Goal: Transaction & Acquisition: Purchase product/service

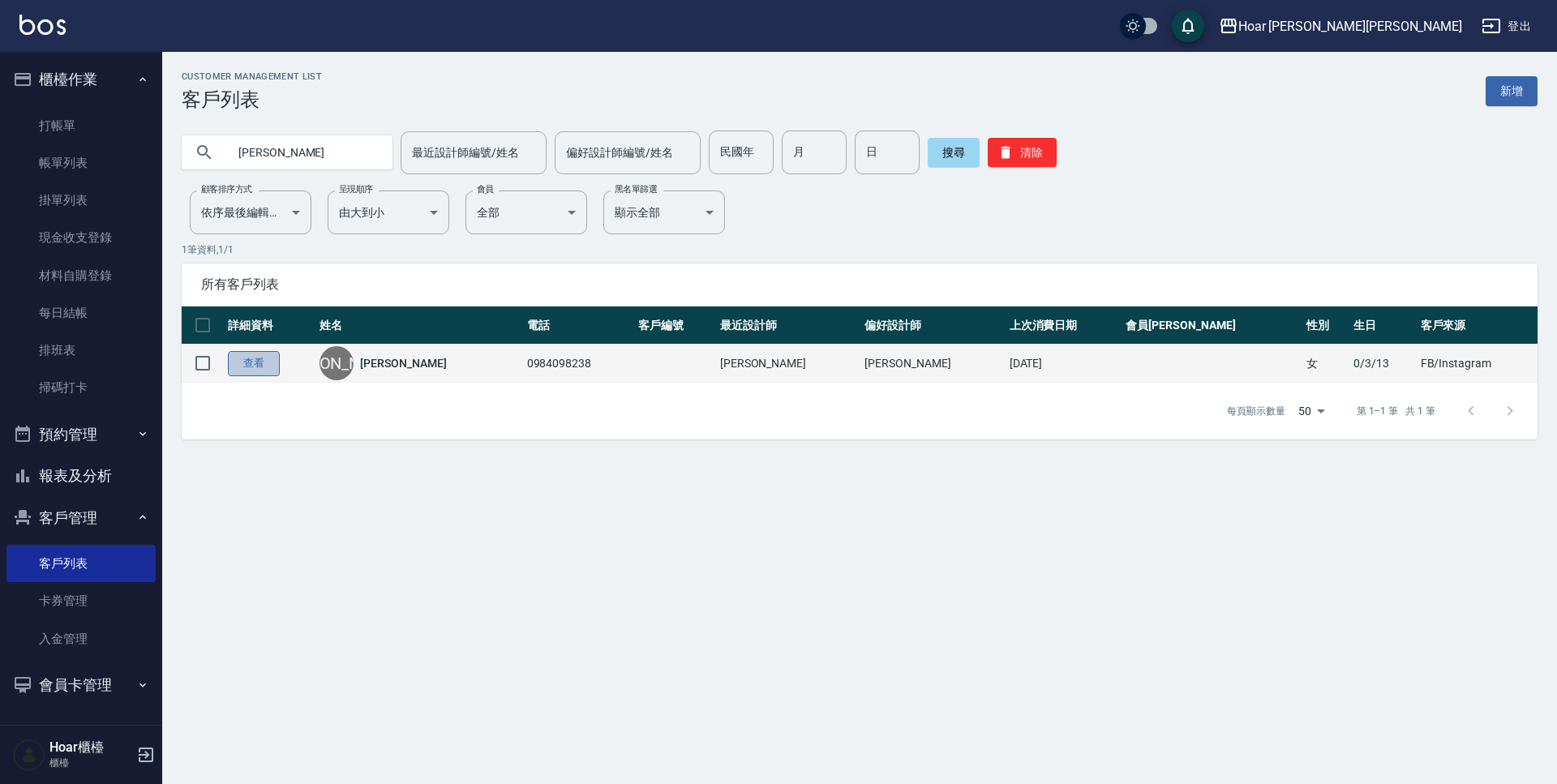
click at [242, 365] on link "查看" at bounding box center [253, 363] width 52 height 25
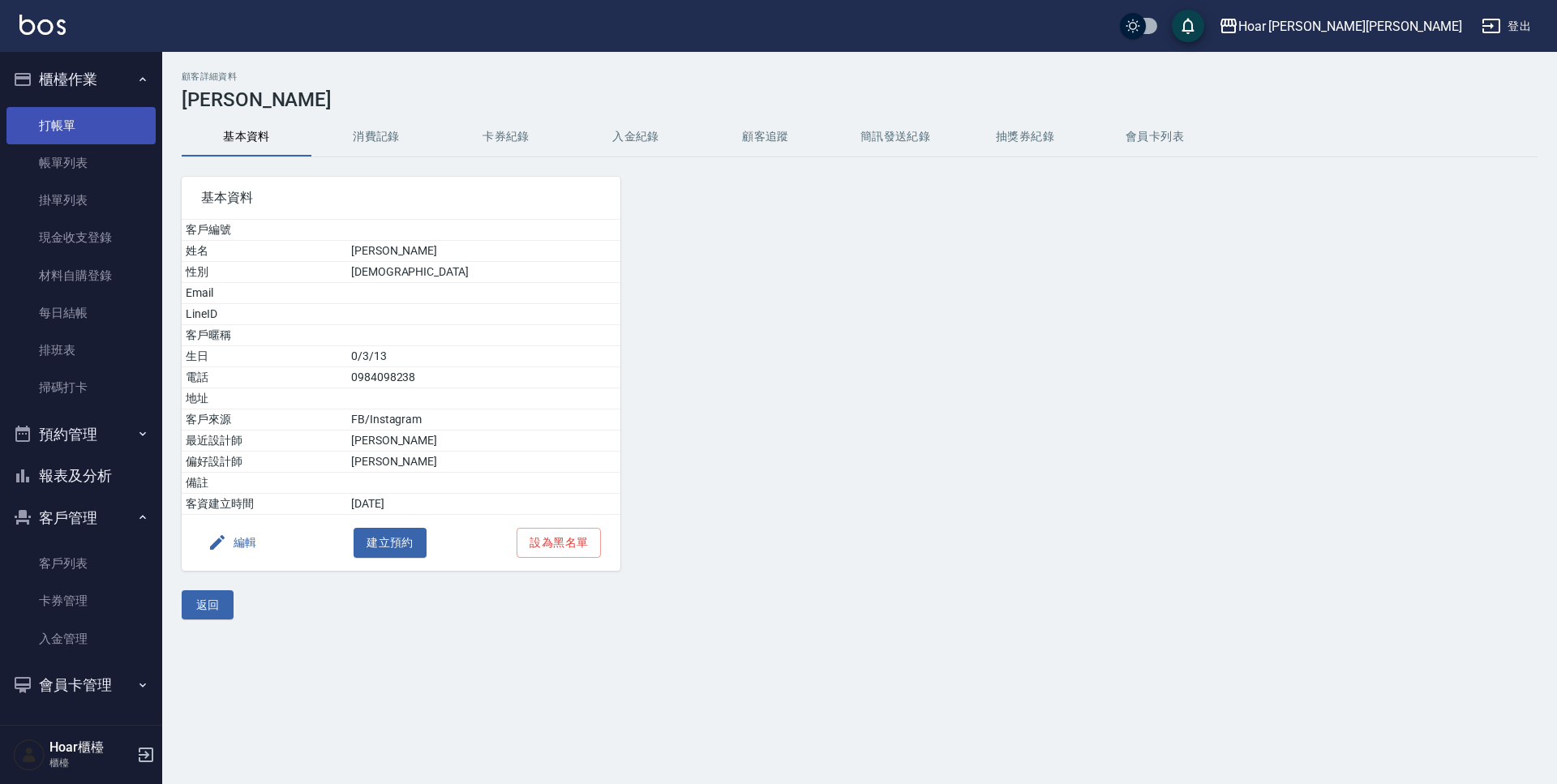
click at [104, 118] on link "打帳單" at bounding box center [81, 125] width 149 height 37
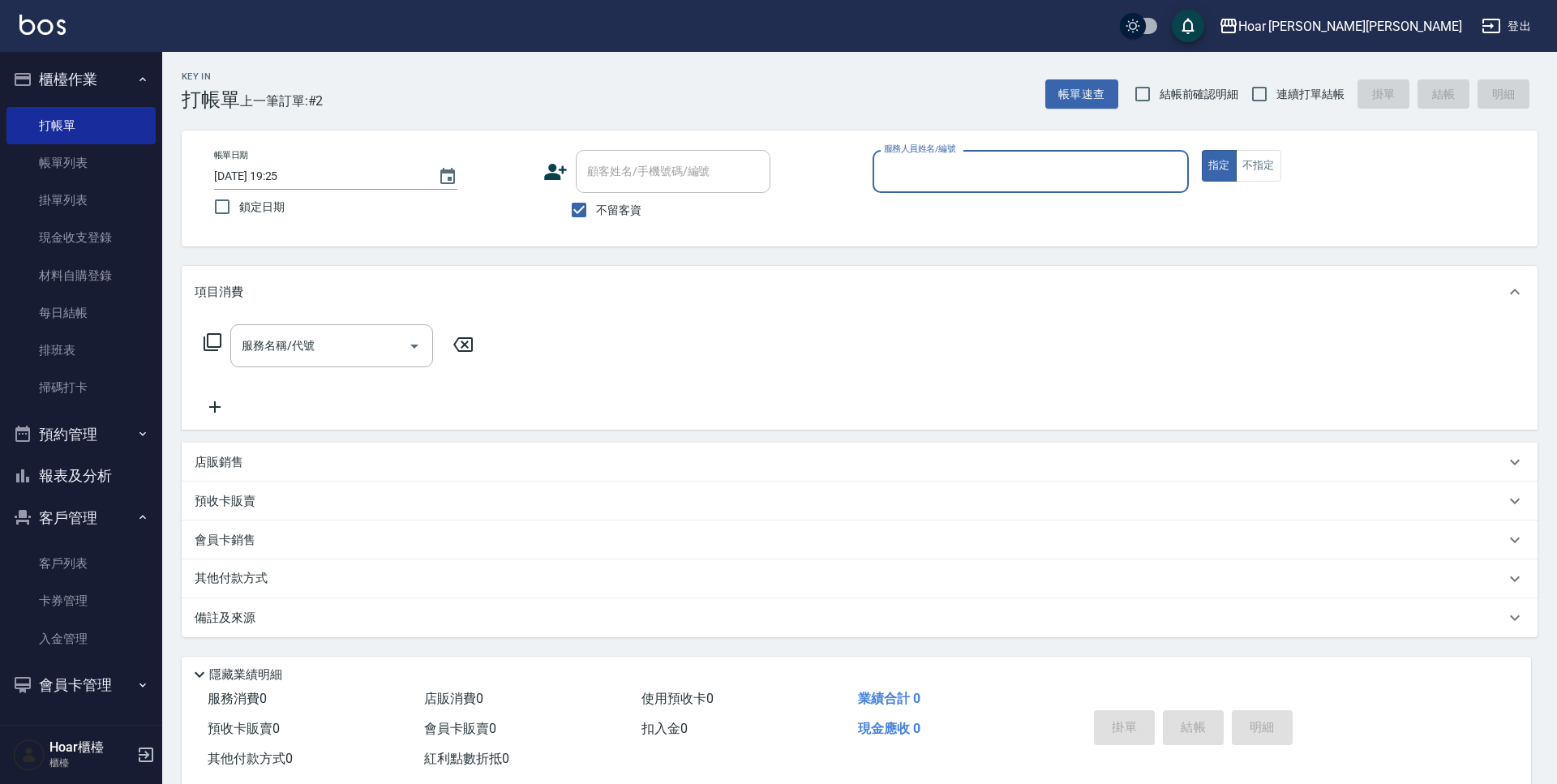
drag, startPoint x: 580, startPoint y: 209, endPoint x: 647, endPoint y: 171, distance: 77.0
click at [598, 196] on label "不留客資" at bounding box center [601, 209] width 80 height 34
click at [596, 196] on input "不留客資" at bounding box center [578, 209] width 34 height 34
checkbox input "false"
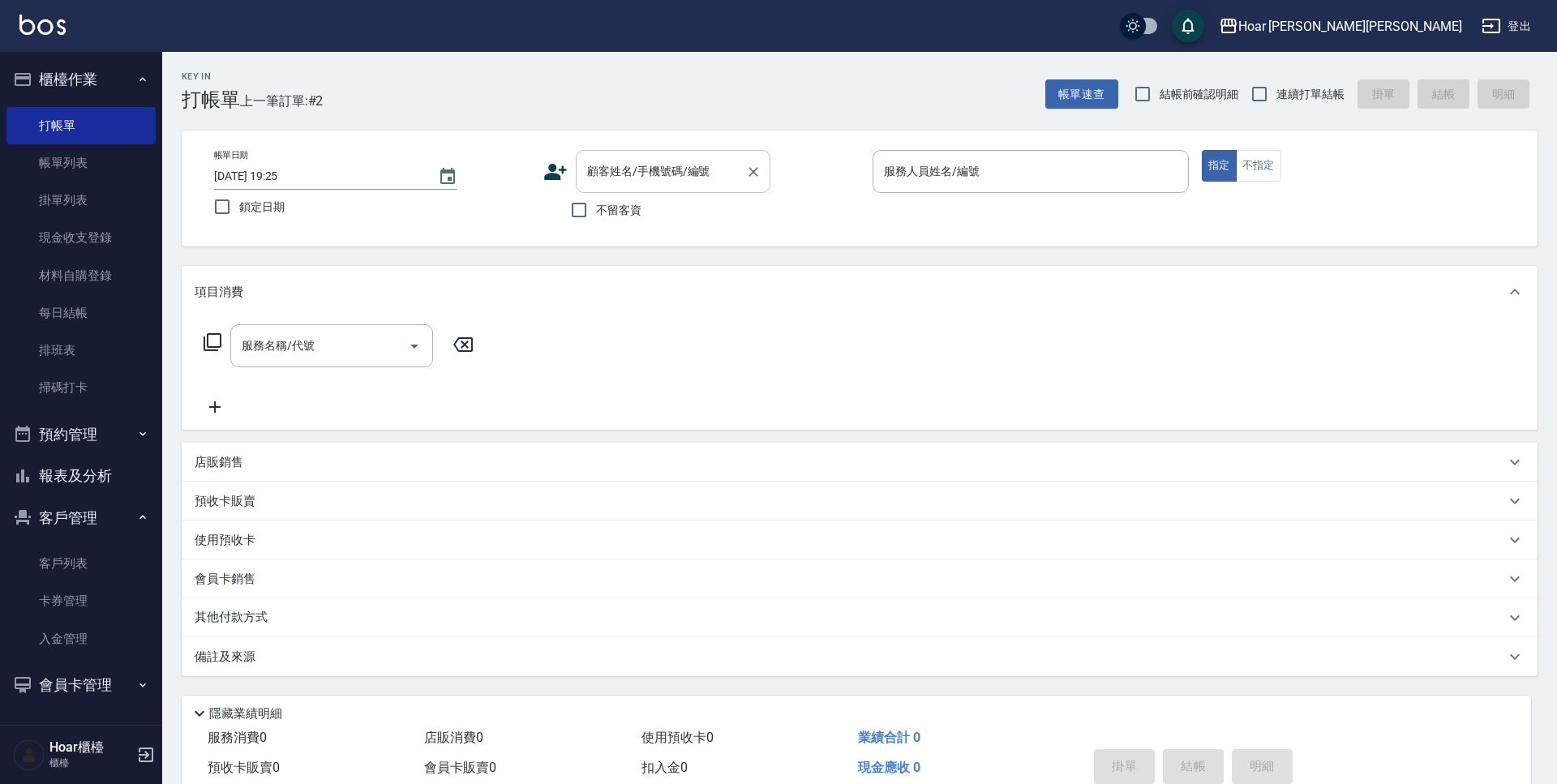
click at [647, 171] on input "顧客姓名/手機號碼/編號" at bounding box center [661, 171] width 156 height 28
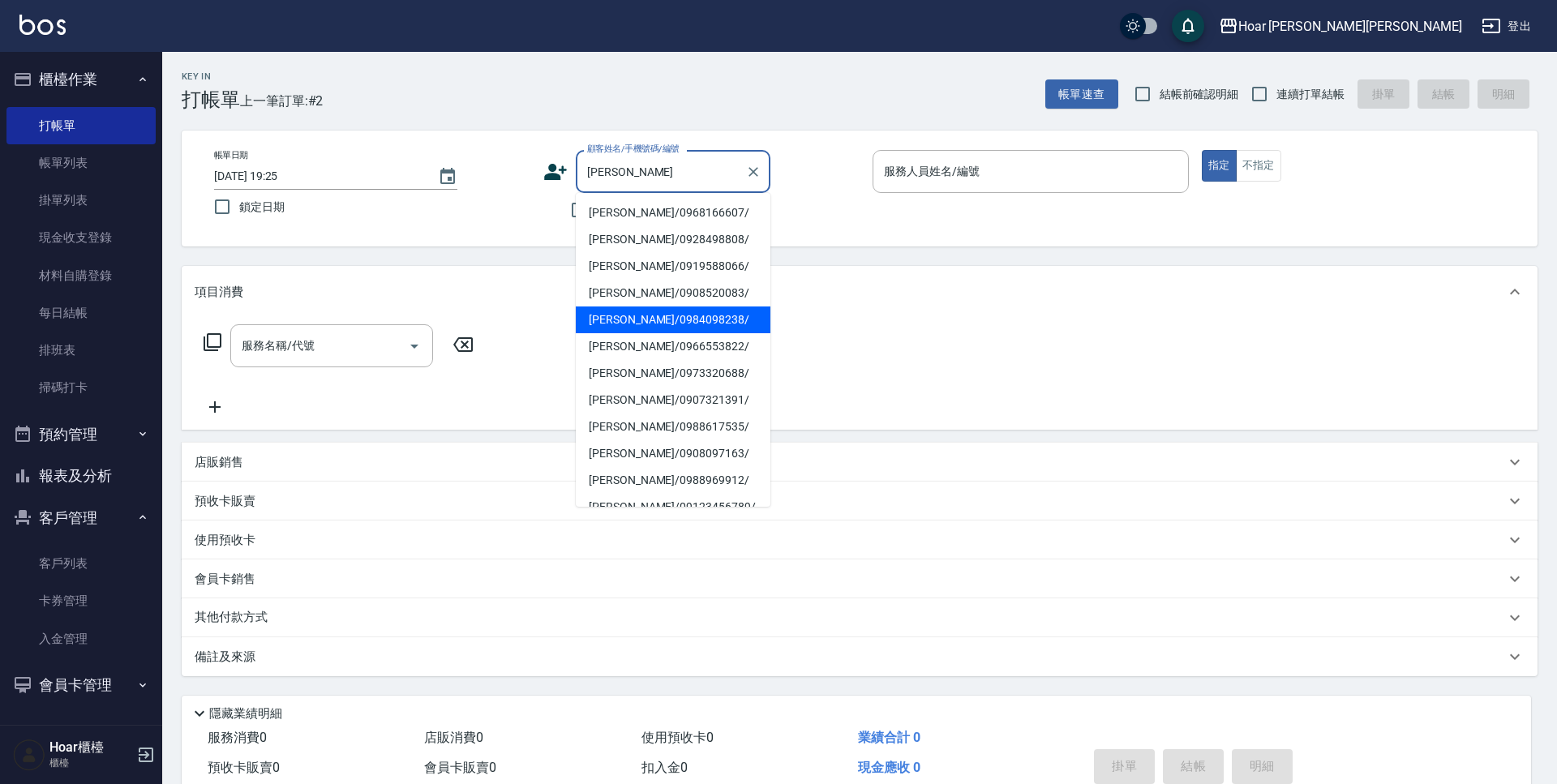
click at [619, 321] on li "蕭郁瑩/0984098238/" at bounding box center [672, 320] width 195 height 26
type input "蕭郁瑩/0984098238/"
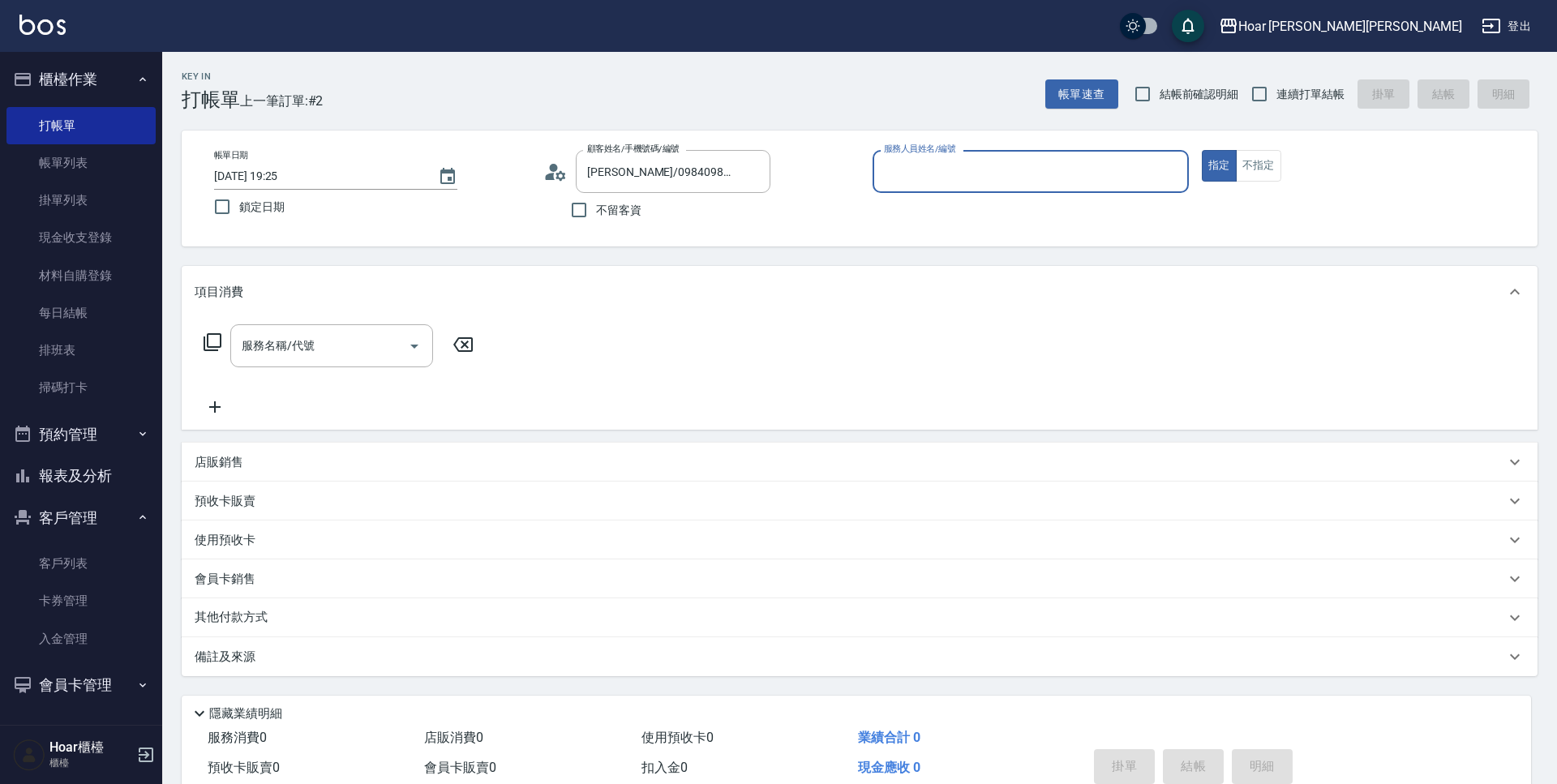
type input "Shami-3"
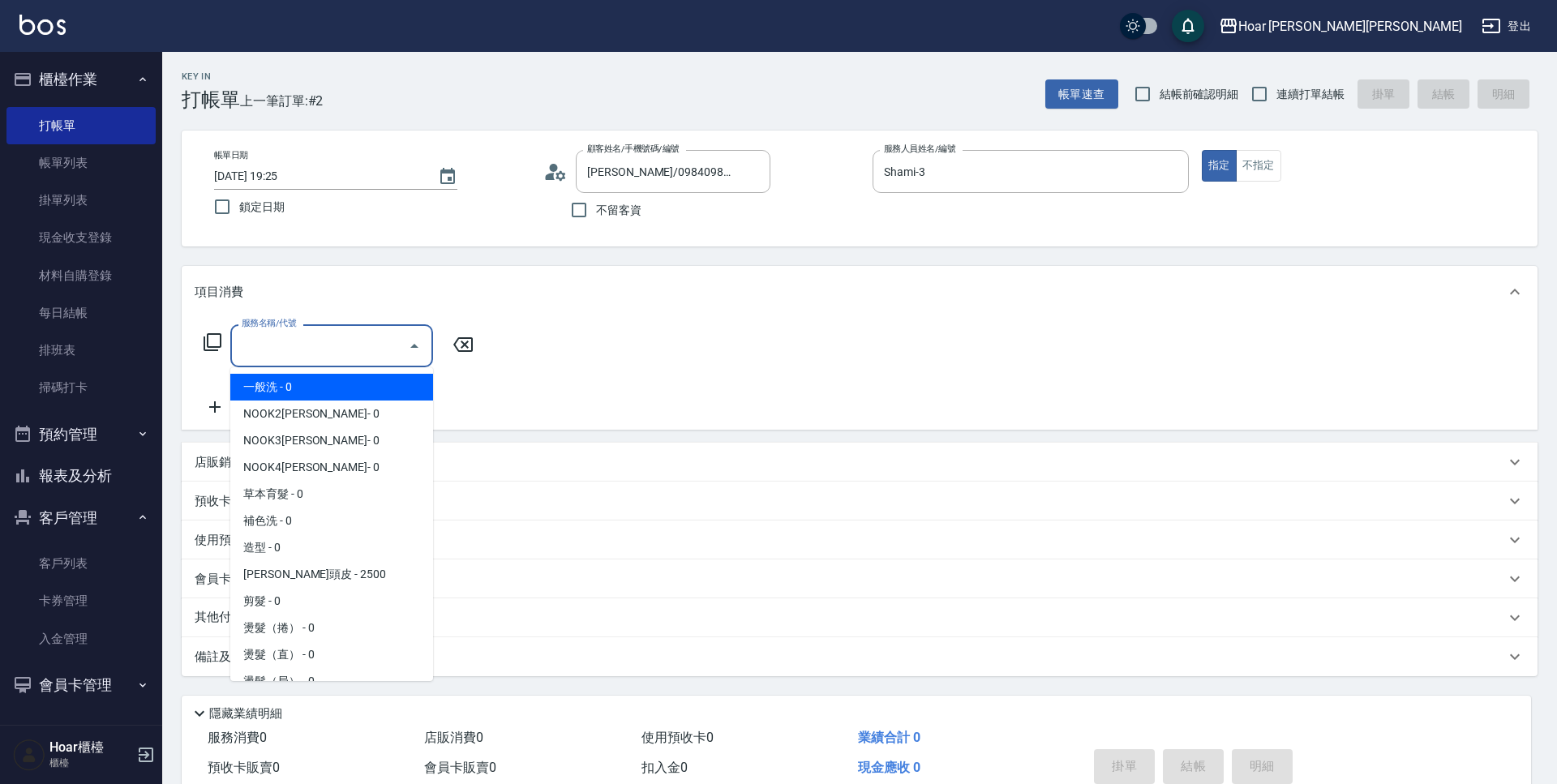
click at [330, 354] on input "服務名稱/代號" at bounding box center [320, 345] width 164 height 28
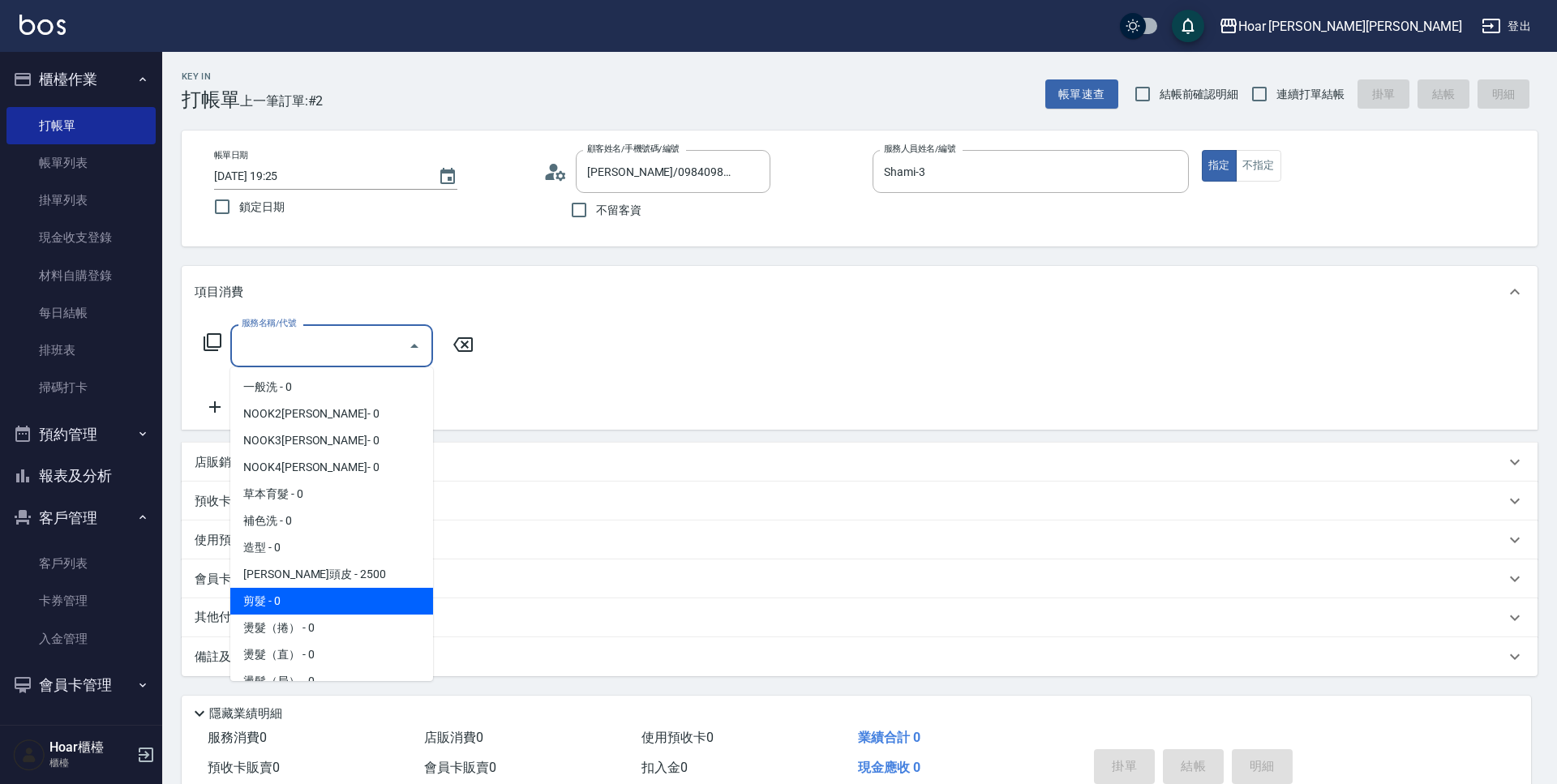
click at [282, 590] on span "剪髮 - 0" at bounding box center [331, 601] width 203 height 26
type input "剪髮(201)"
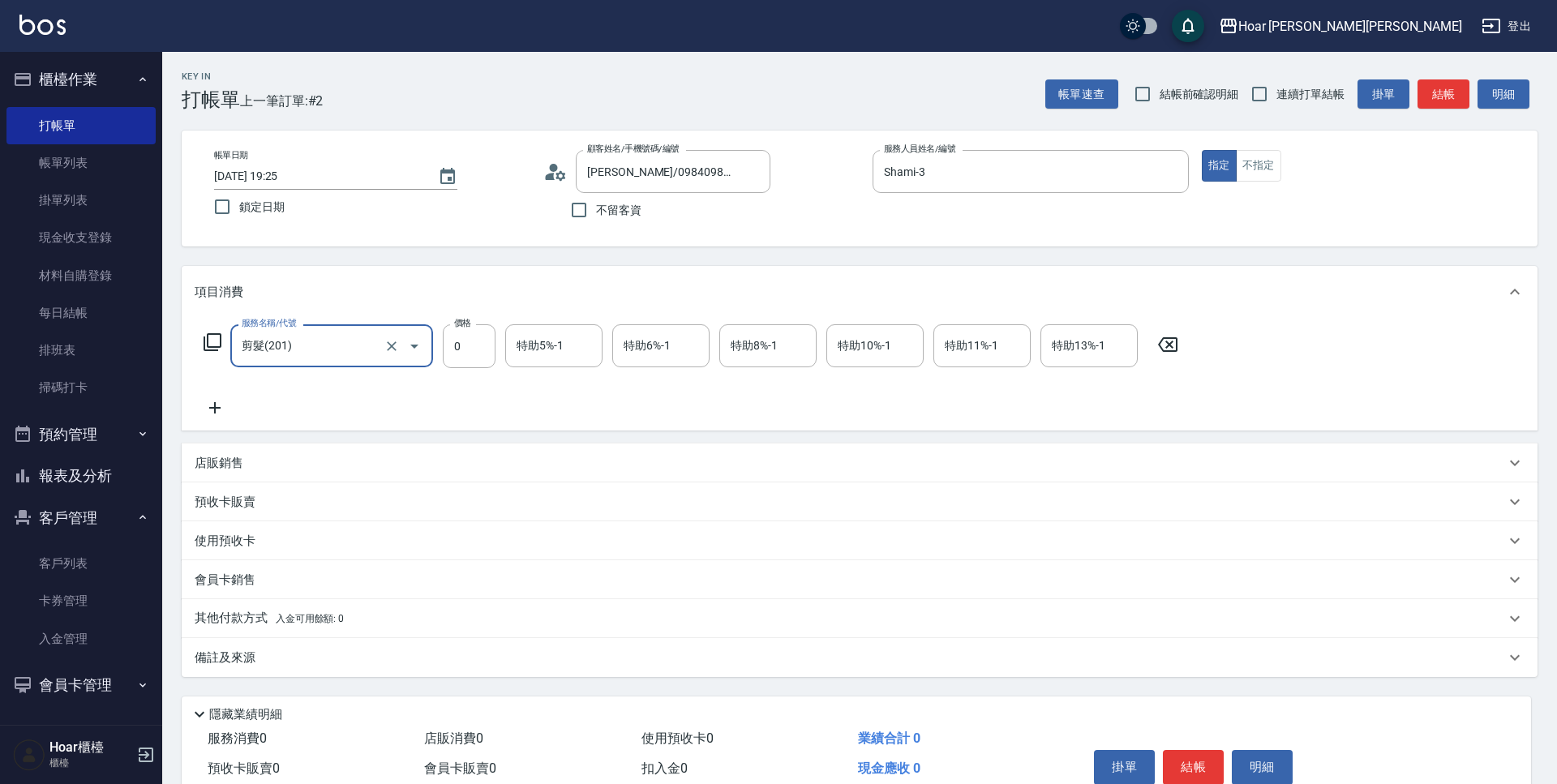
scroll to position [76, 0]
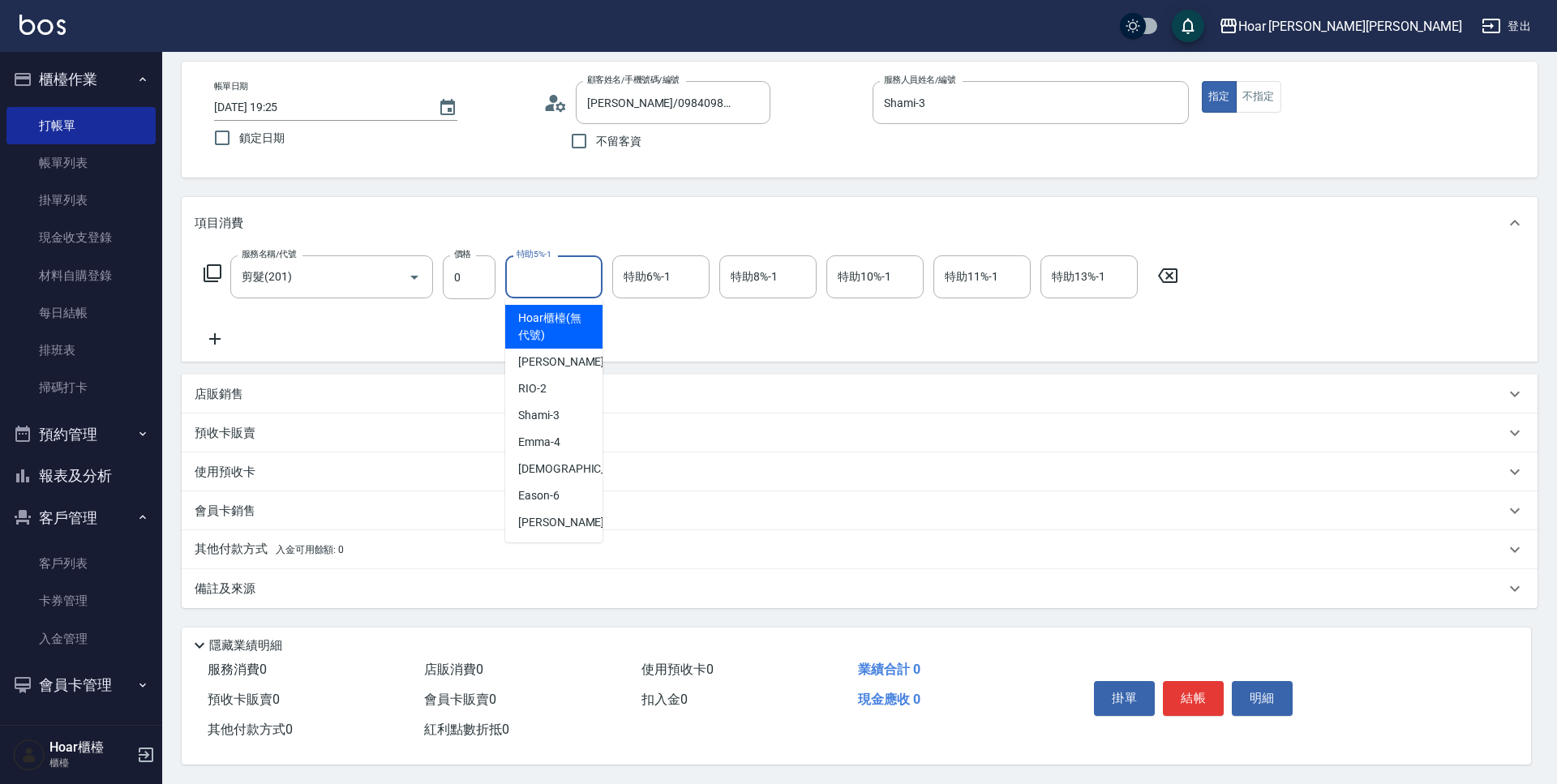
click at [586, 274] on input "特助5%-1" at bounding box center [554, 277] width 83 height 28
click at [542, 439] on span "Emma -4" at bounding box center [539, 442] width 42 height 17
type input "Emma-4"
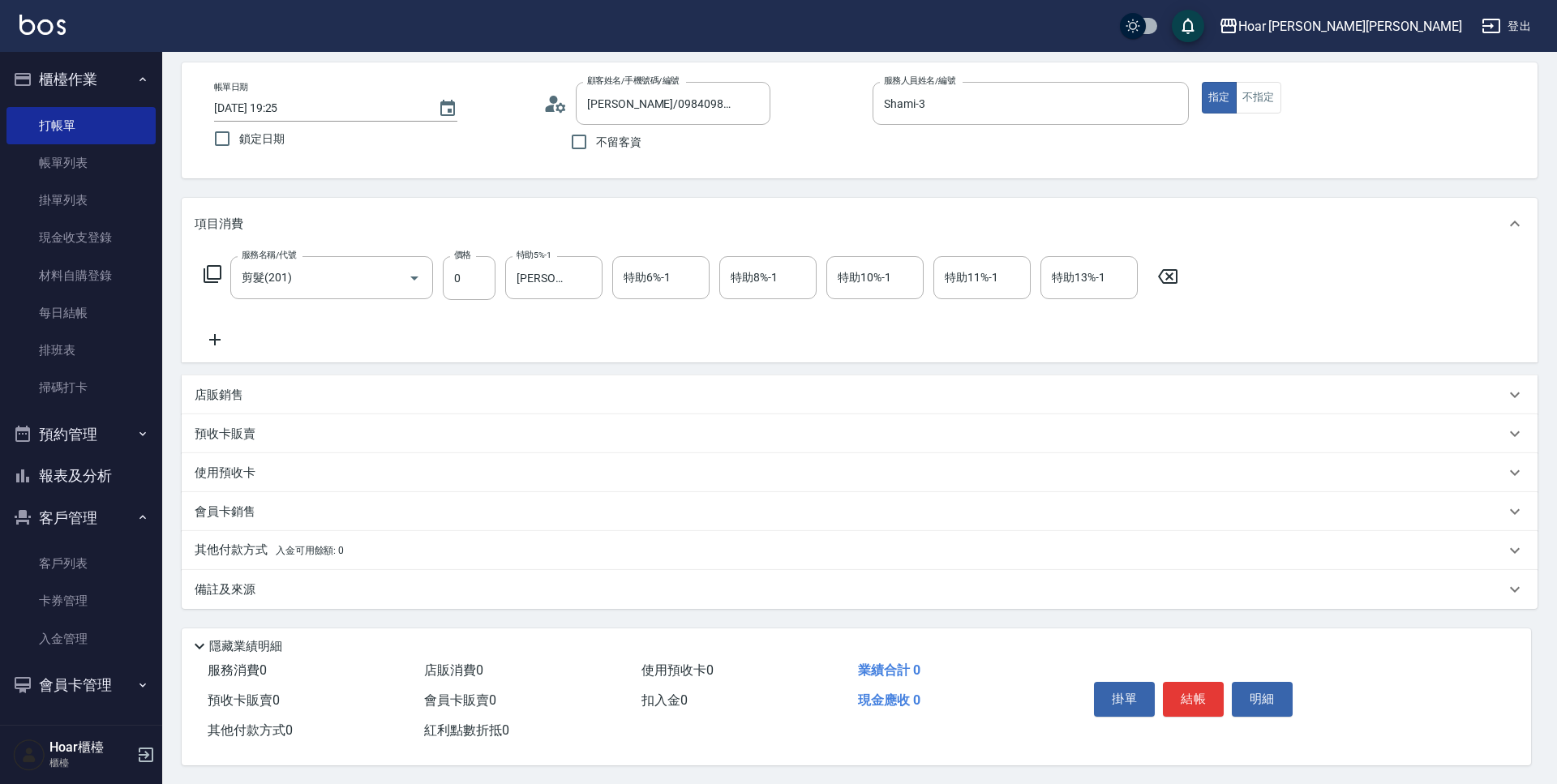
scroll to position [67, 0]
click at [456, 277] on input "0" at bounding box center [470, 278] width 53 height 44
type input "700"
drag, startPoint x: 231, startPoint y: 549, endPoint x: 234, endPoint y: 560, distance: 11.4
click at [232, 549] on p "其他付款方式 入金可用餘額: 0" at bounding box center [269, 551] width 149 height 18
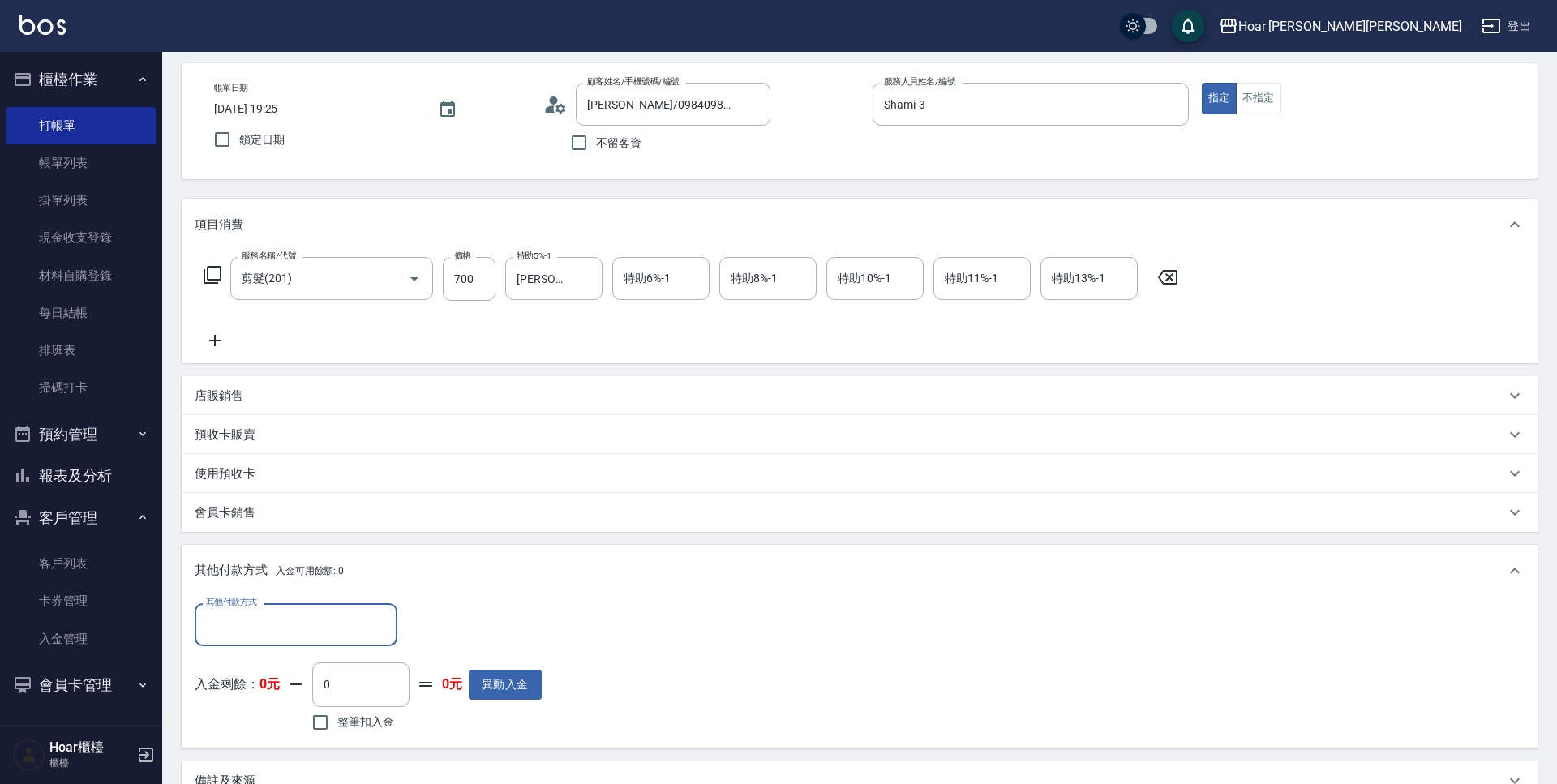
scroll to position [0, 0]
click at [237, 632] on input "其他付款方式" at bounding box center [296, 624] width 188 height 28
click at [235, 691] on span "轉帳匯款" at bounding box center [296, 692] width 203 height 26
type input "轉帳匯款"
click at [430, 623] on input "0" at bounding box center [467, 624] width 122 height 44
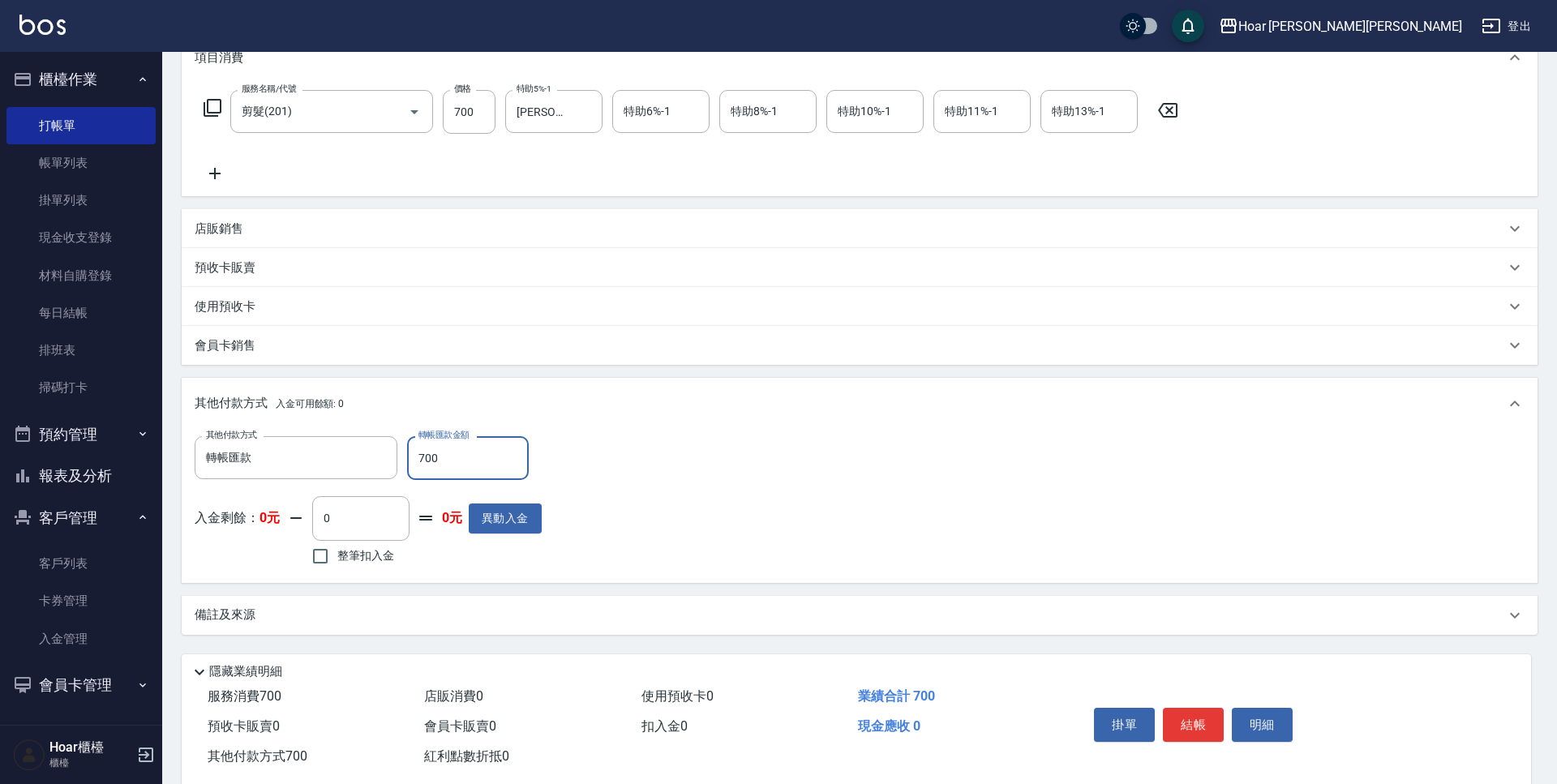
scroll to position [268, 0]
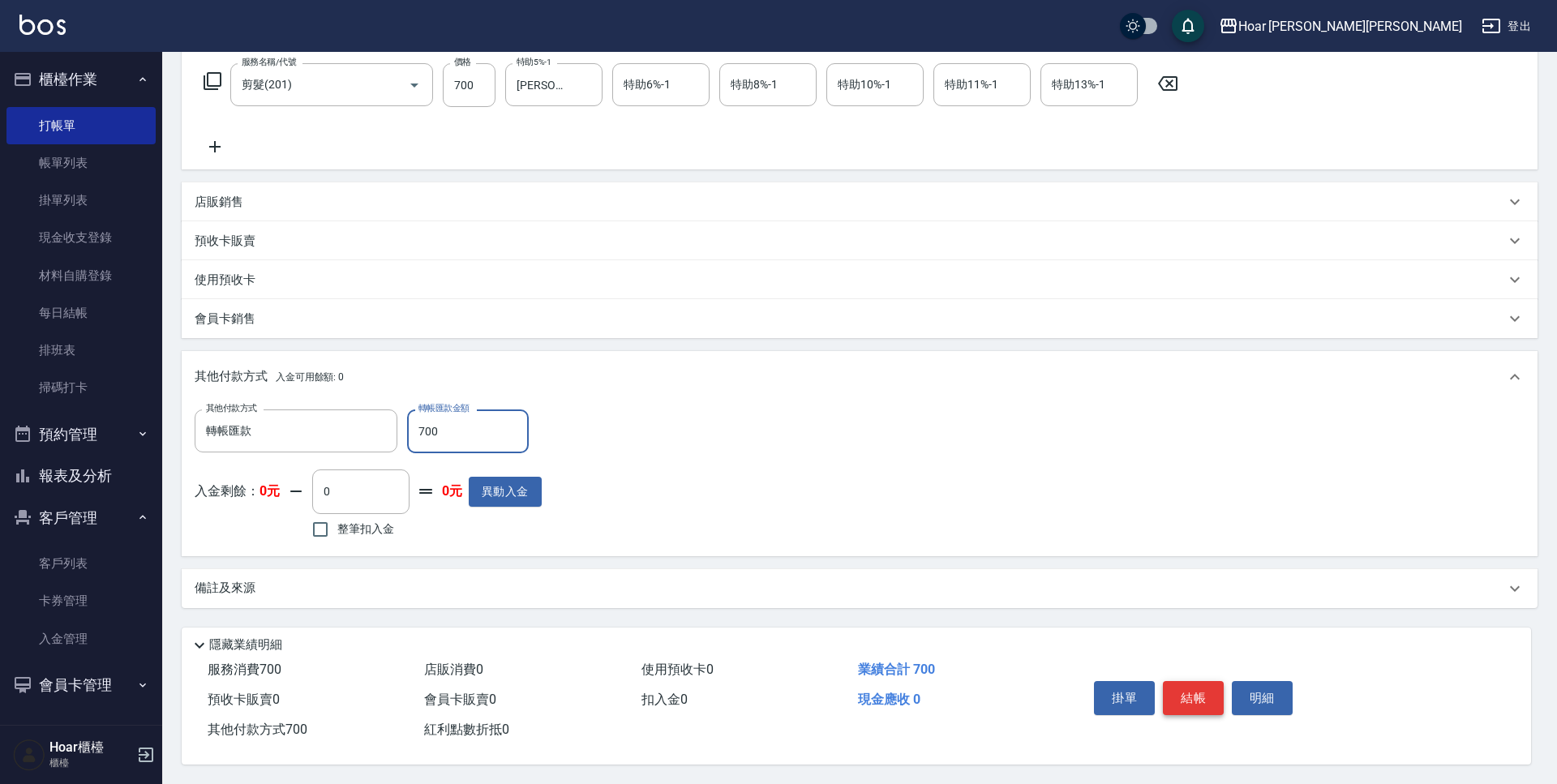
type input "700"
click at [1186, 693] on button "結帳" at bounding box center [1193, 697] width 60 height 34
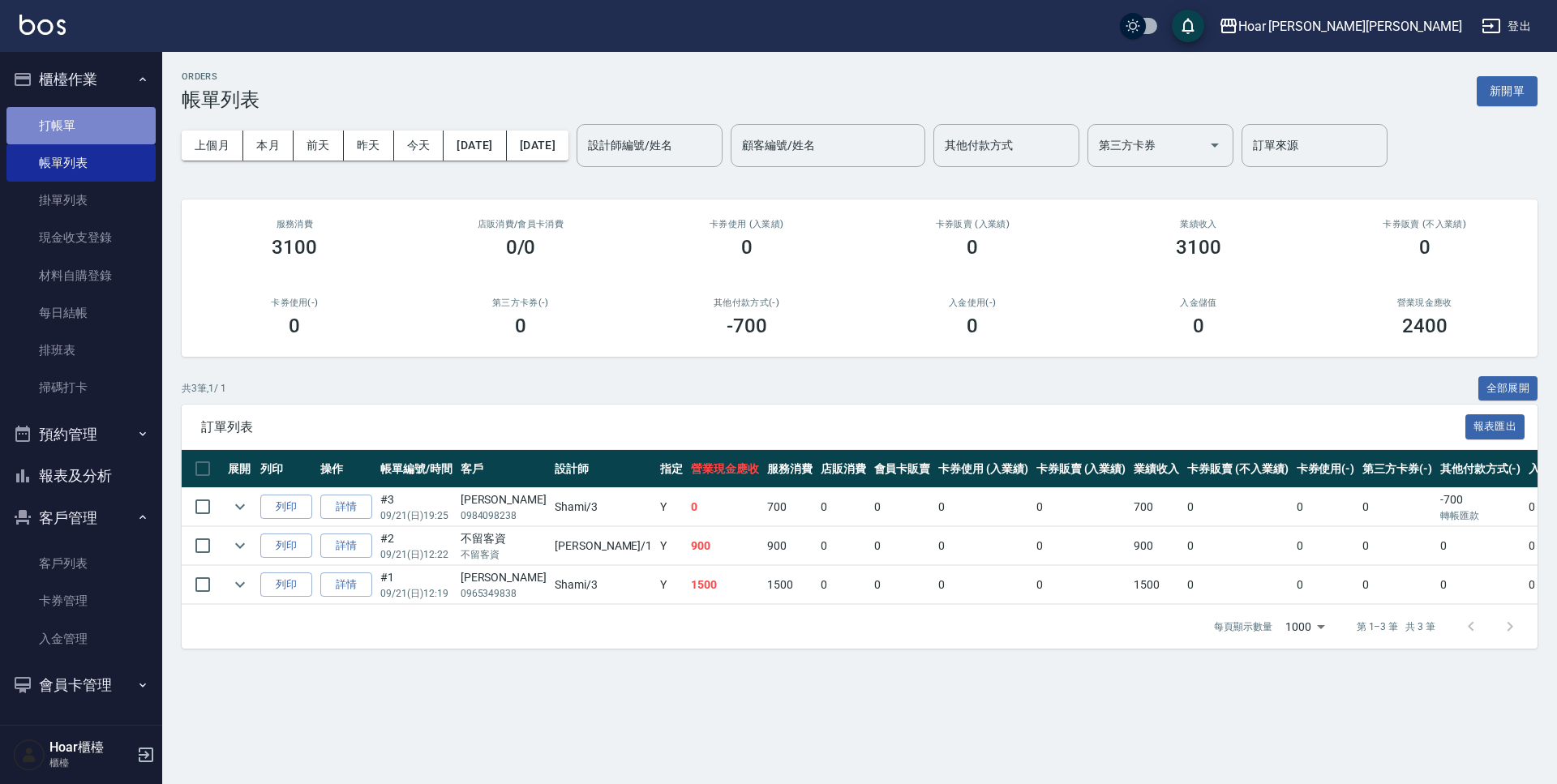
click at [81, 123] on link "打帳單" at bounding box center [81, 125] width 149 height 37
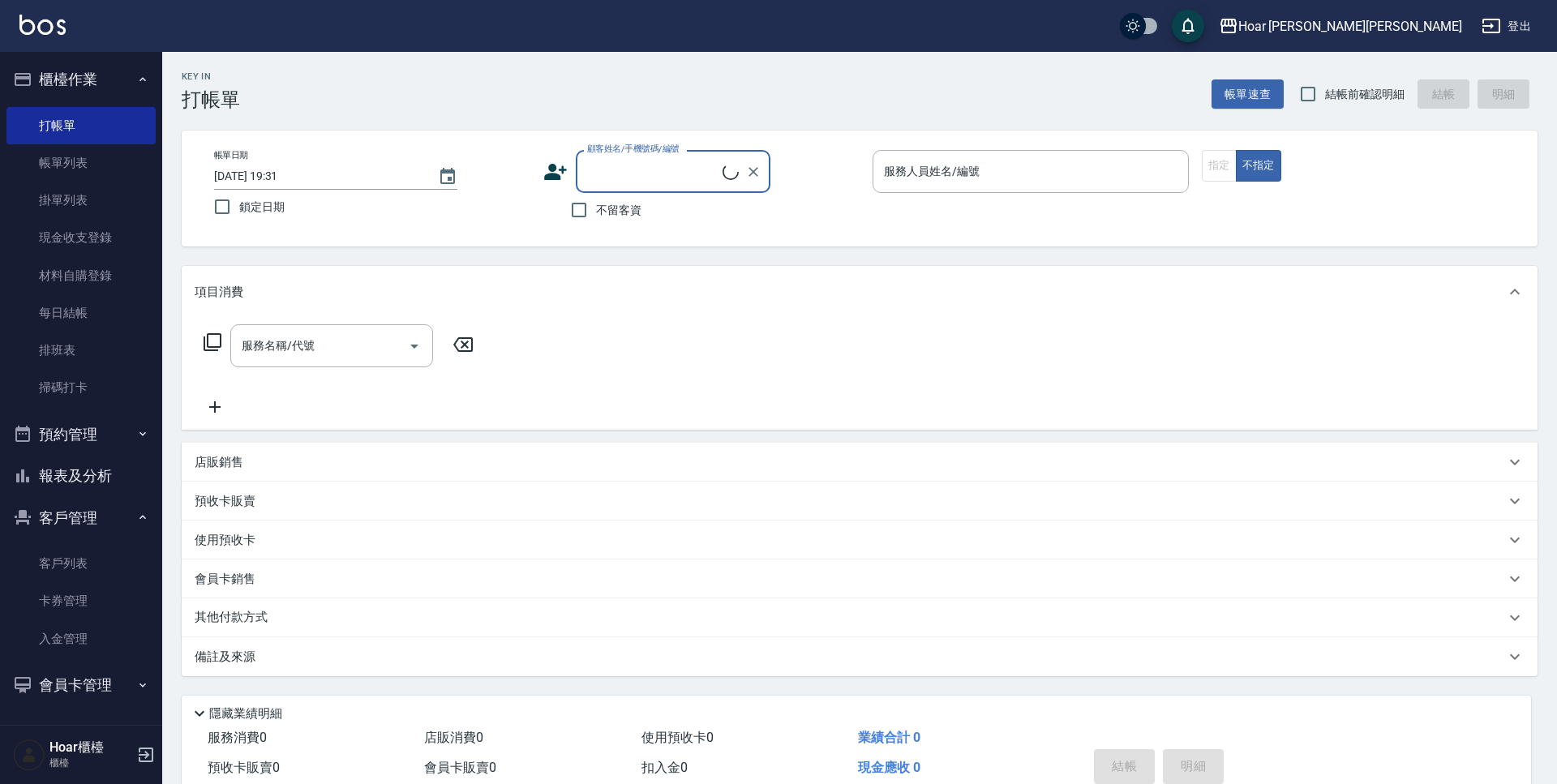
scroll to position [1, 0]
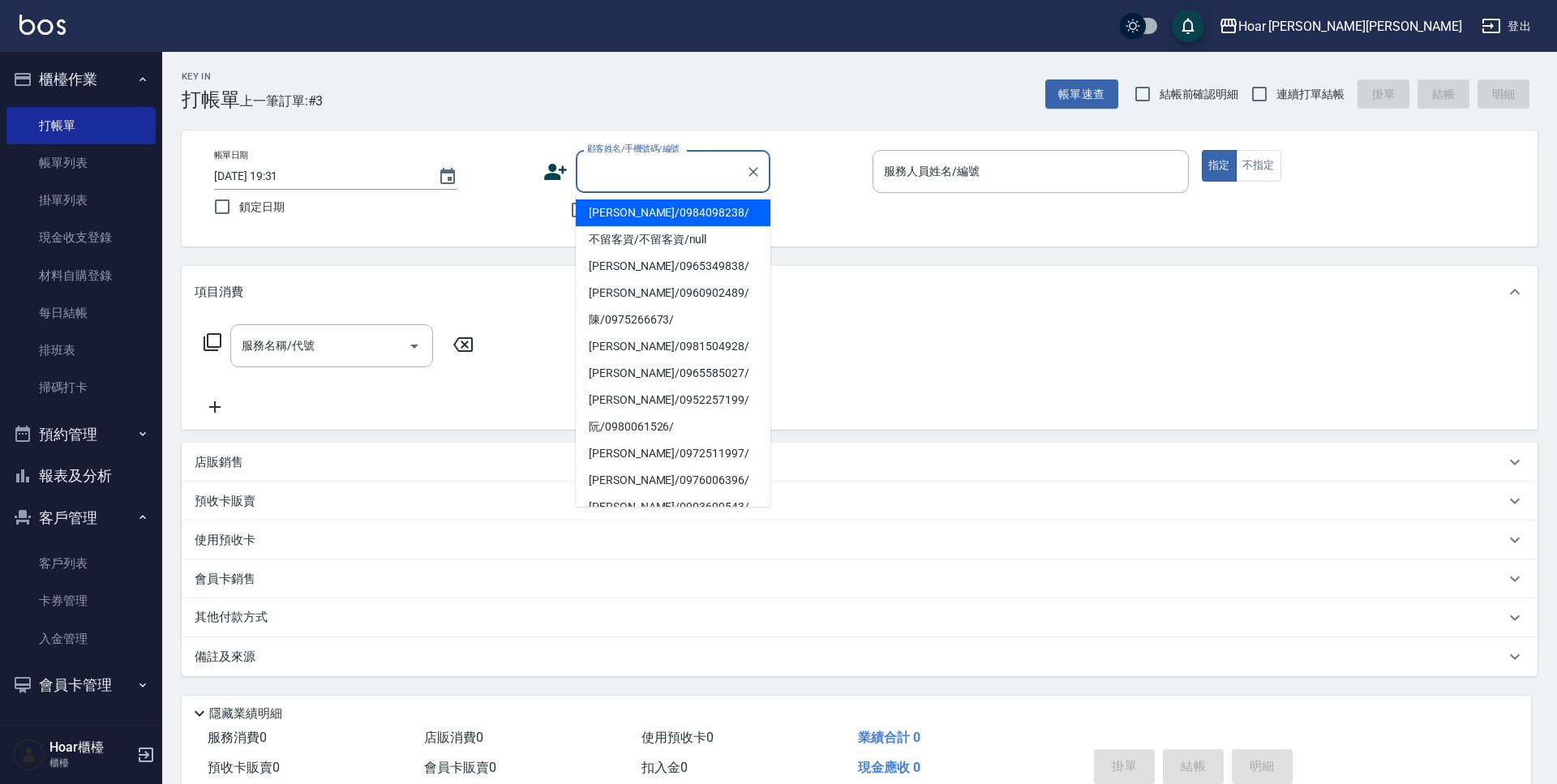
click at [711, 171] on input "顧客姓名/手機號碼/編號" at bounding box center [661, 171] width 156 height 28
type input "t"
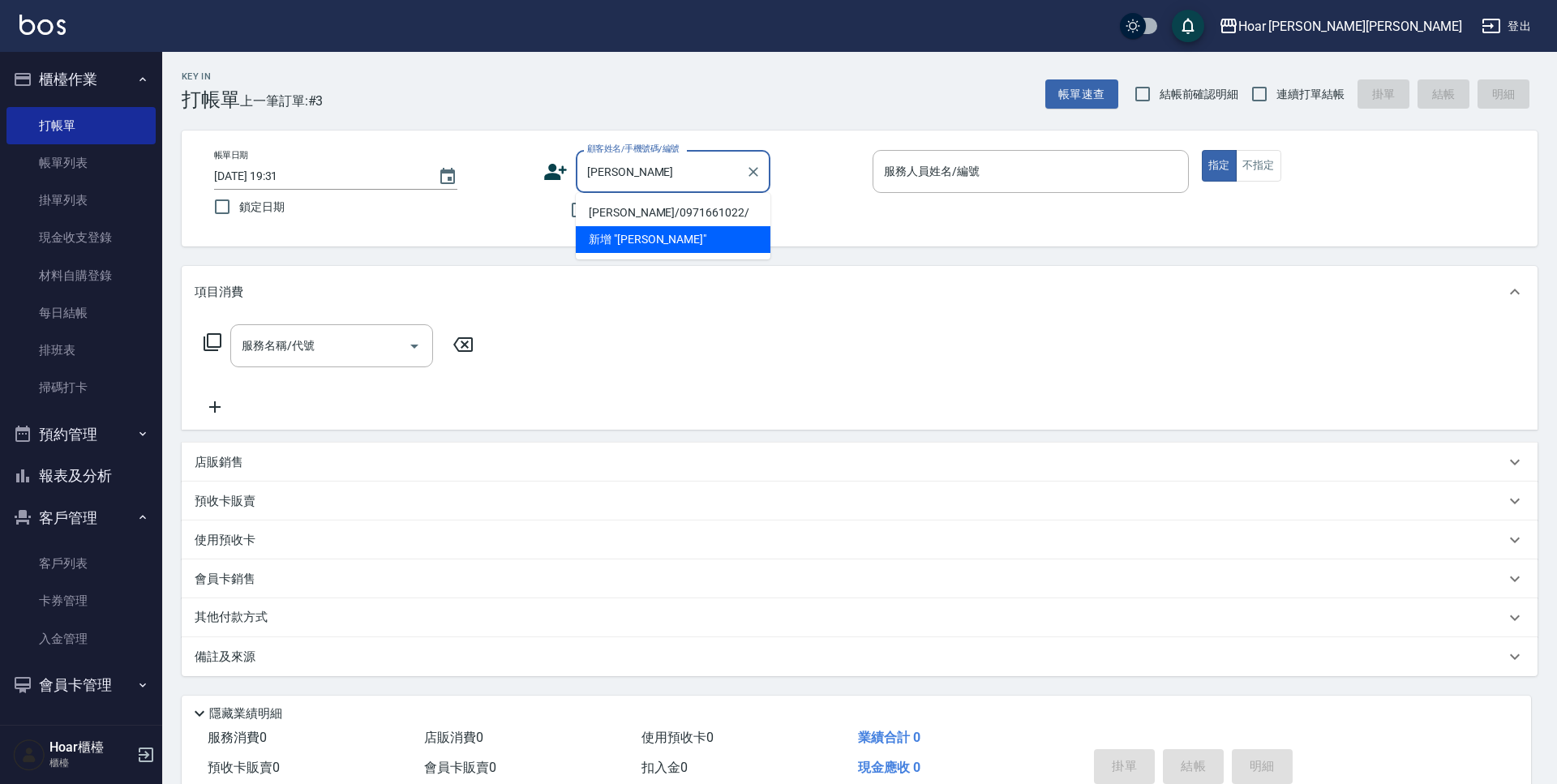
click at [594, 219] on li "陳俊廷/0971661022/" at bounding box center [672, 213] width 195 height 26
type input "陳俊廷/0971661022/"
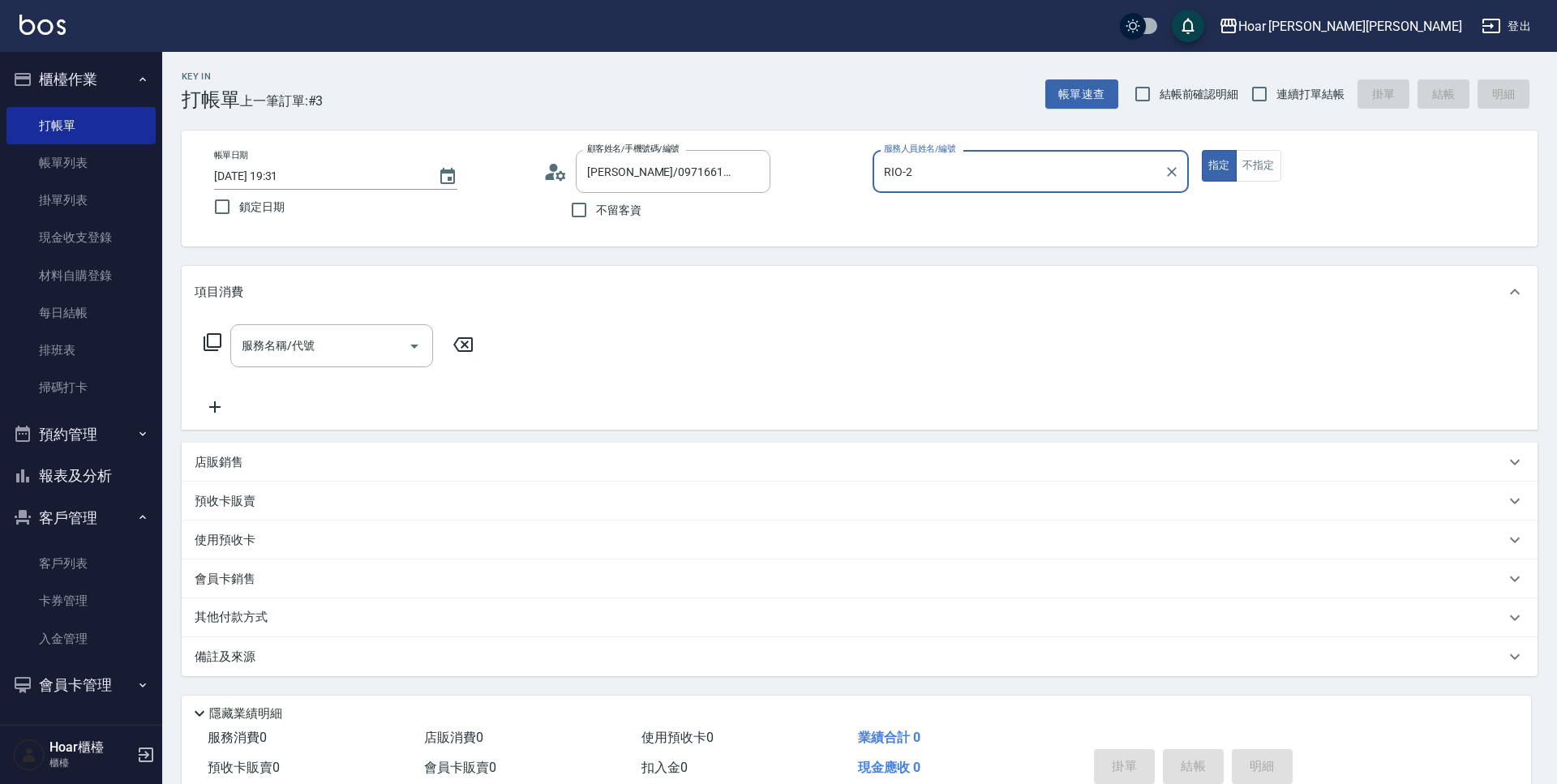
type input "RIO-2"
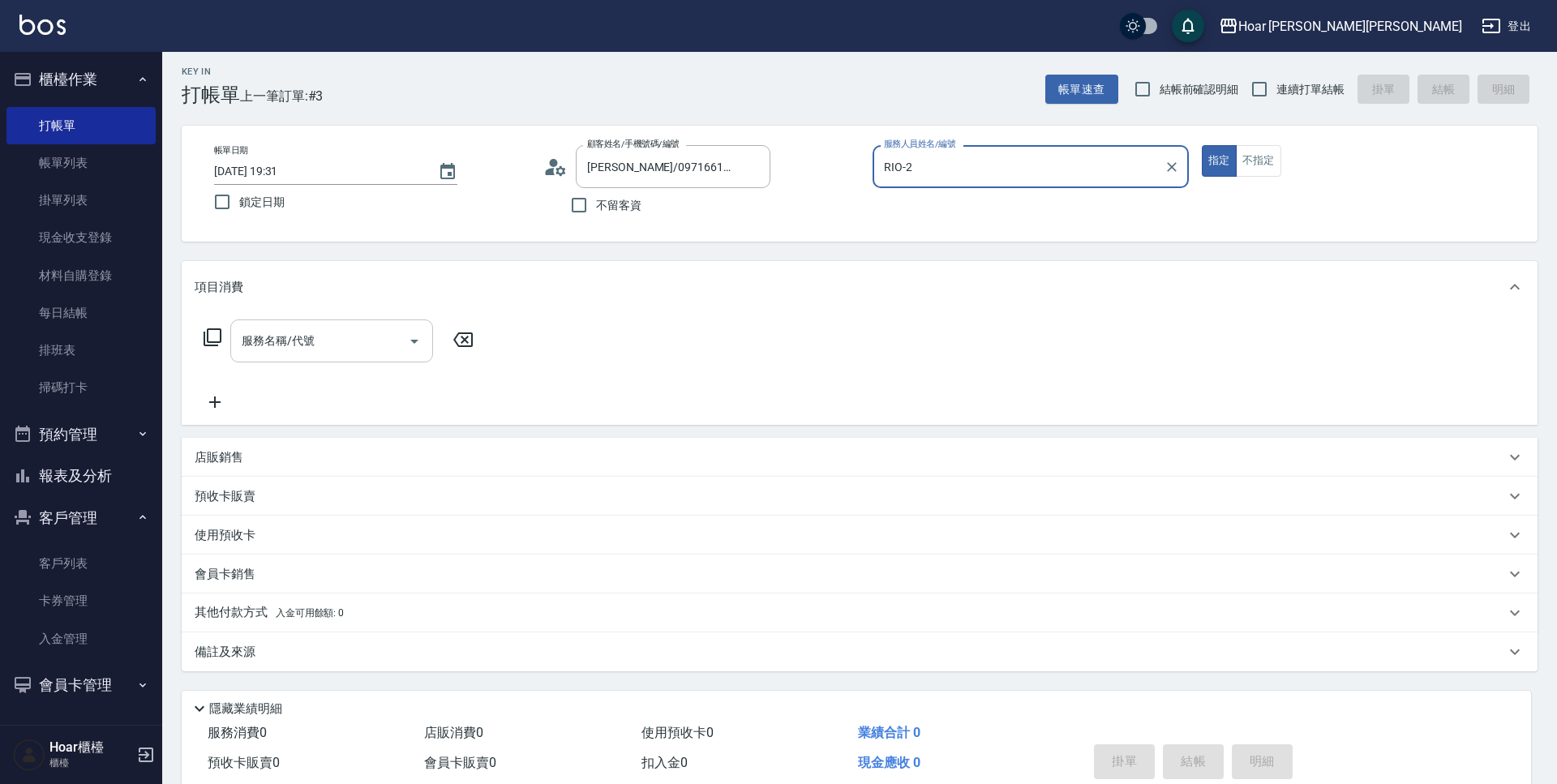
click at [411, 343] on icon "Open" at bounding box center [414, 340] width 19 height 19
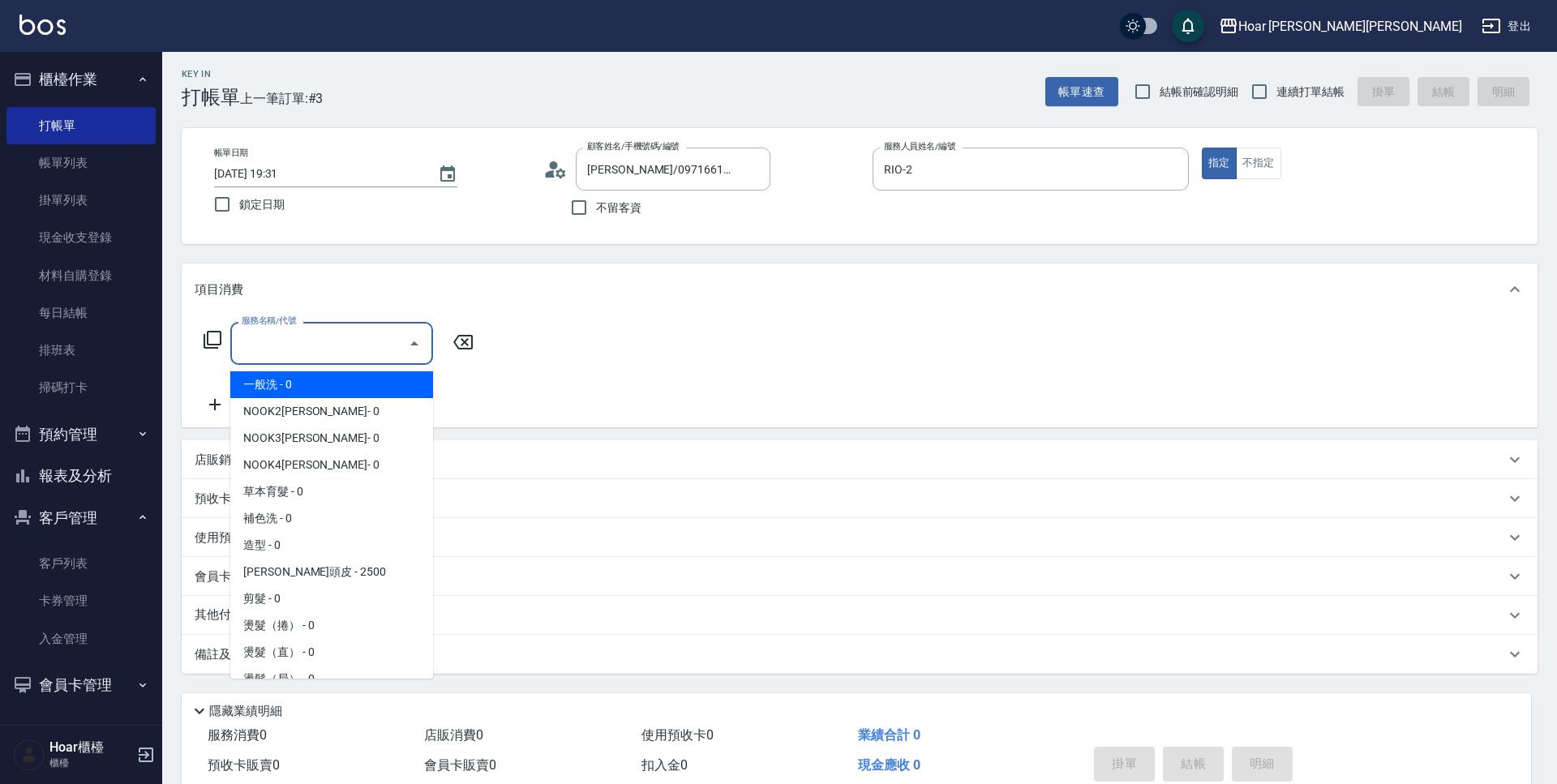
scroll to position [0, 0]
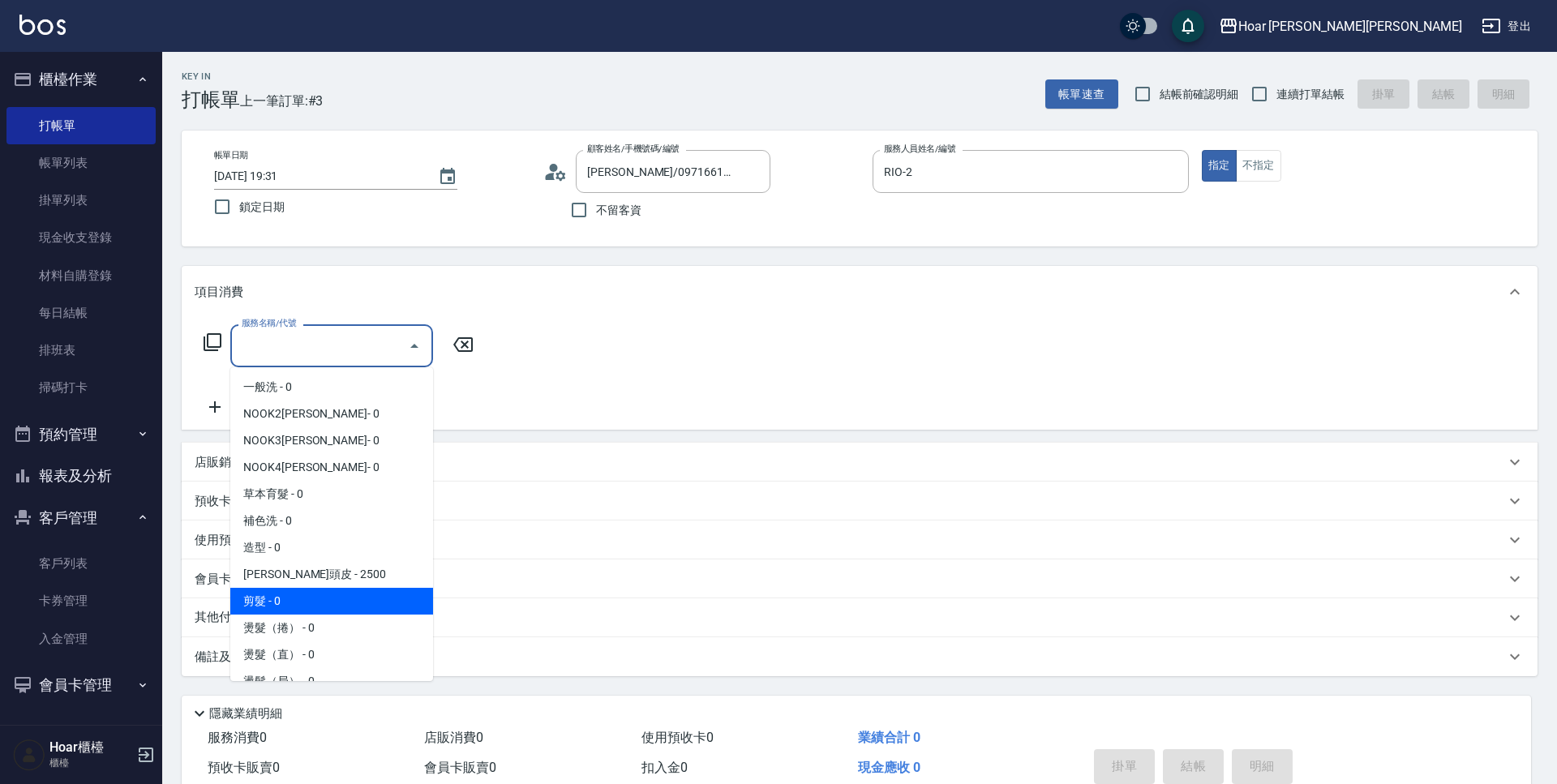
click at [282, 593] on span "剪髮 - 0" at bounding box center [331, 601] width 203 height 26
type input "剪髮(201)"
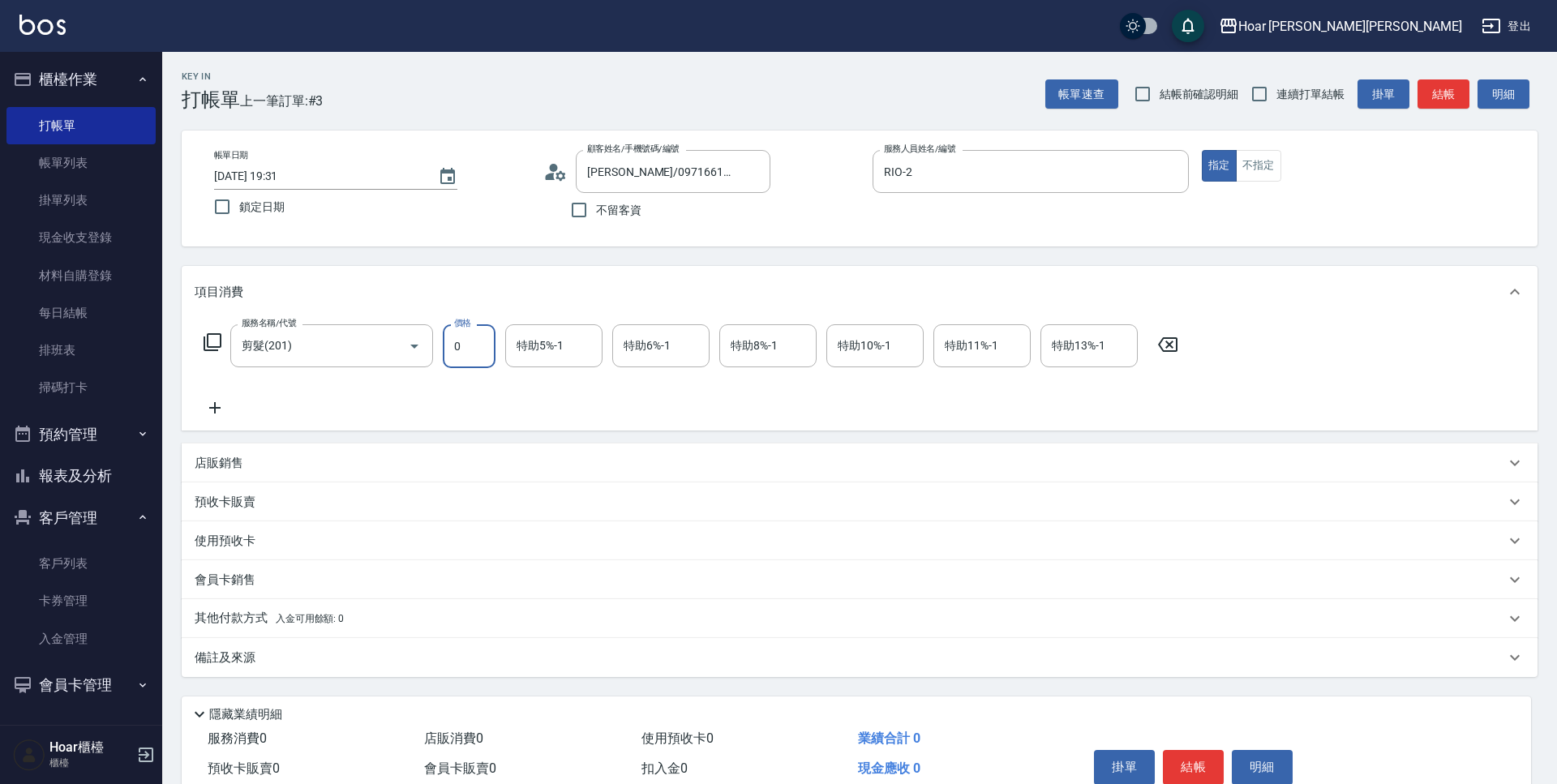
click at [468, 343] on input "0" at bounding box center [470, 346] width 53 height 44
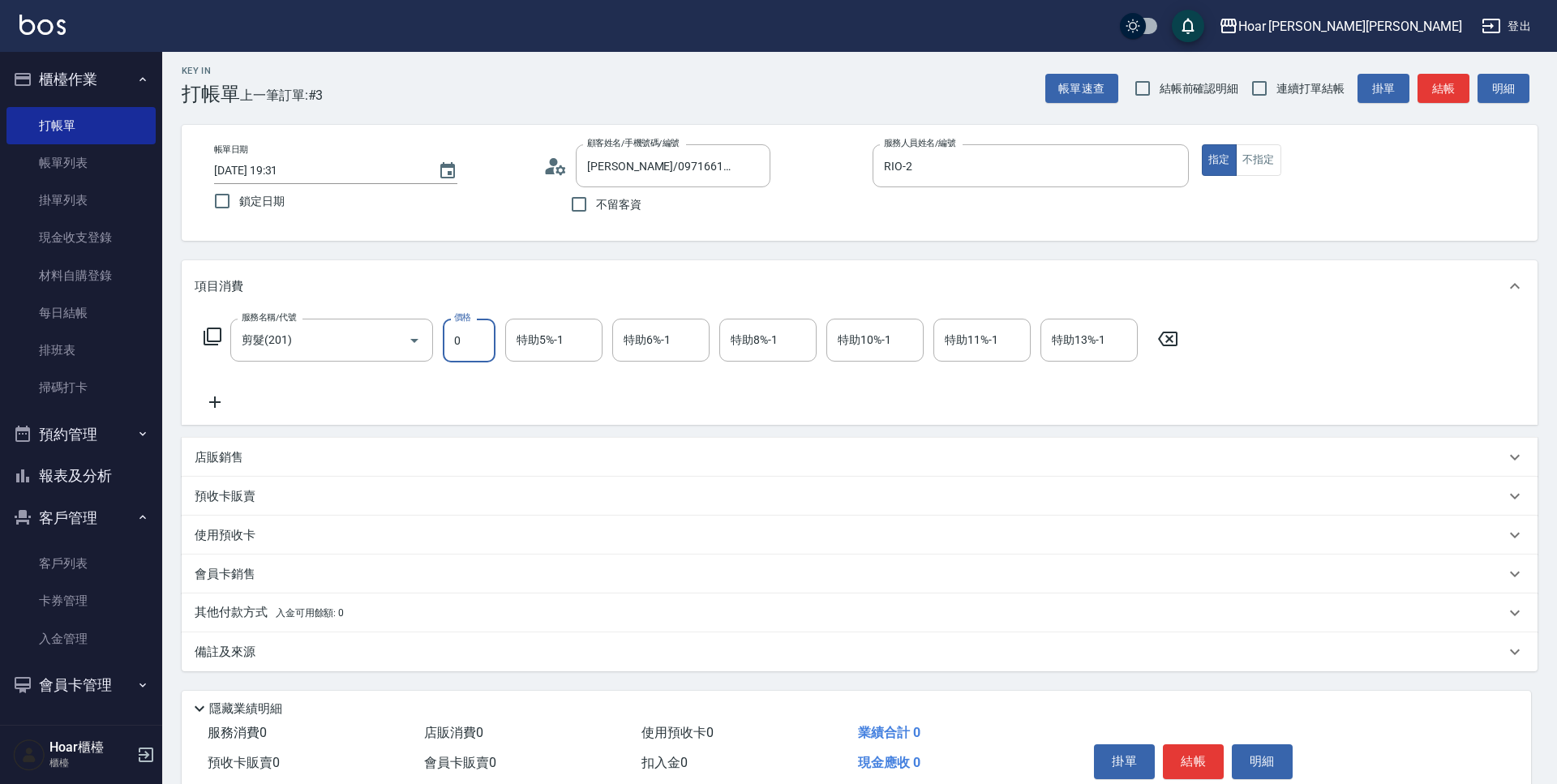
scroll to position [10, 0]
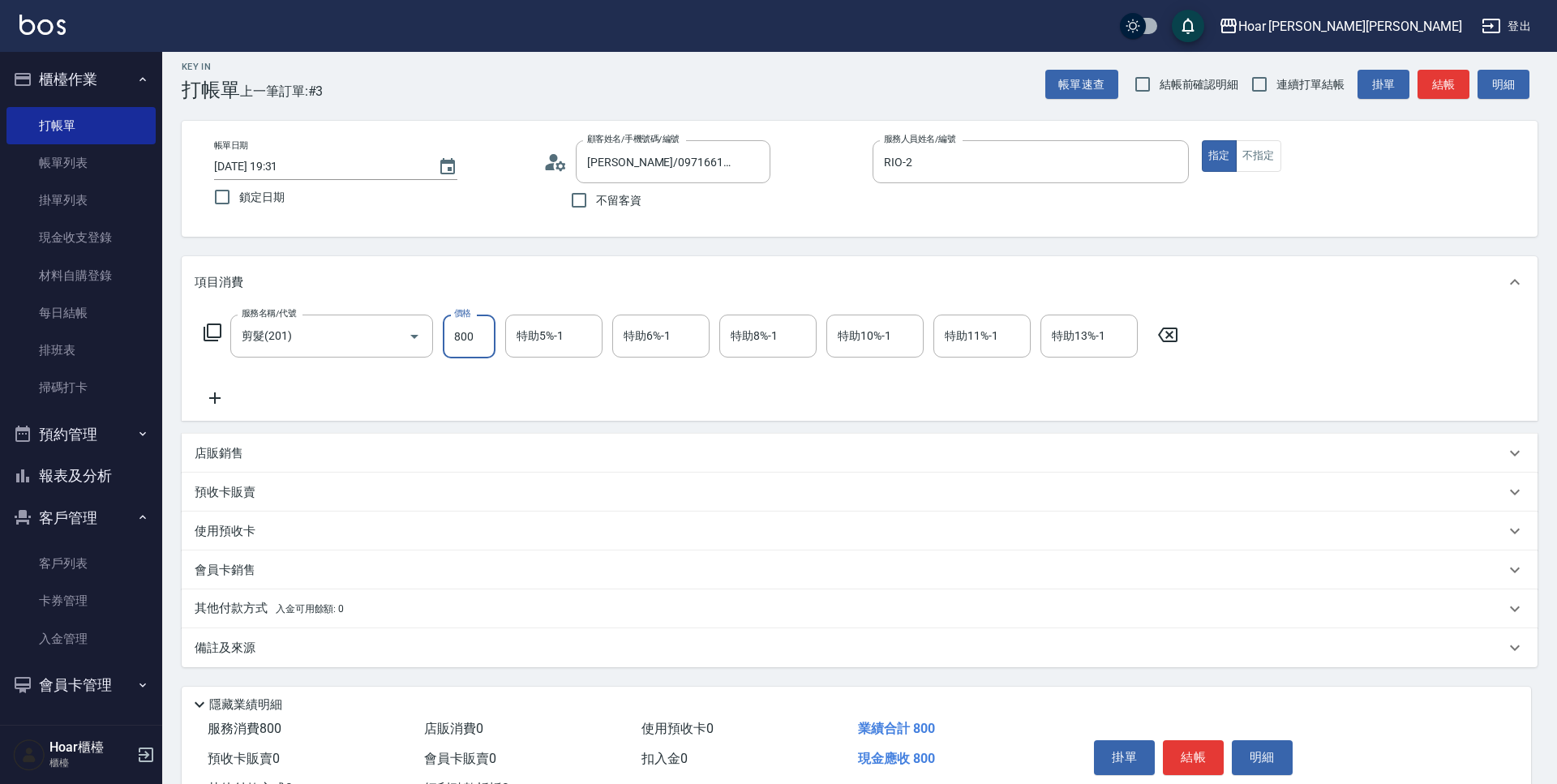
type input "800"
click at [216, 394] on icon at bounding box center [215, 397] width 41 height 19
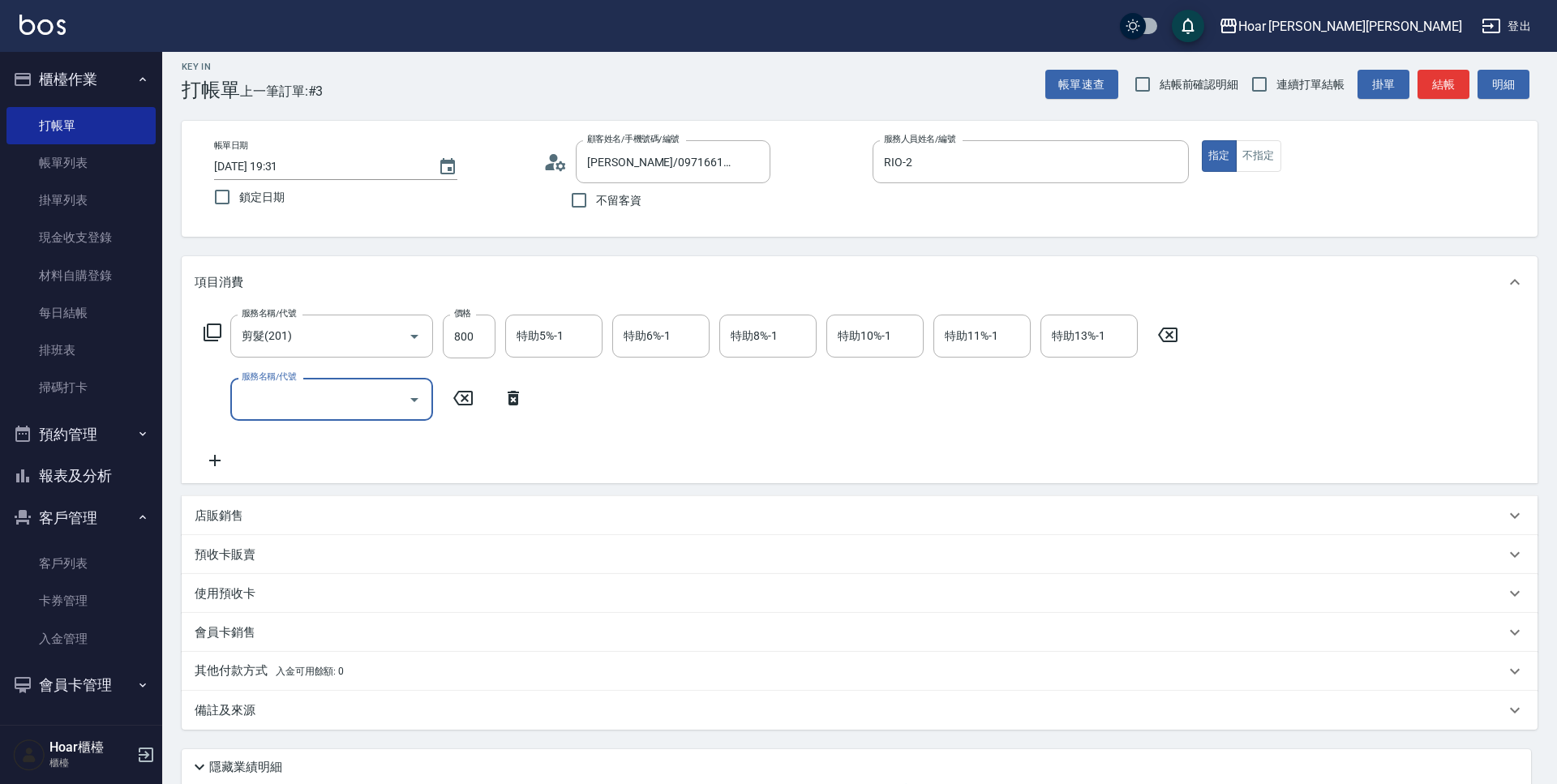
click at [324, 393] on input "服務名稱/代號" at bounding box center [320, 399] width 164 height 28
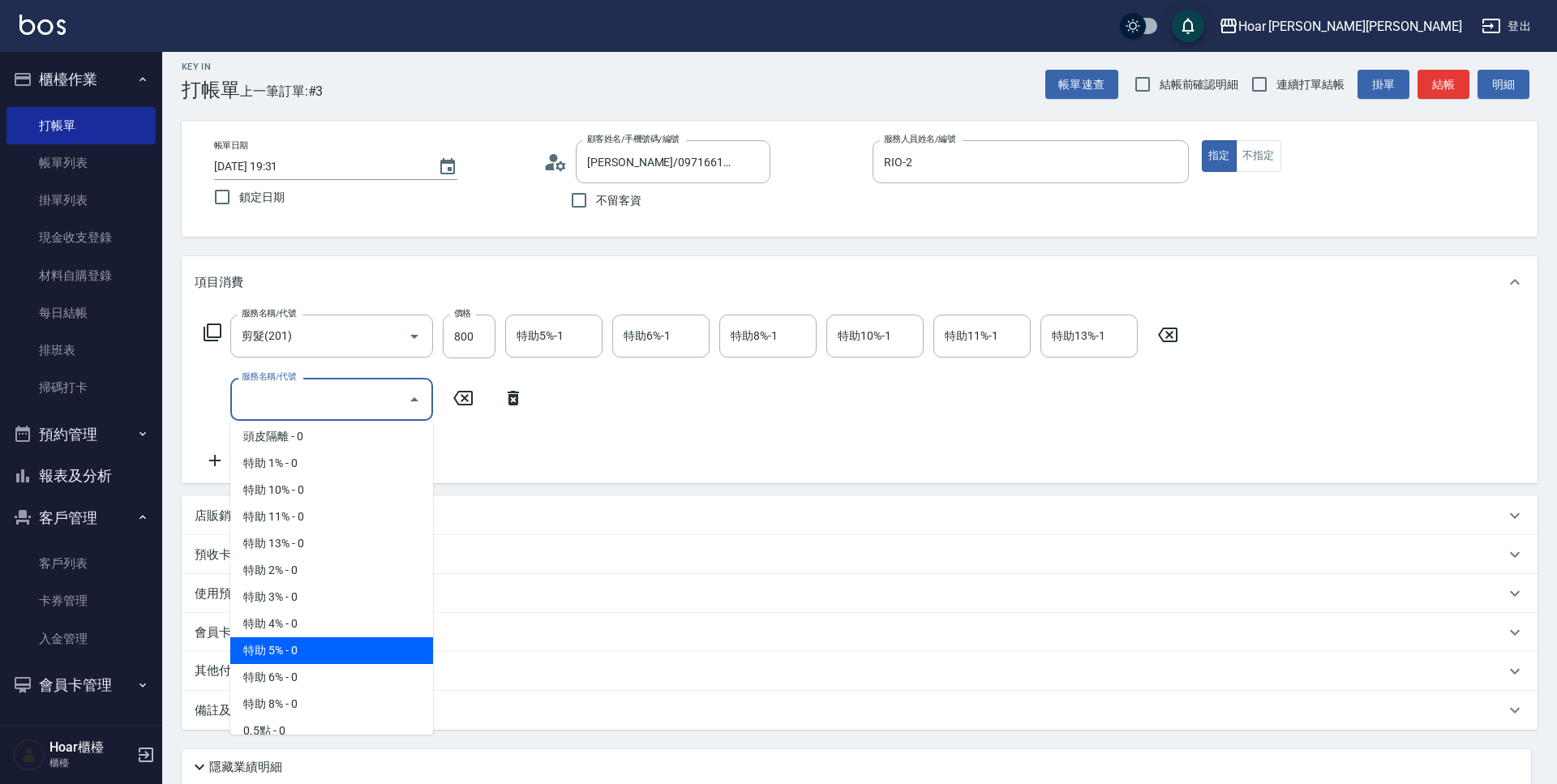
scroll to position [1037, 0]
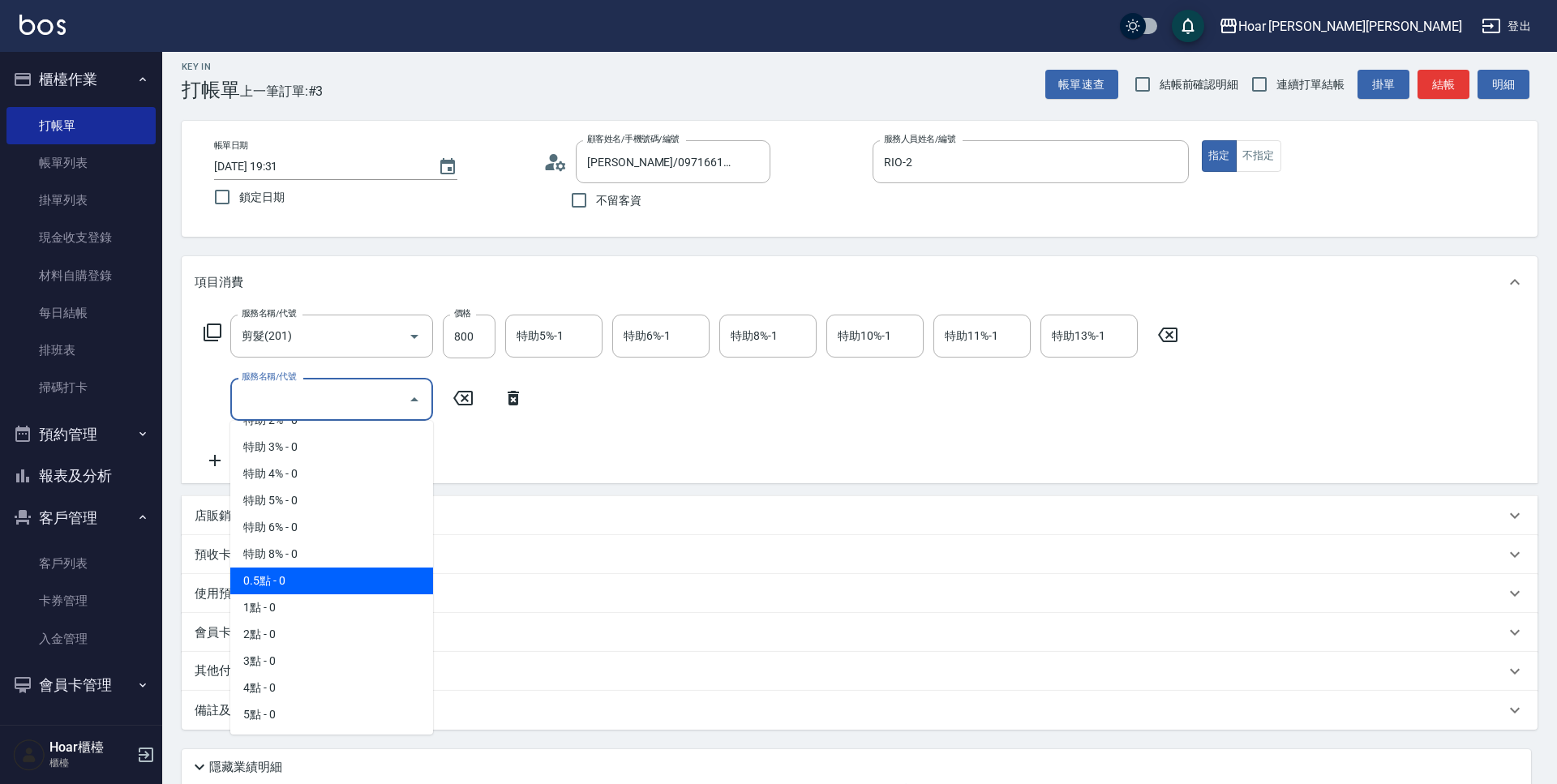
click at [340, 591] on span "0.5點 - 0" at bounding box center [331, 580] width 203 height 26
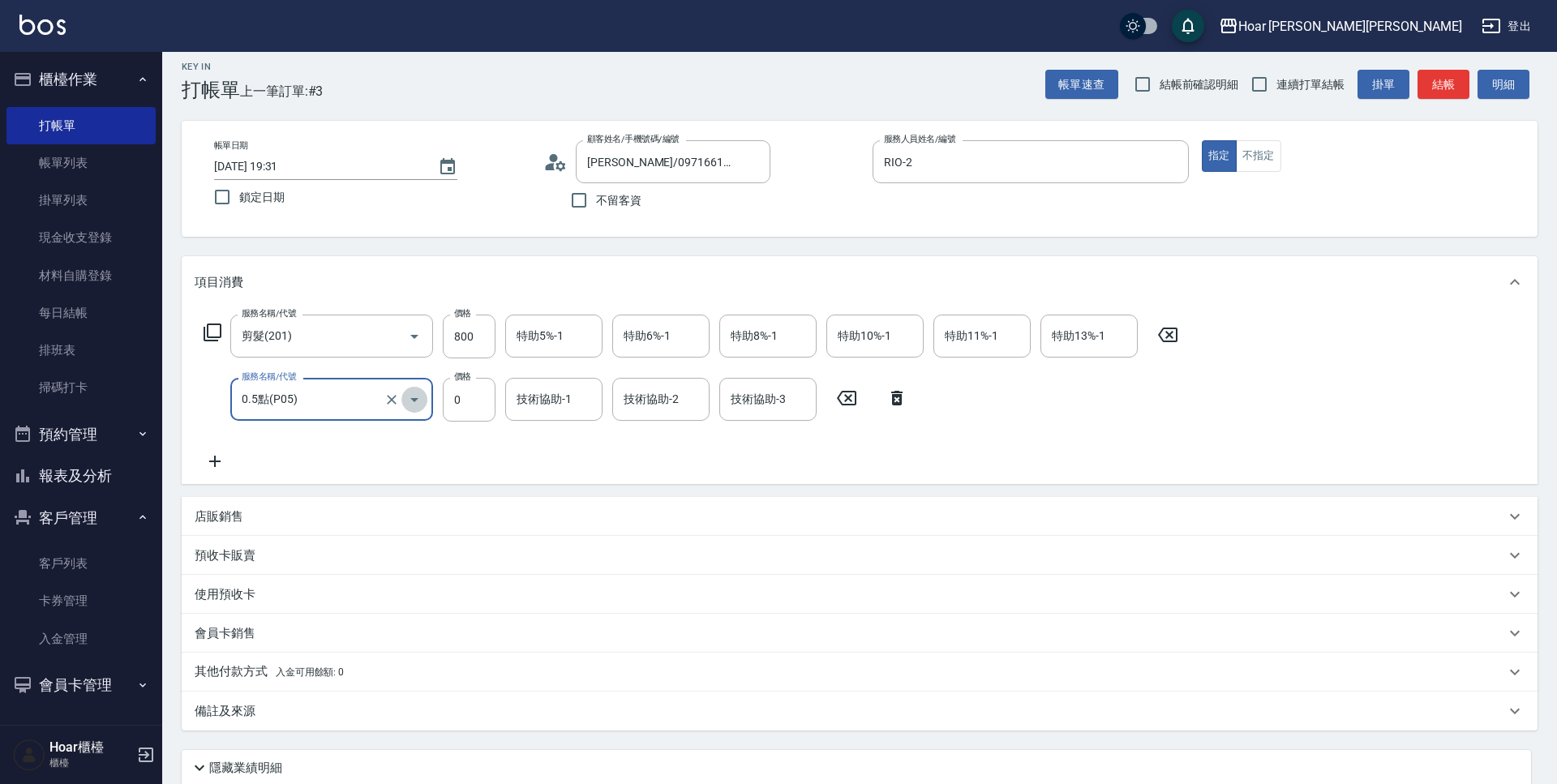
click at [421, 402] on icon "Open" at bounding box center [414, 399] width 19 height 19
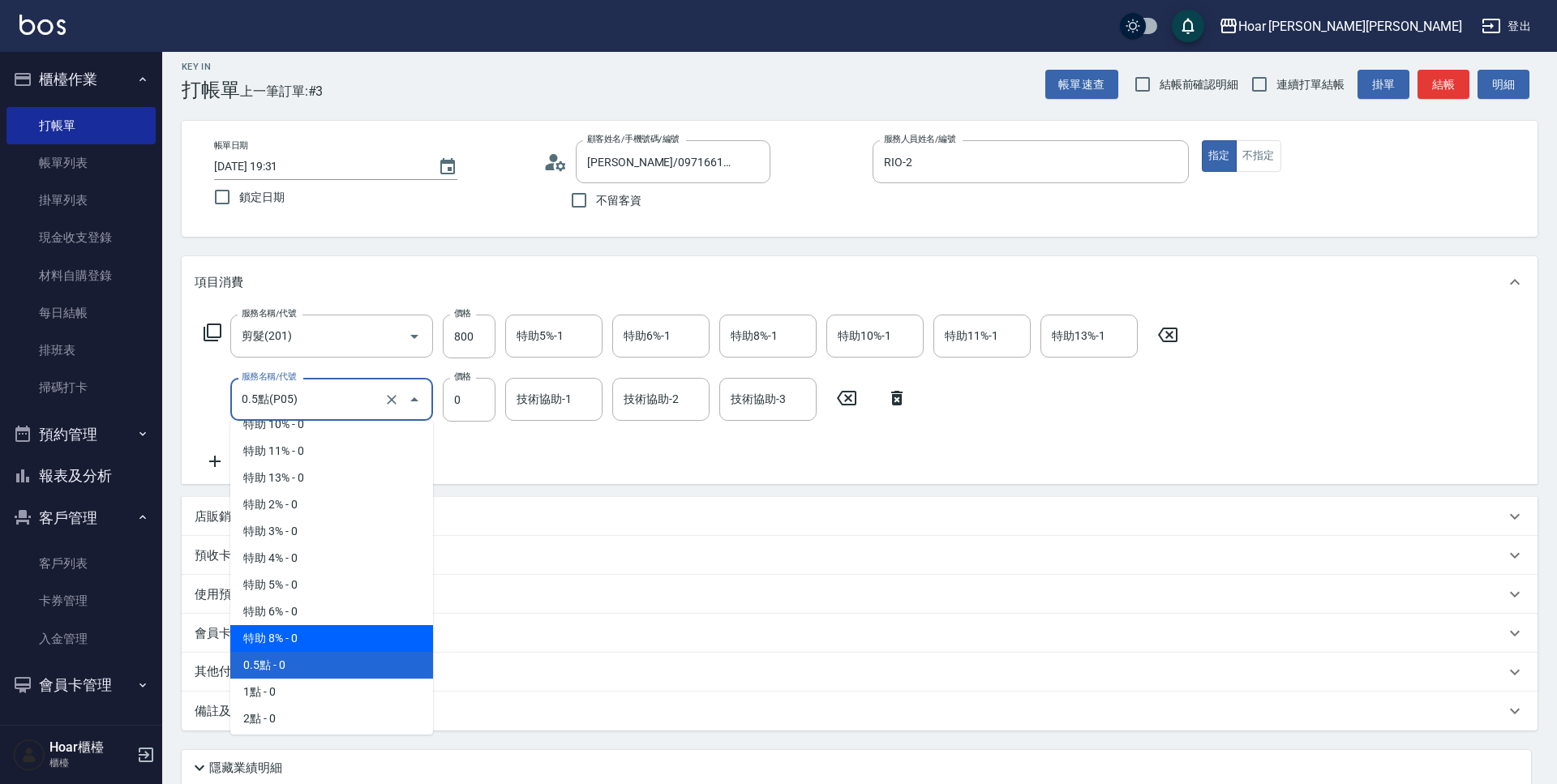
scroll to position [958, 0]
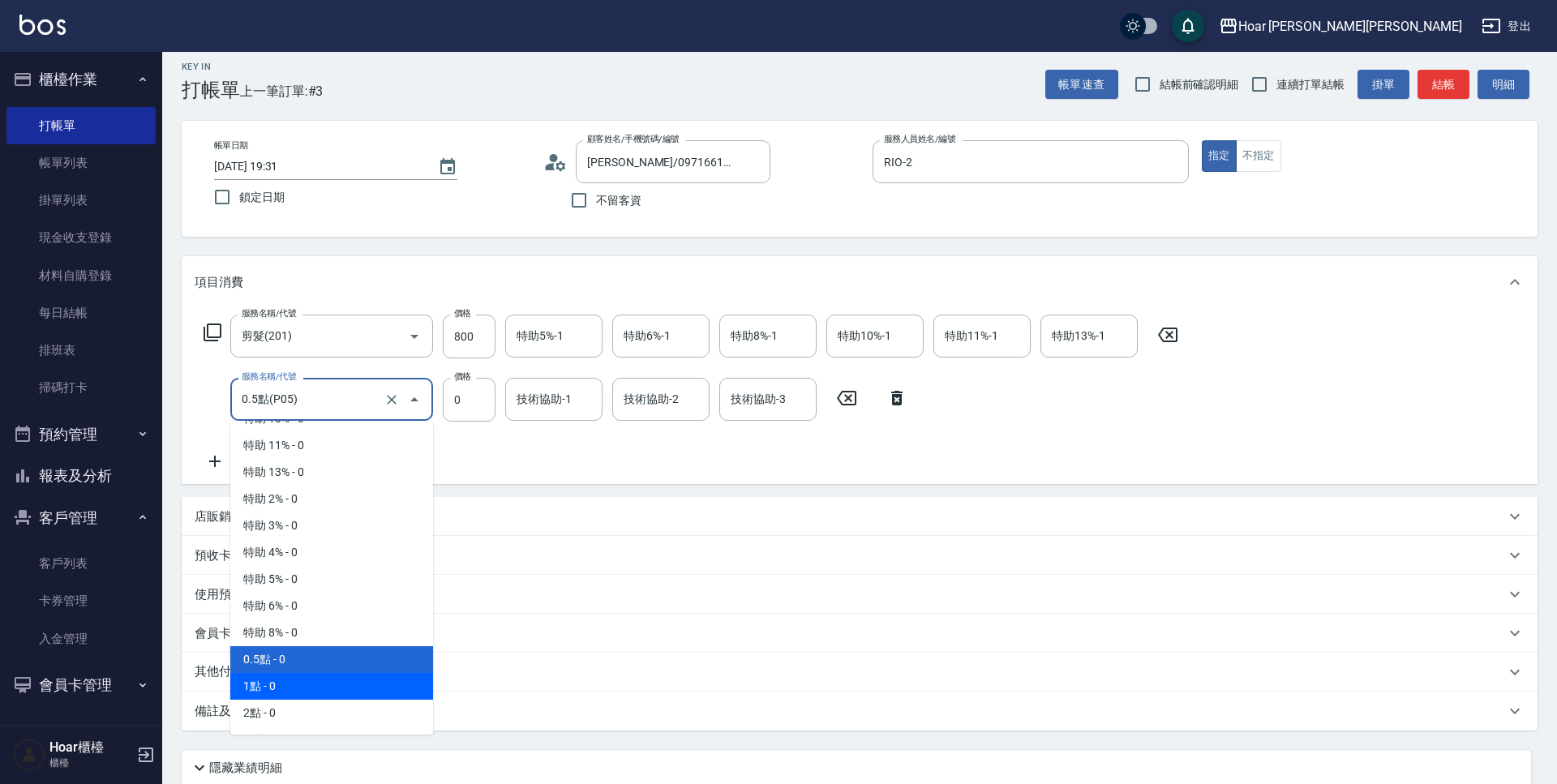
drag, startPoint x: 292, startPoint y: 679, endPoint x: 412, endPoint y: 524, distance: 196.0
click at [292, 678] on span "1點 - 0" at bounding box center [331, 686] width 203 height 26
type input "1點(P1)"
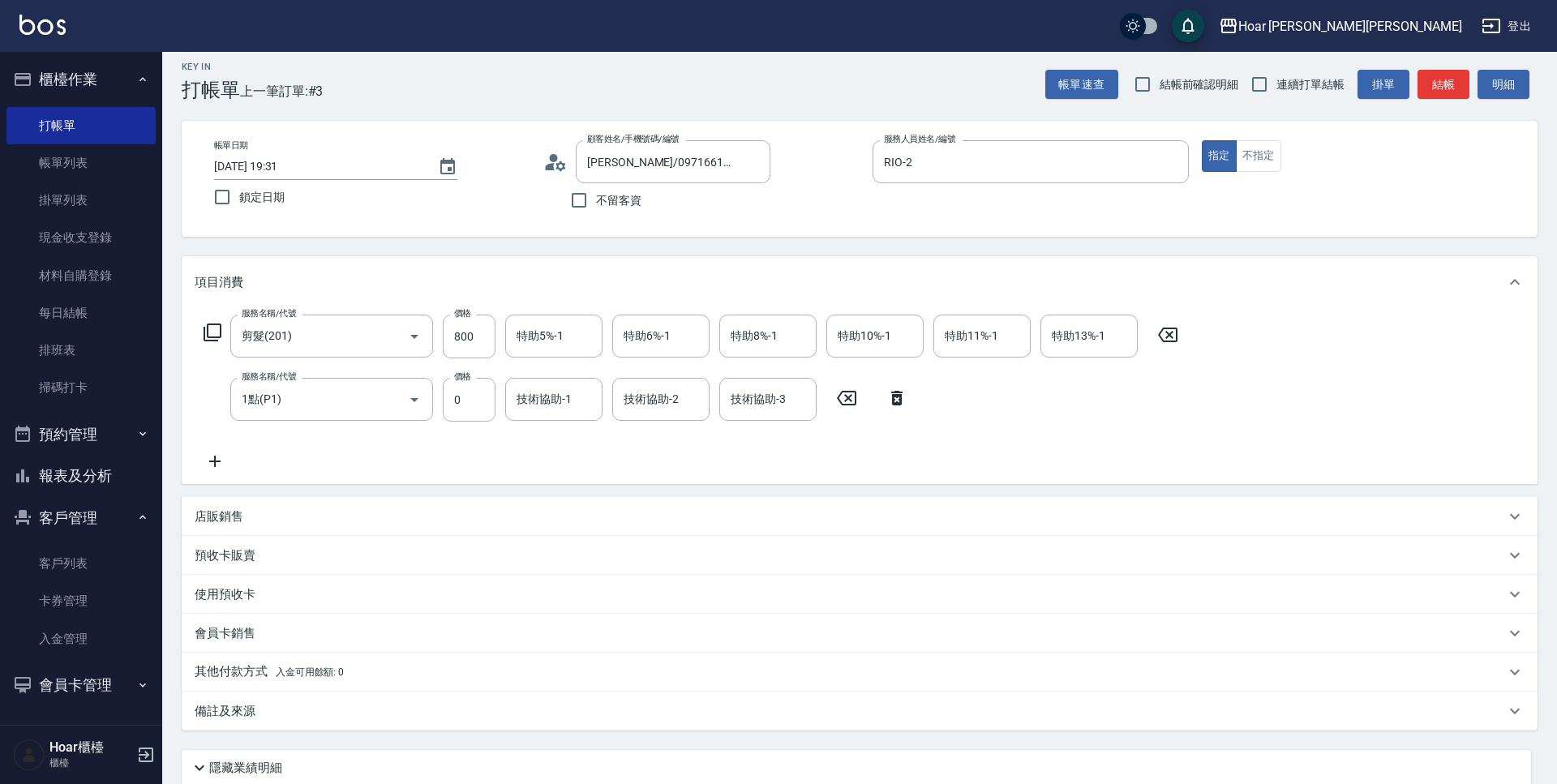
click at [441, 463] on div "服務名稱/代號 剪髮(201) 服務名稱/代號 價格 800 價格 特助5%-1 特助5%-1 特助6%-1 特助6%-1 特助8%-1 特助8%-1 特助1…" at bounding box center [691, 392] width 993 height 156
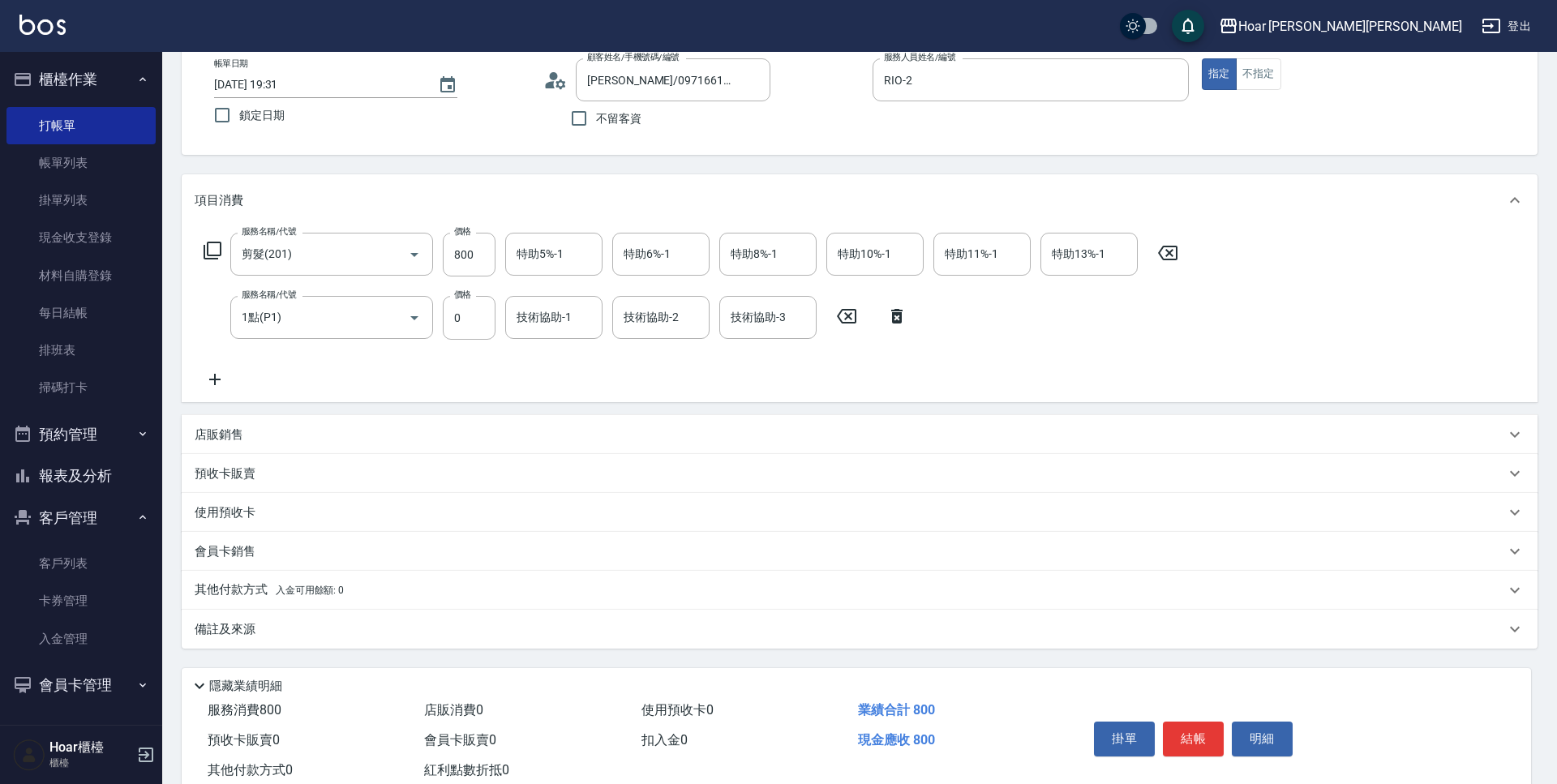
scroll to position [139, 0]
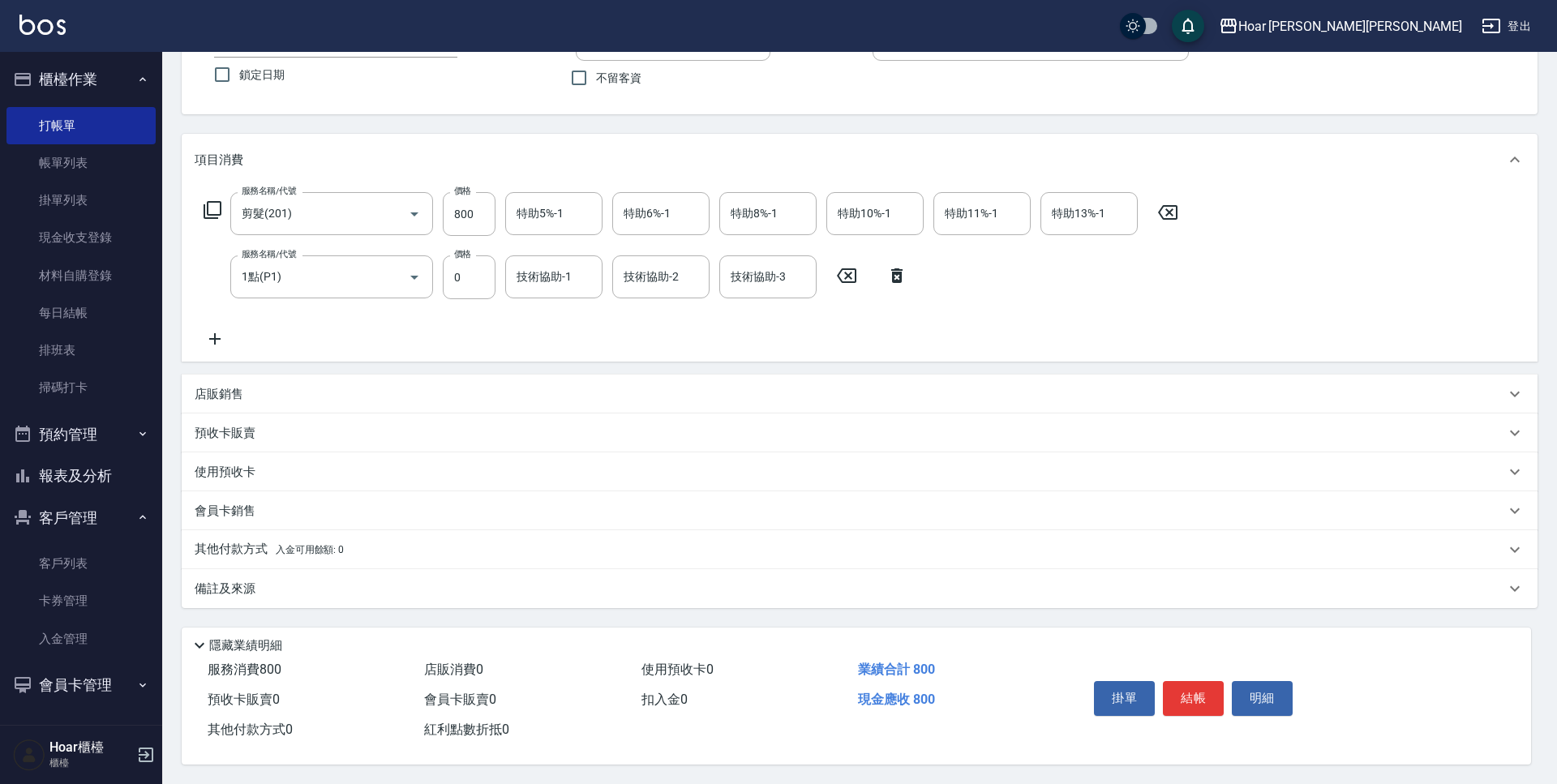
drag, startPoint x: 250, startPoint y: 547, endPoint x: 267, endPoint y: 545, distance: 17.1
click at [250, 548] on p "其他付款方式 入金可用餘額: 0" at bounding box center [269, 550] width 149 height 18
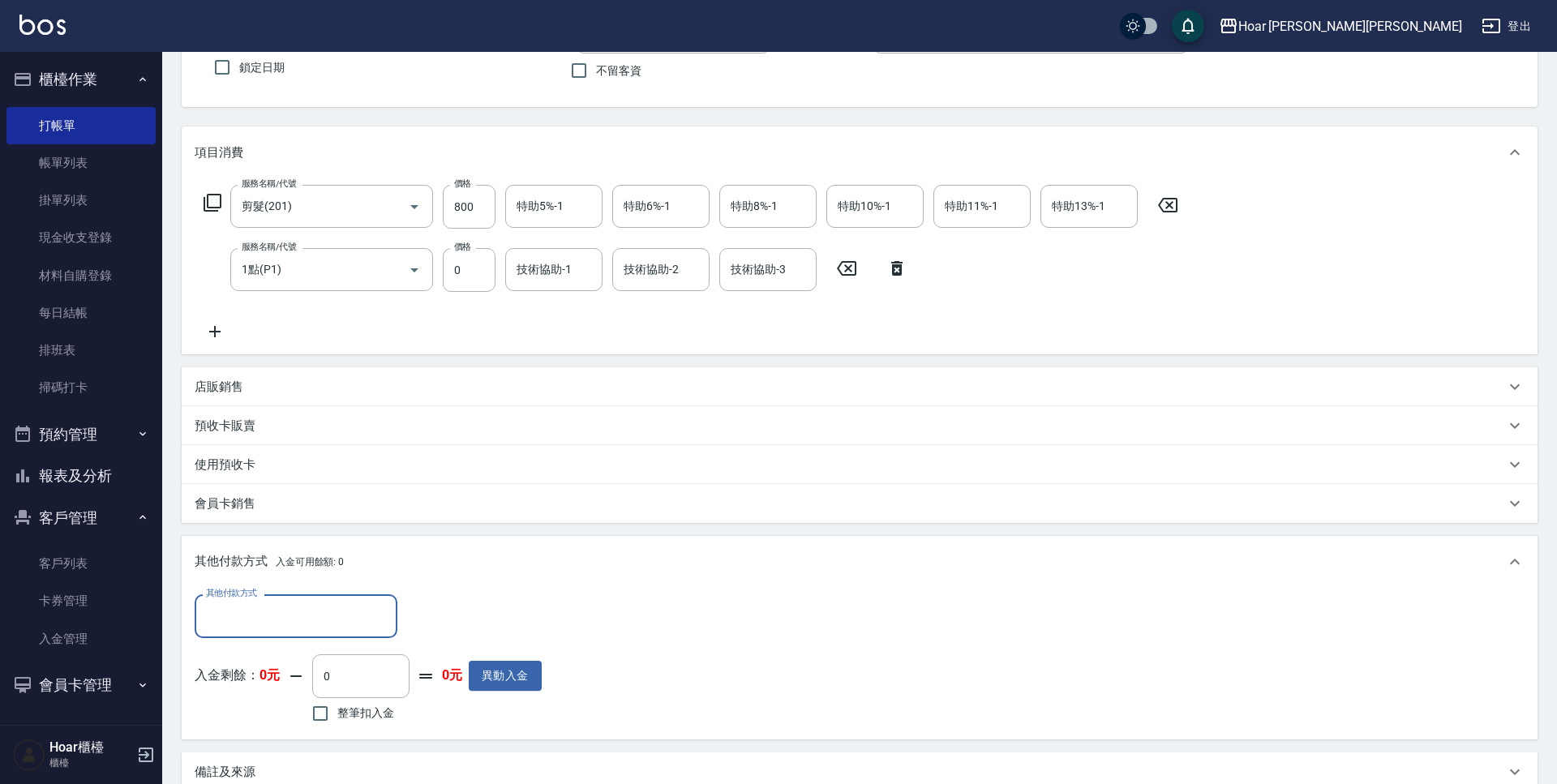
scroll to position [0, 0]
click at [264, 628] on input "其他付款方式" at bounding box center [296, 615] width 188 height 28
drag, startPoint x: 251, startPoint y: 678, endPoint x: 363, endPoint y: 637, distance: 119.3
click at [258, 676] on span "轉帳匯款" at bounding box center [296, 685] width 203 height 26
type input "轉帳匯款"
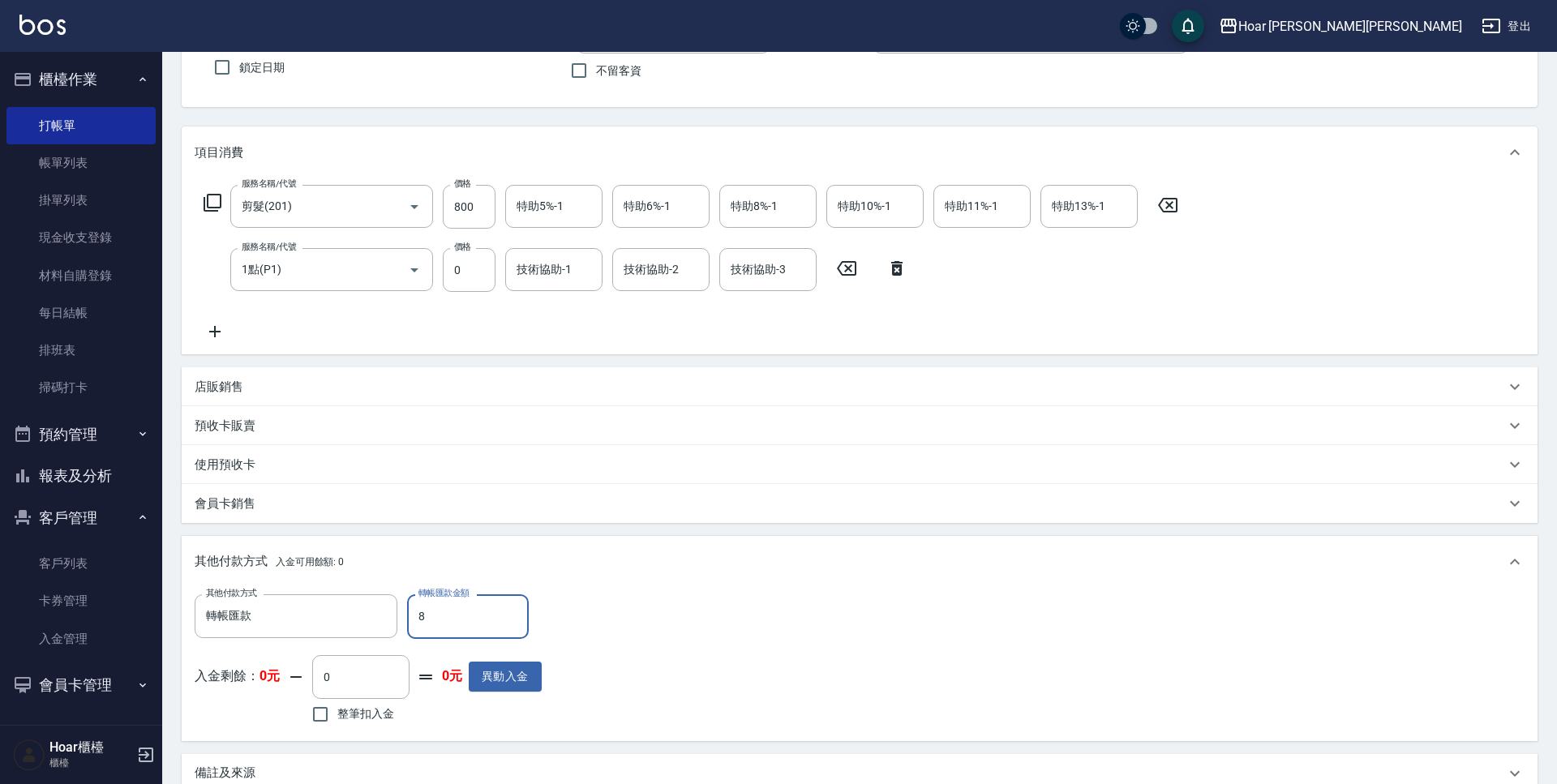
type input "0"
click at [225, 329] on icon at bounding box center [215, 331] width 41 height 19
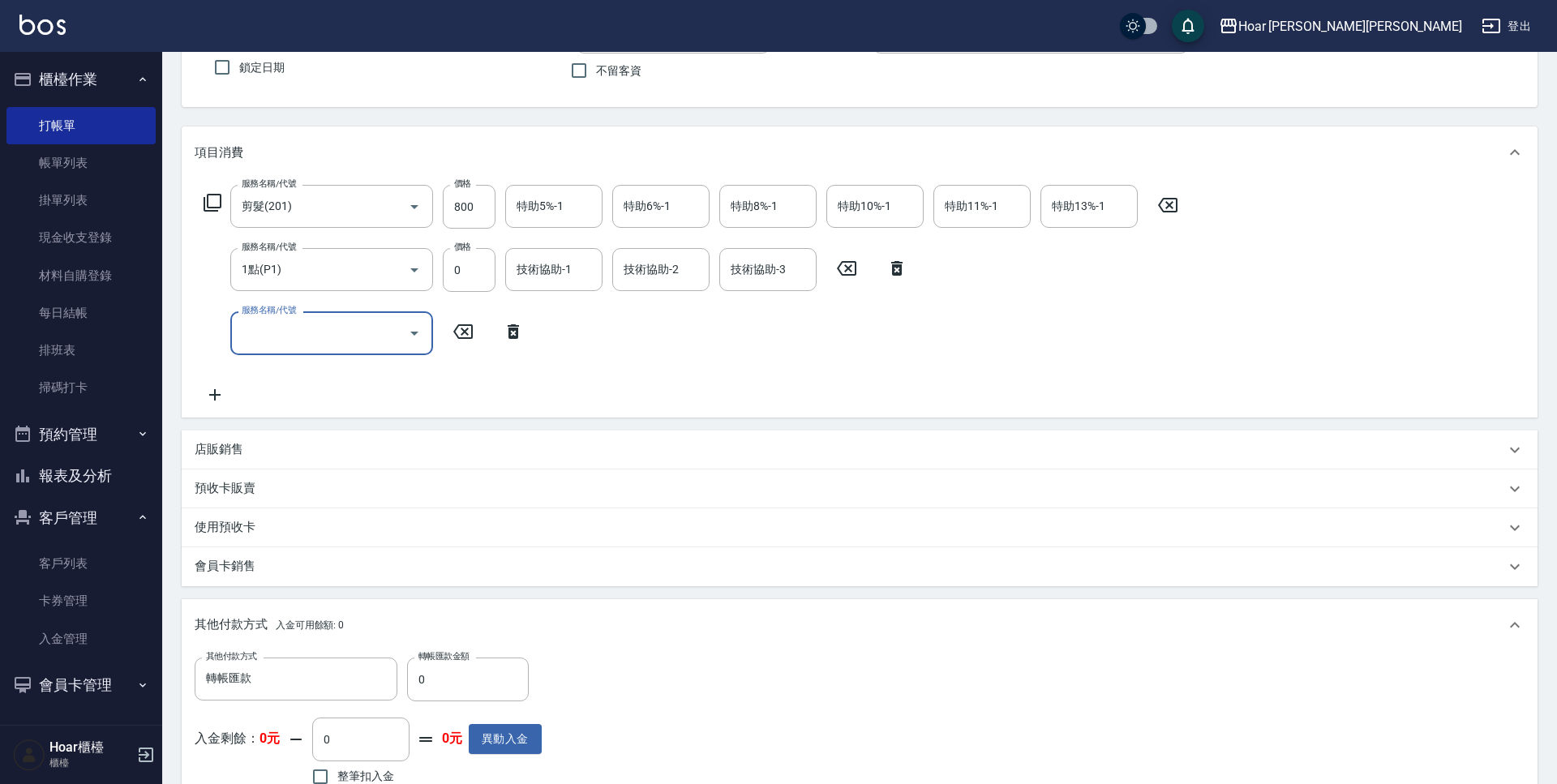
click at [313, 330] on input "服務名稱/代號" at bounding box center [320, 333] width 164 height 28
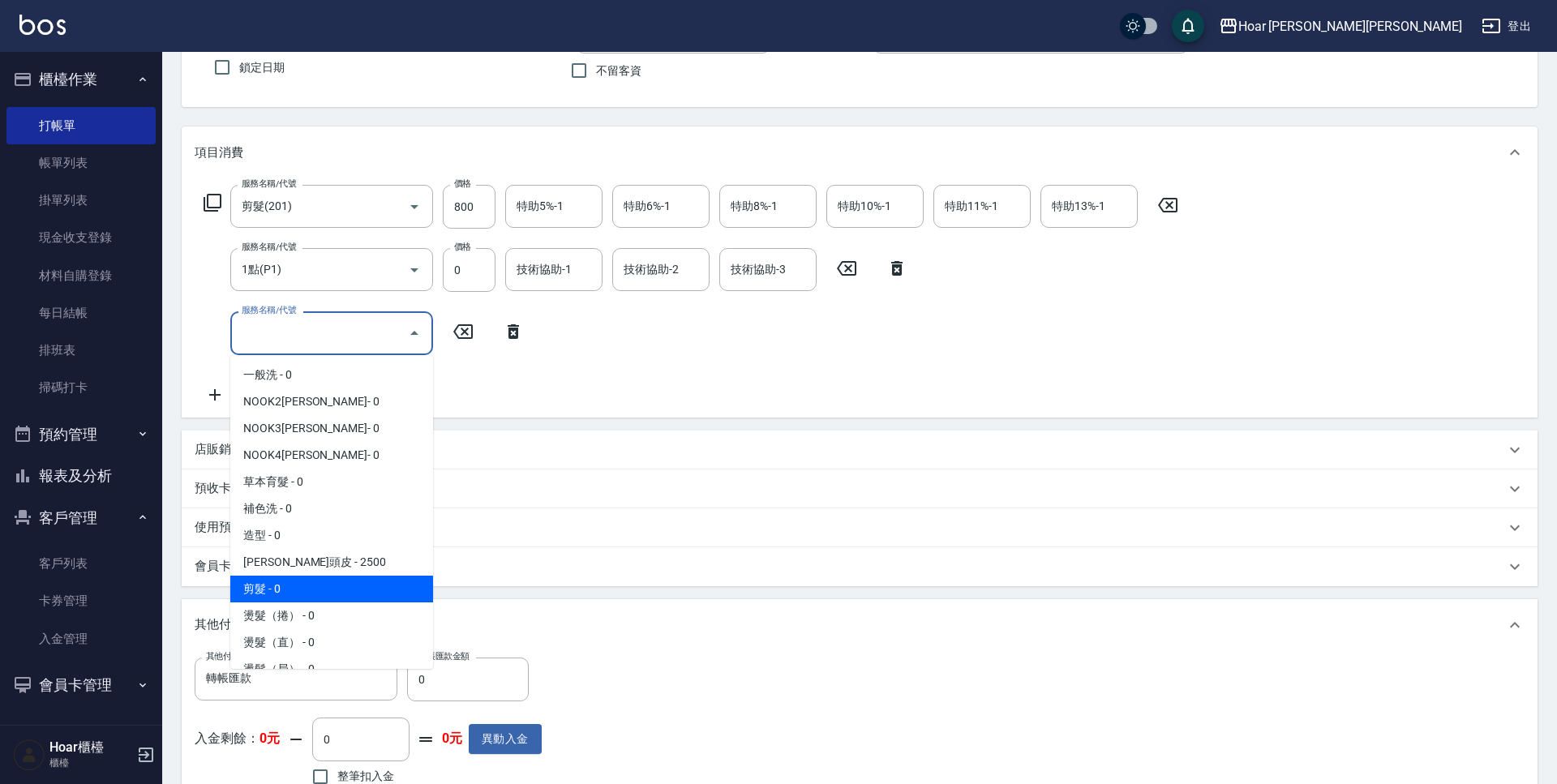
click at [296, 582] on span "剪髮 - 0" at bounding box center [331, 589] width 203 height 26
type input "剪髮(201)"
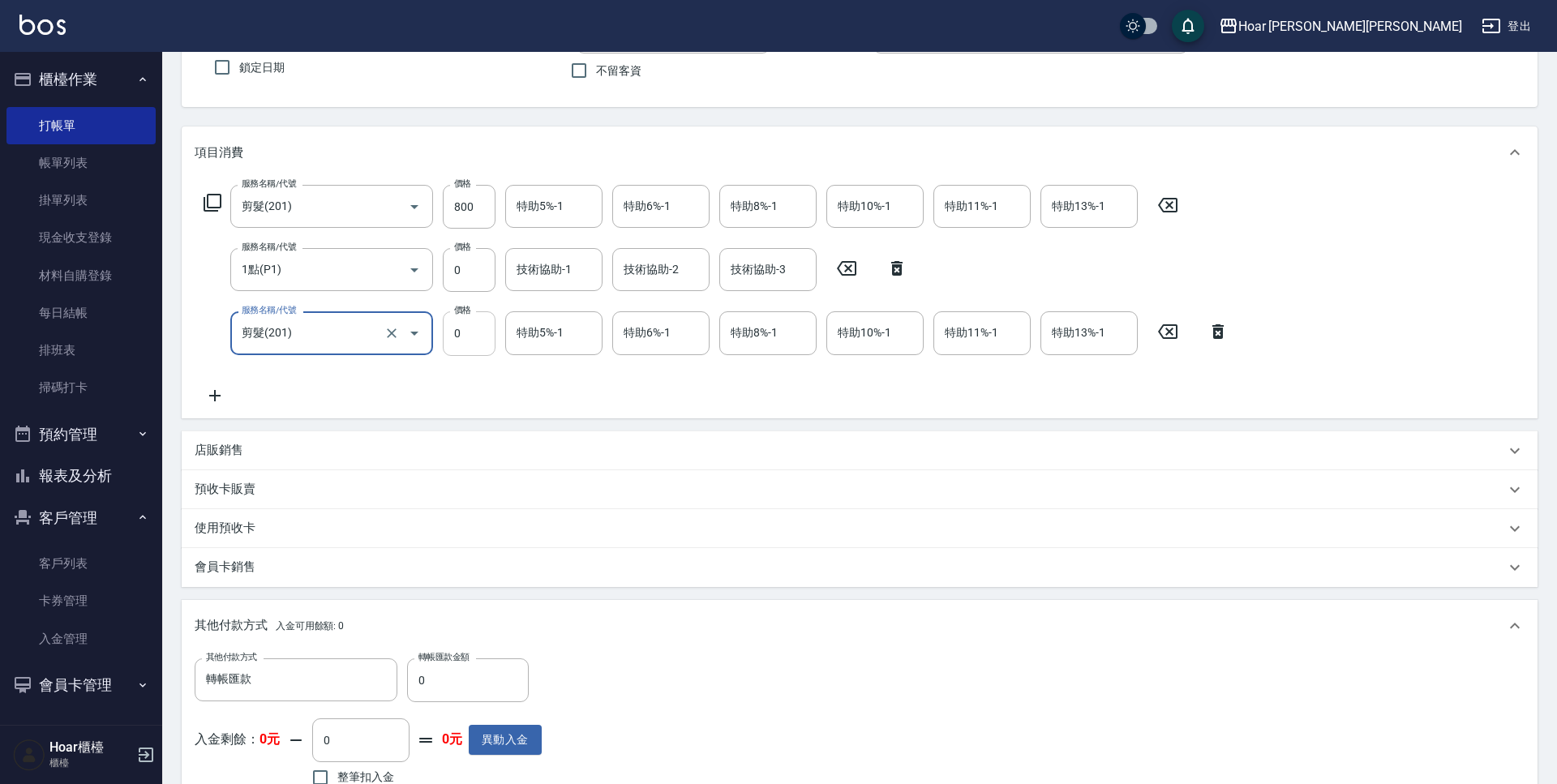
click at [480, 336] on input "0" at bounding box center [470, 333] width 53 height 44
type input "800"
click at [477, 370] on div "服務名稱/代號 剪髮(201) 服務名稱/代號 價格 800 價格 特助5%-1 特助5%-1 特助6%-1 特助6%-1 特助8%-1 特助8%-1 特助1…" at bounding box center [716, 294] width 1044 height 219
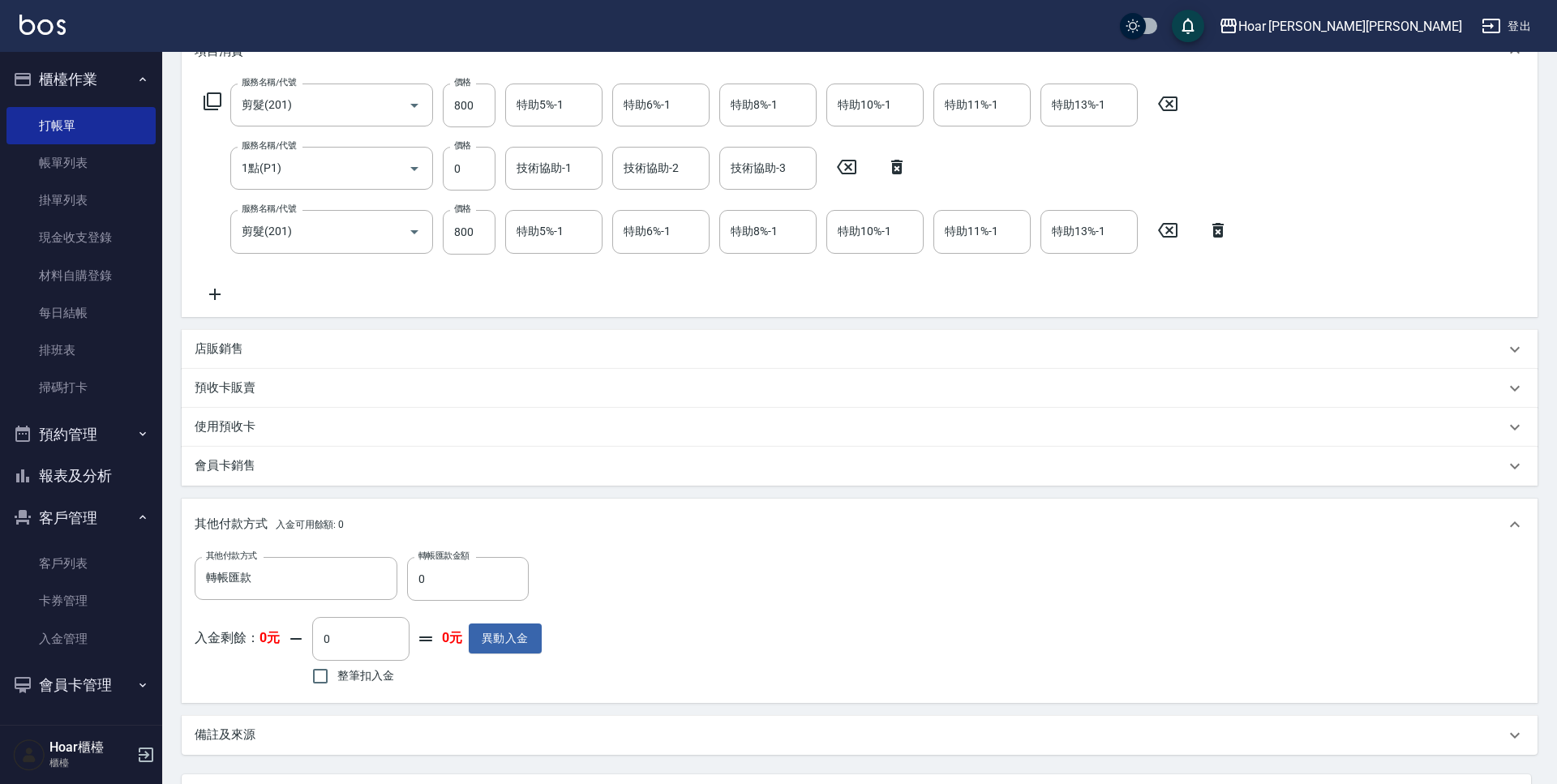
scroll to position [395, 0]
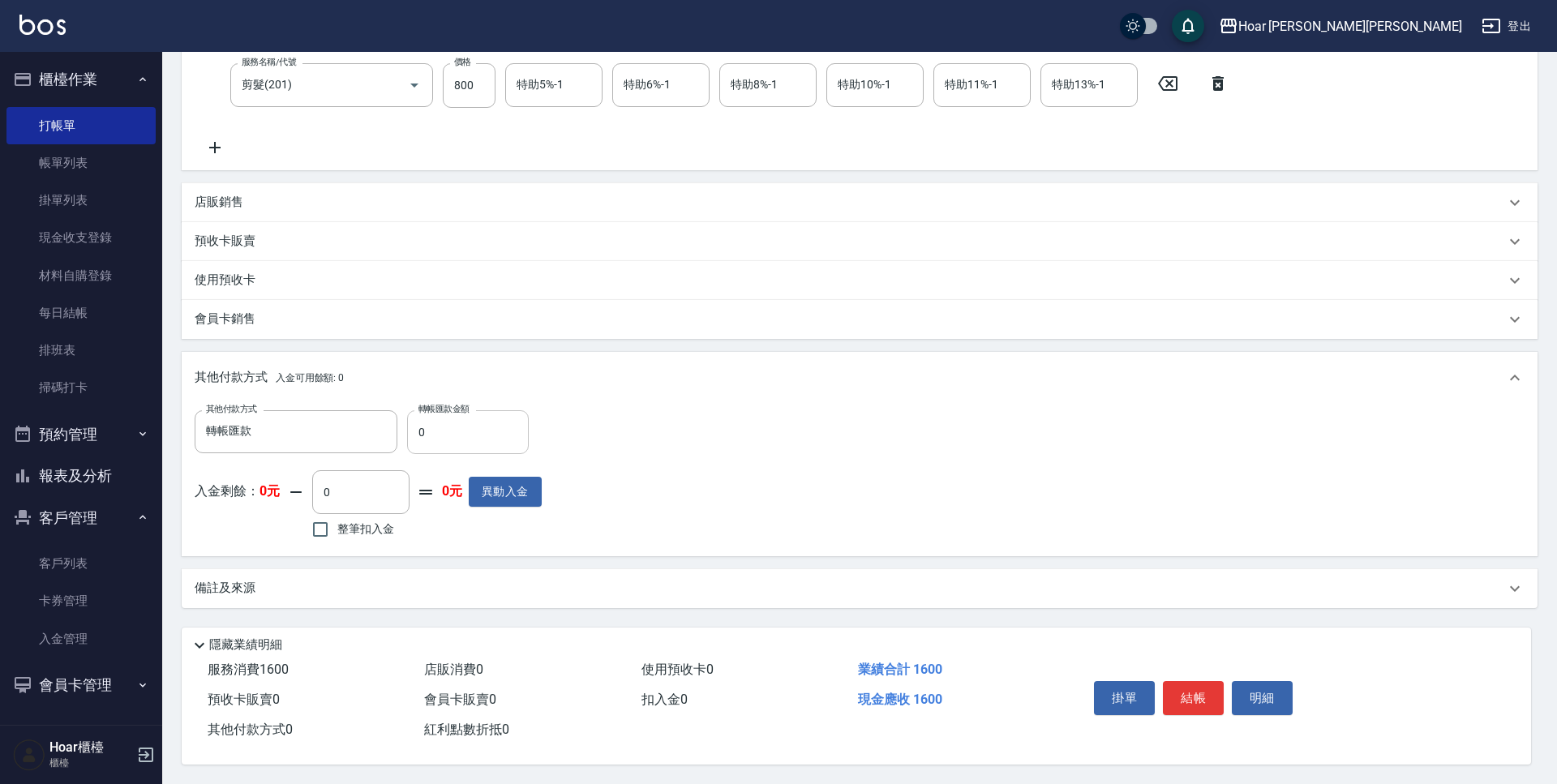
click at [480, 411] on input "0" at bounding box center [467, 431] width 122 height 44
type input "1600"
drag, startPoint x: 885, startPoint y: 424, endPoint x: 1054, endPoint y: 544, distance: 207.3
click at [885, 424] on div "其他付款方式 轉帳匯款 其他付款方式 轉帳匯款金額 1600 轉帳匯款金額 入金剩餘： 0元 0 ​ 整筆扣入金 0元 異動入金" at bounding box center [860, 476] width 1330 height 133
click at [1210, 688] on button "結帳" at bounding box center [1193, 697] width 60 height 34
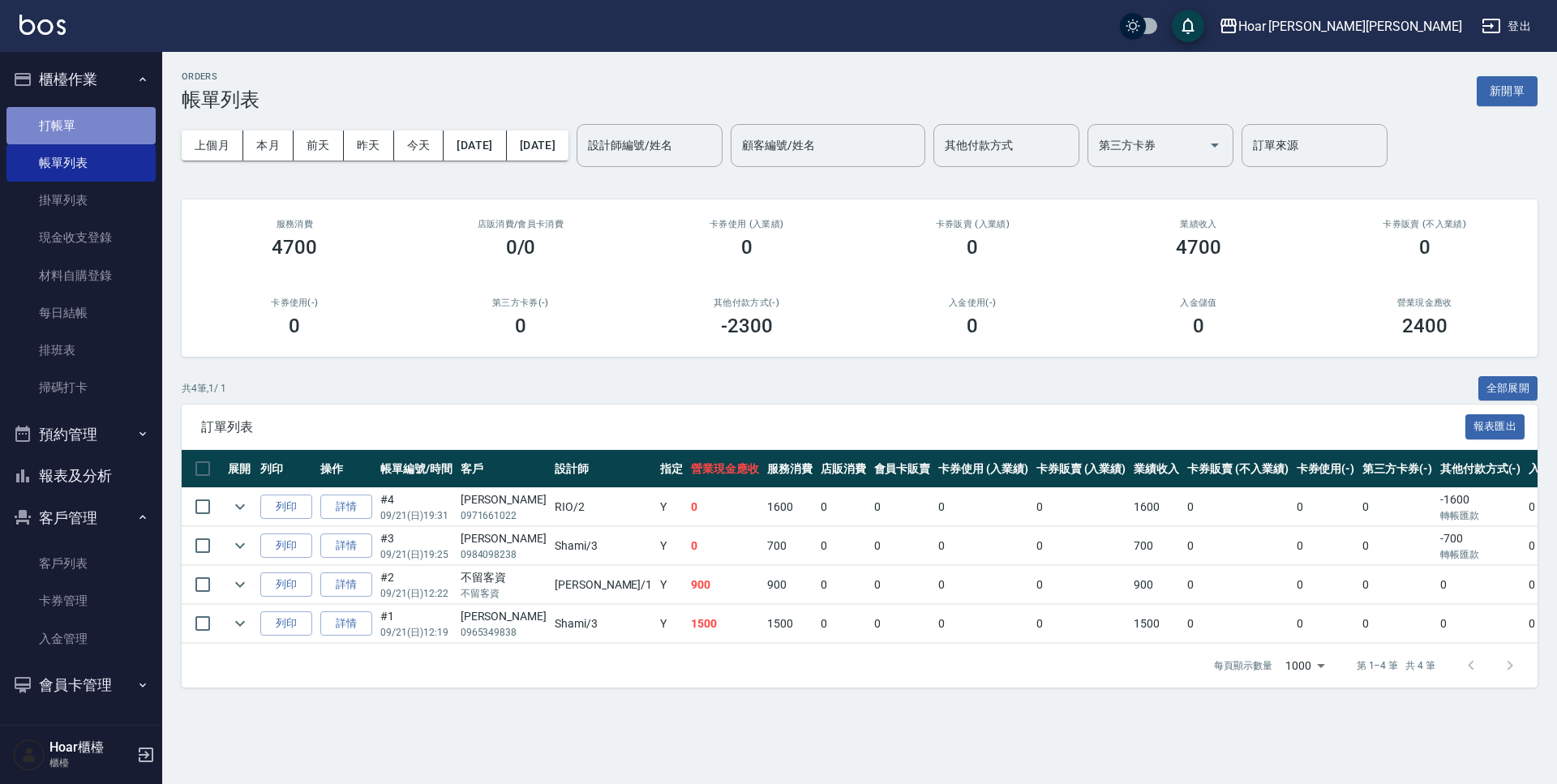
click at [74, 131] on link "打帳單" at bounding box center [81, 125] width 149 height 37
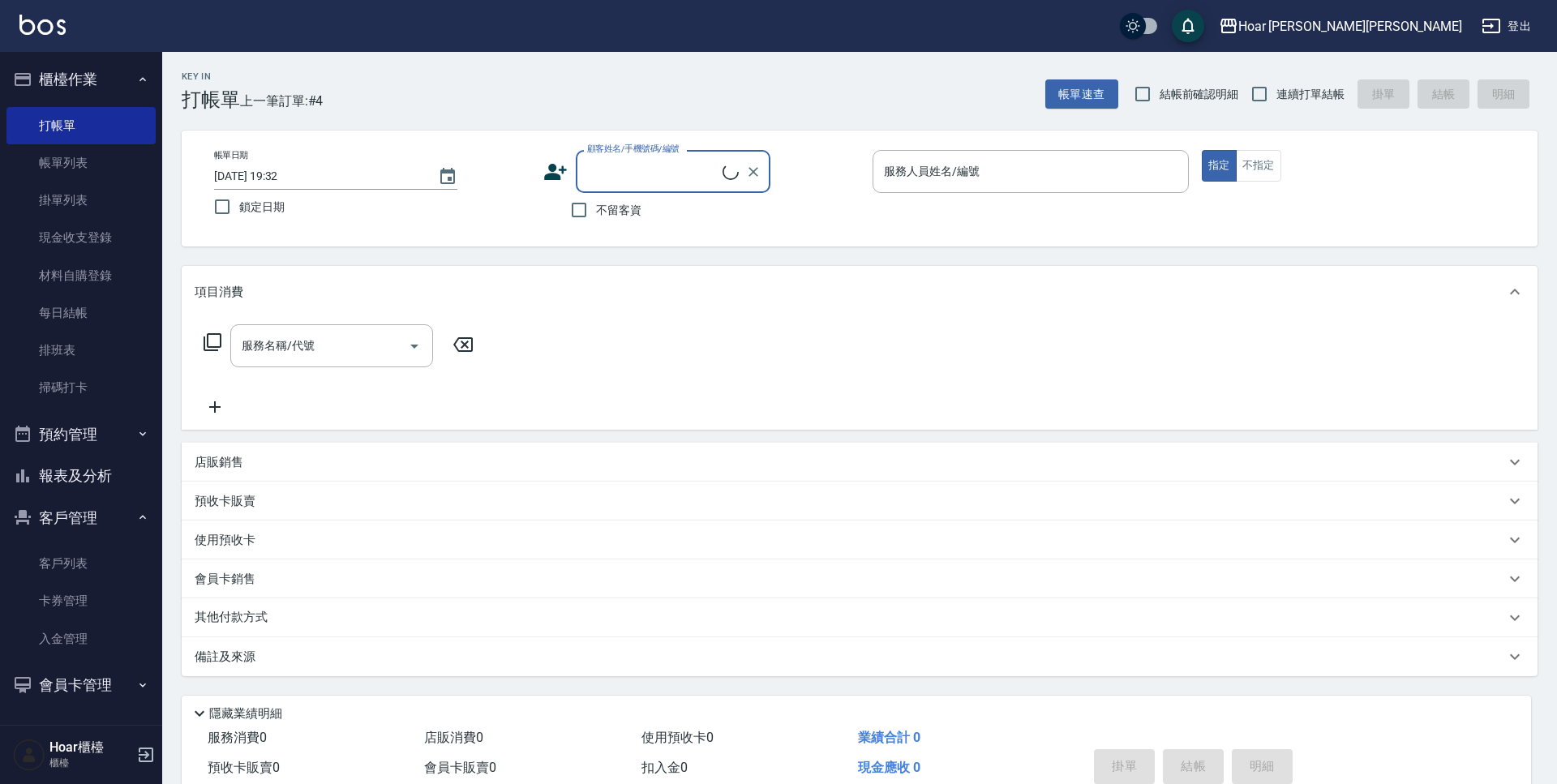
scroll to position [1, 0]
click at [637, 157] on input "顧客姓名/手機號碼/編號" at bounding box center [661, 171] width 156 height 28
type input "x"
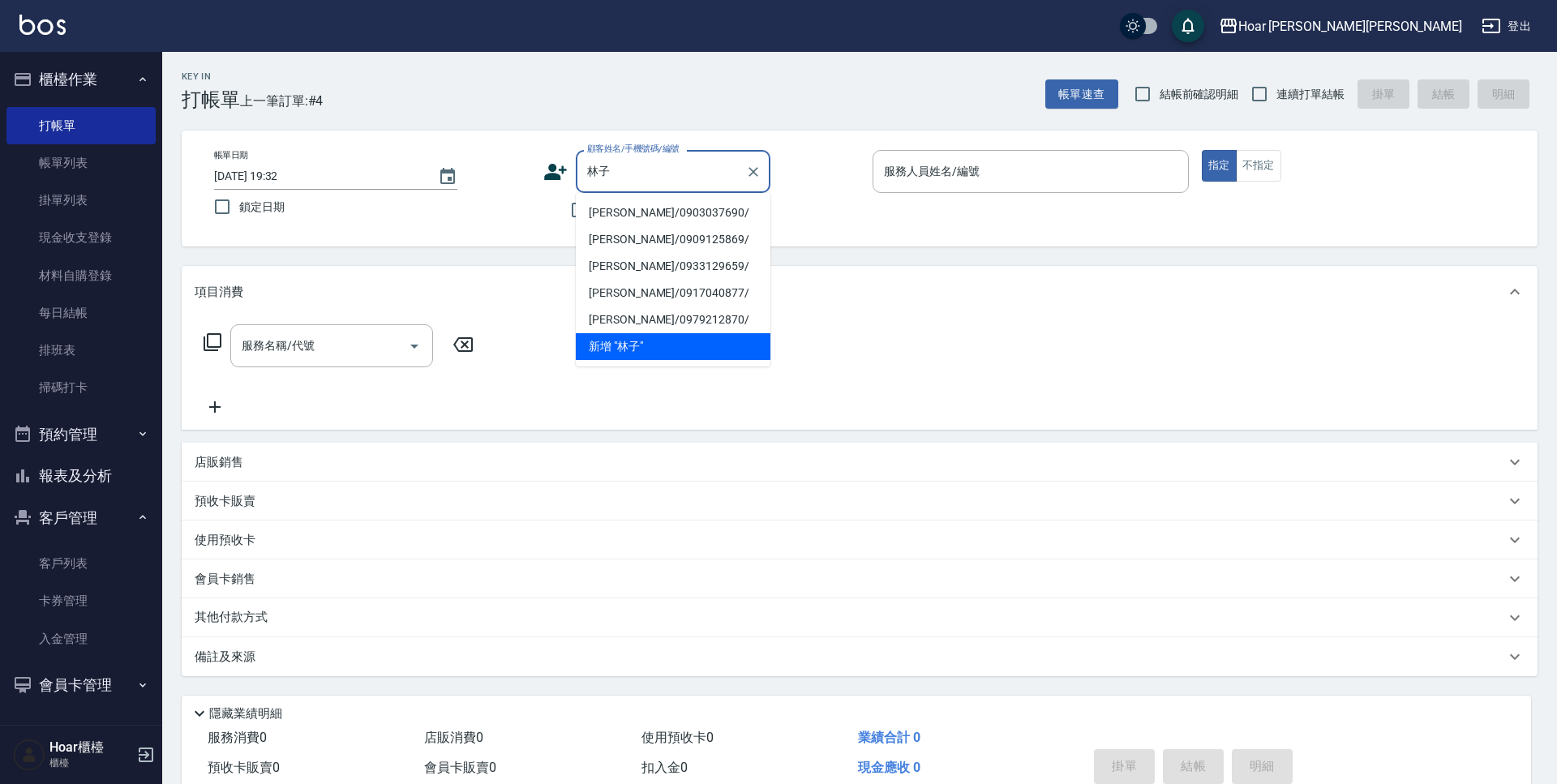
click at [628, 216] on li "林子朗/0903037690/" at bounding box center [672, 213] width 195 height 26
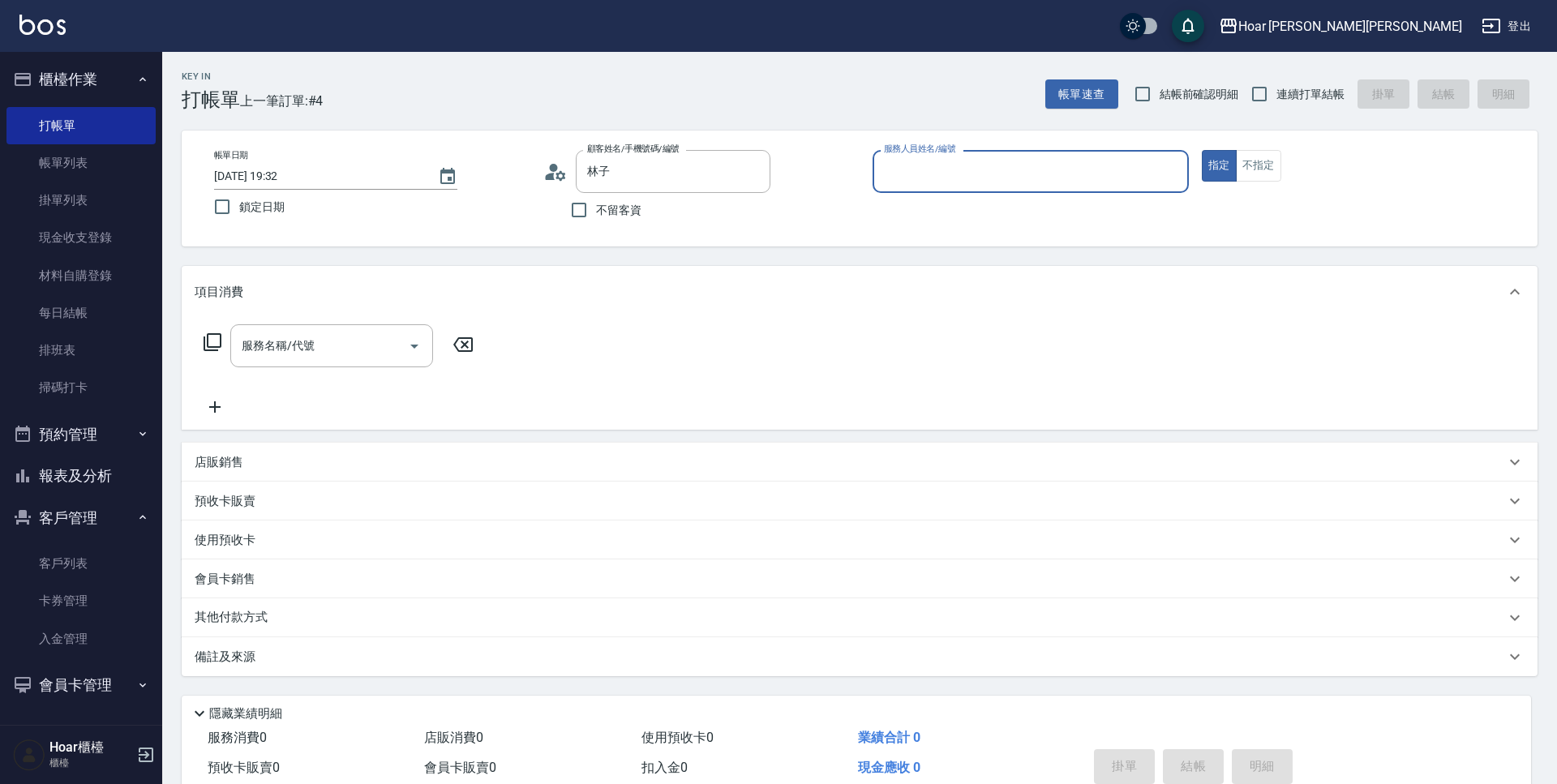
type input "林子朗/0903037690/"
type input "RIO-2"
click at [344, 359] on input "服務名稱/代號" at bounding box center [320, 345] width 164 height 28
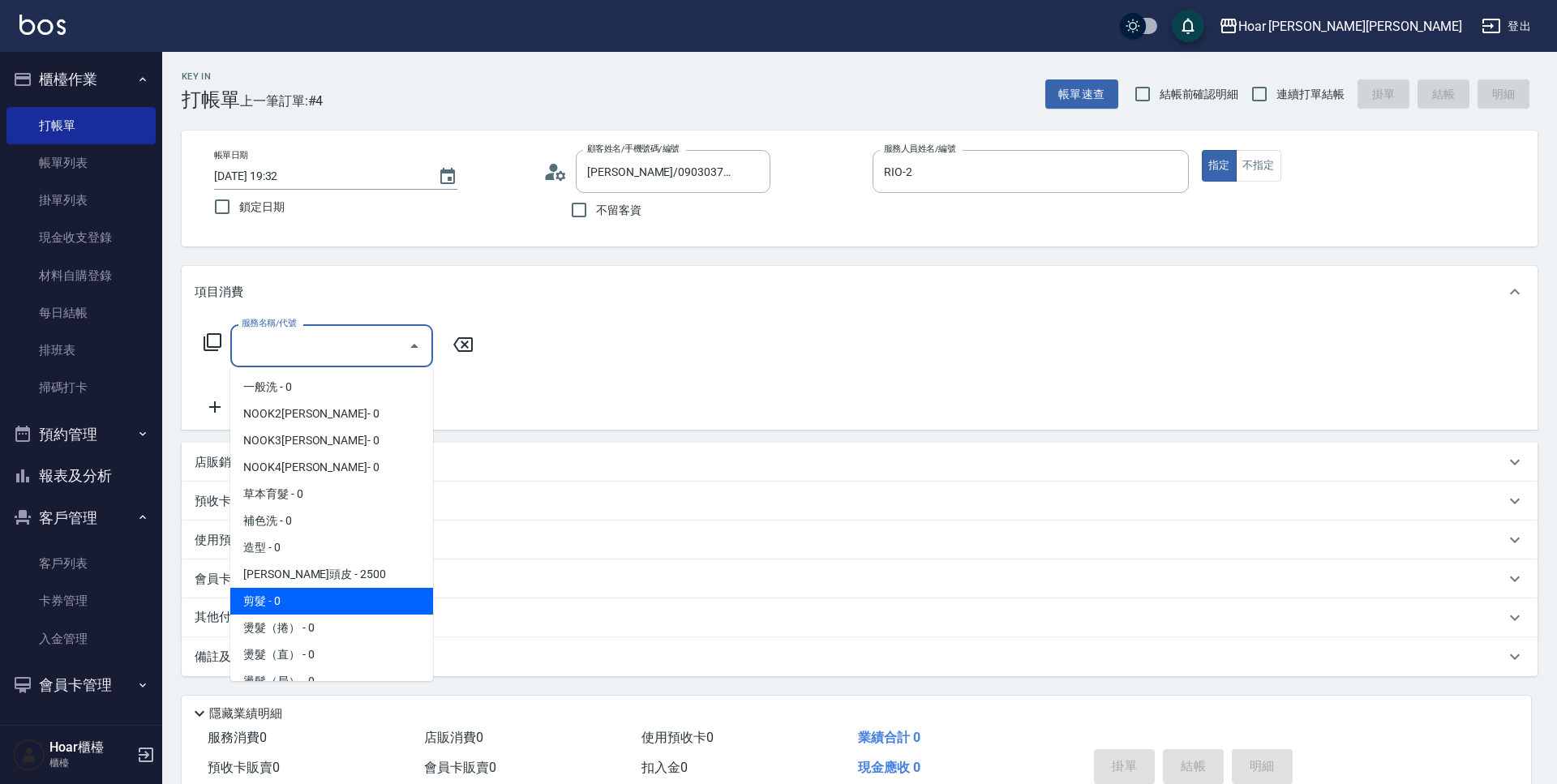
drag, startPoint x: 322, startPoint y: 594, endPoint x: 354, endPoint y: 522, distance: 78.8
click at [321, 594] on span "剪髮 - 0" at bounding box center [331, 601] width 203 height 26
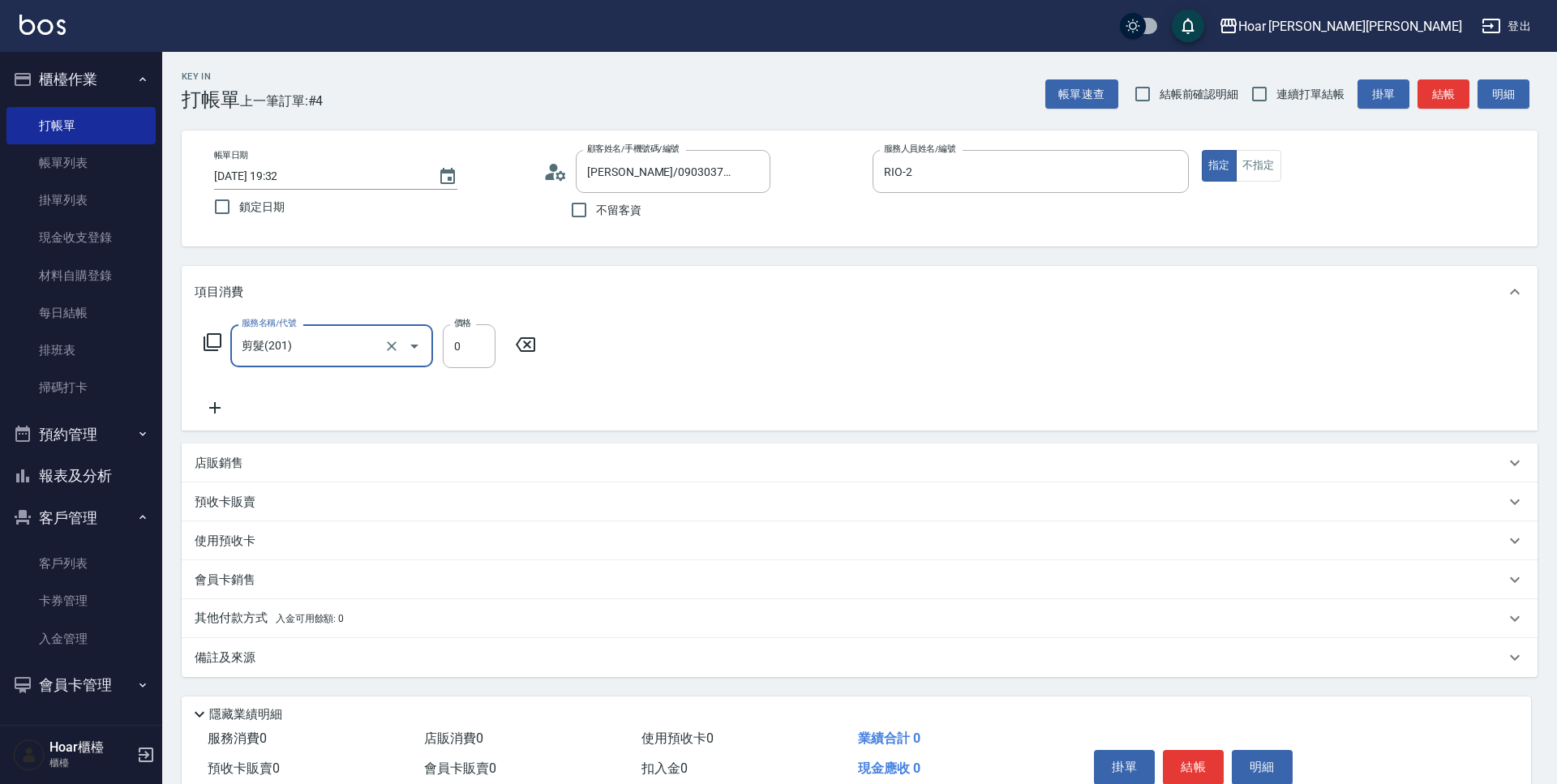
type input "剪髮(201)"
click at [474, 358] on input "0" at bounding box center [470, 346] width 53 height 44
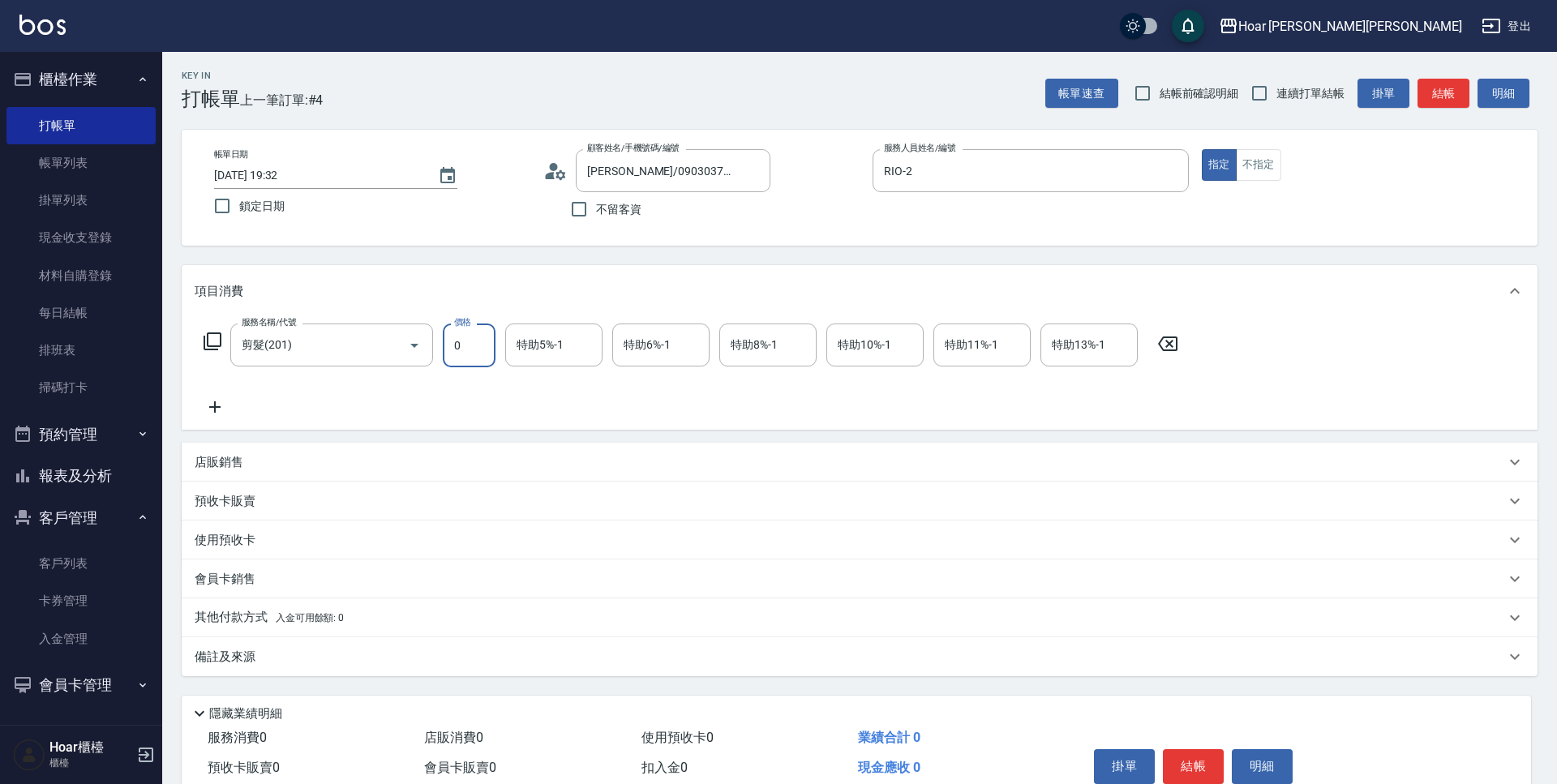
click at [571, 388] on div "服務名稱/代號 剪髮(201) 服務名稱/代號 價格 0 價格 特助5%-1 特助5%-1 特助6%-1 特助6%-1 特助8%-1 特助8%-1 特助10%…" at bounding box center [691, 370] width 993 height 94
click at [484, 349] on input "0" at bounding box center [470, 345] width 53 height 44
type input "720"
click at [492, 389] on div "服務名稱/代號 剪髮(201) 服務名稱/代號 價格 720 價格 特助5%-1 特助5%-1 特助6%-1 特助6%-1 特助8%-1 特助8%-1 特助1…" at bounding box center [691, 370] width 993 height 94
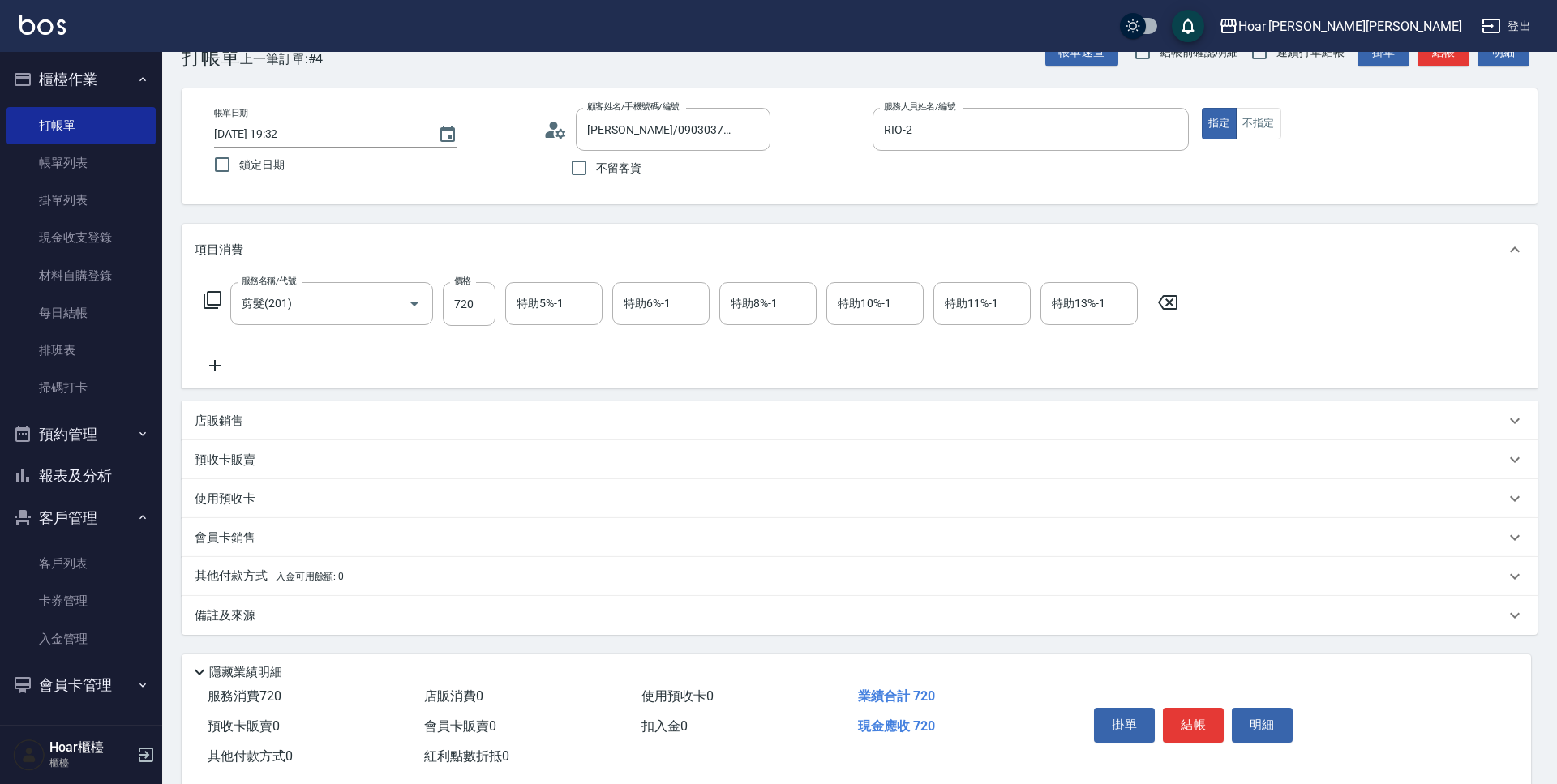
scroll to position [76, 0]
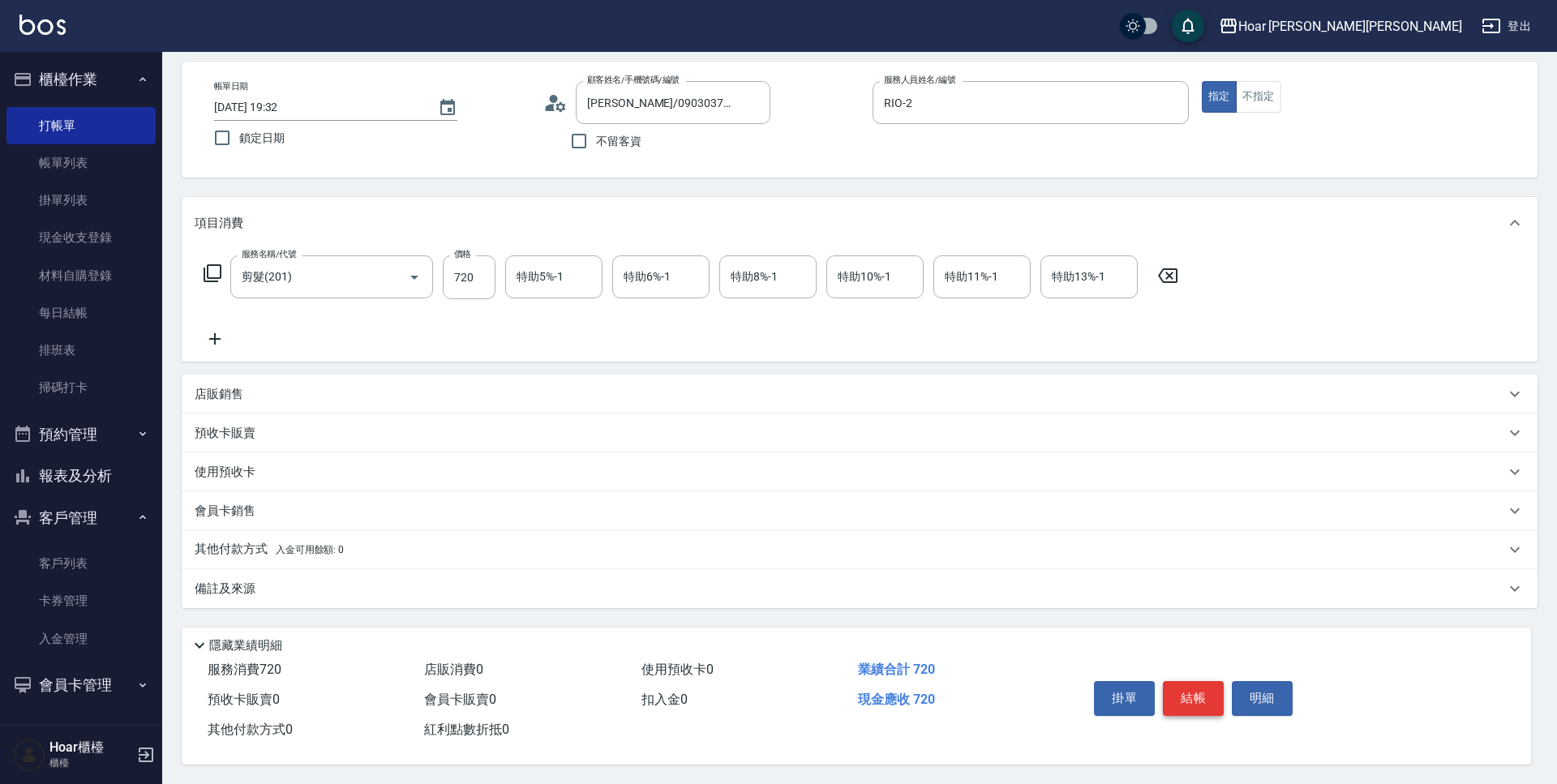
click at [1175, 685] on button "結帳" at bounding box center [1193, 697] width 60 height 34
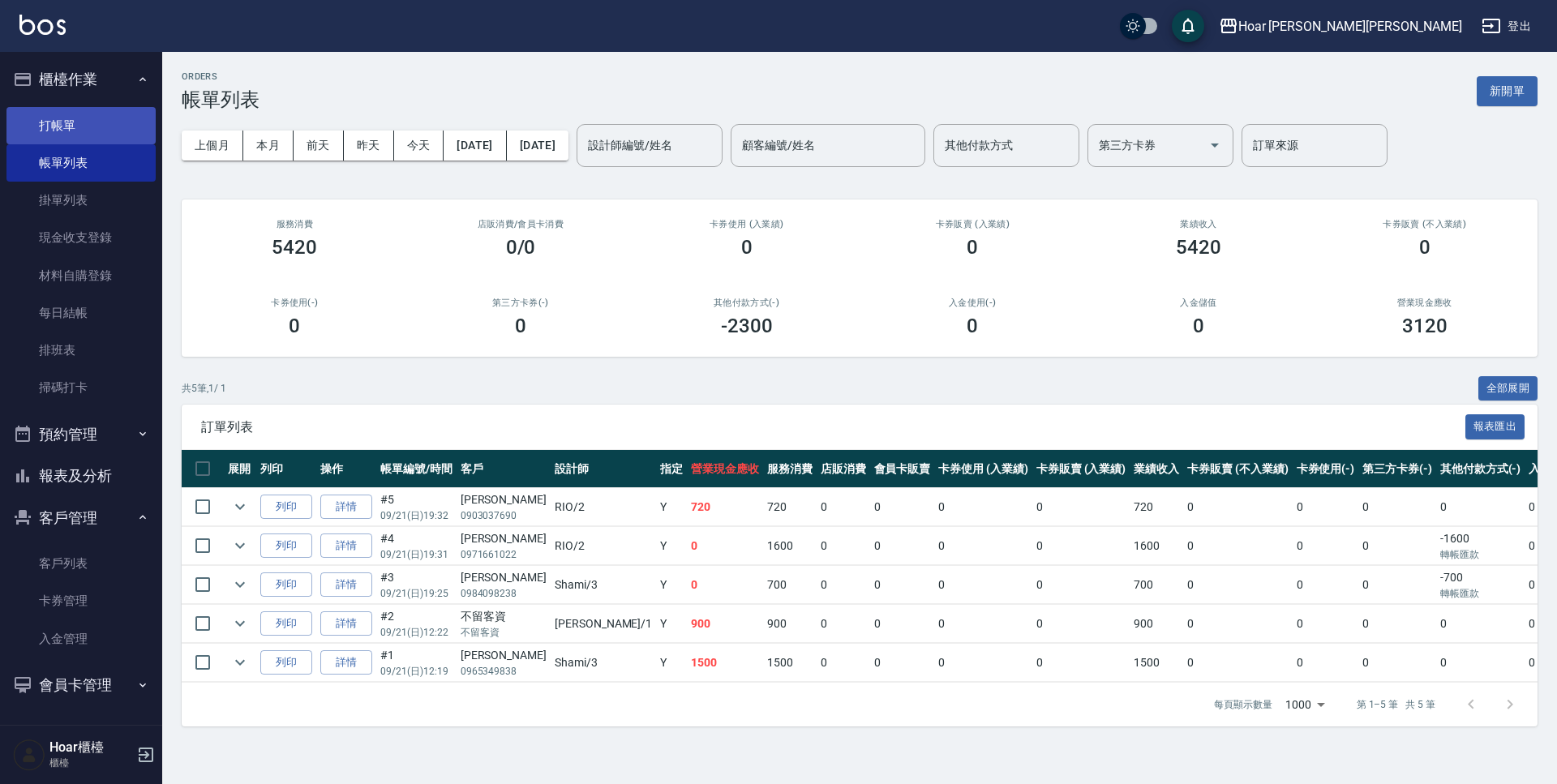
click at [58, 125] on link "打帳單" at bounding box center [81, 125] width 149 height 37
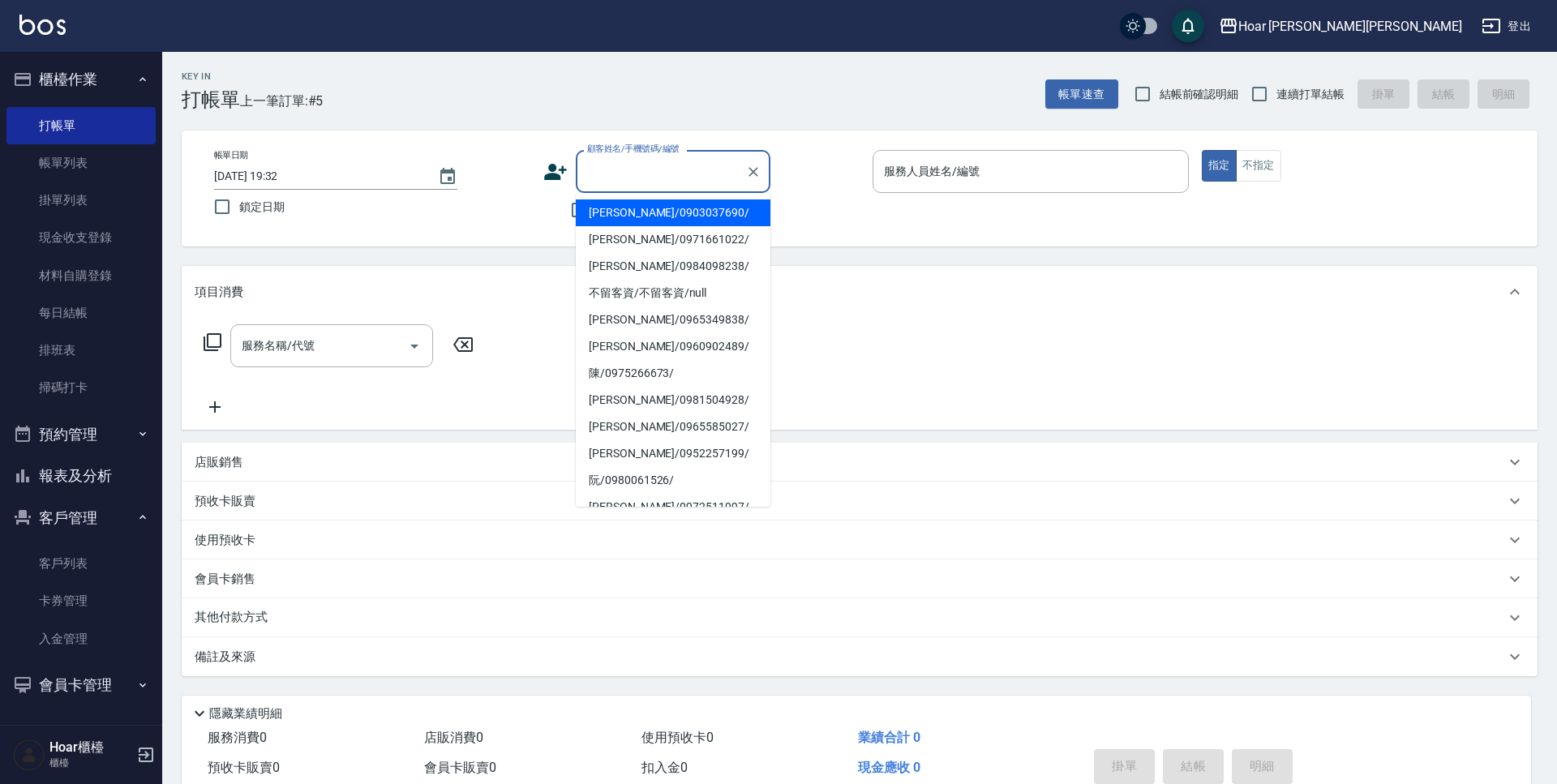
click at [618, 163] on input "顧客姓名/手機號碼/編號" at bounding box center [661, 171] width 156 height 28
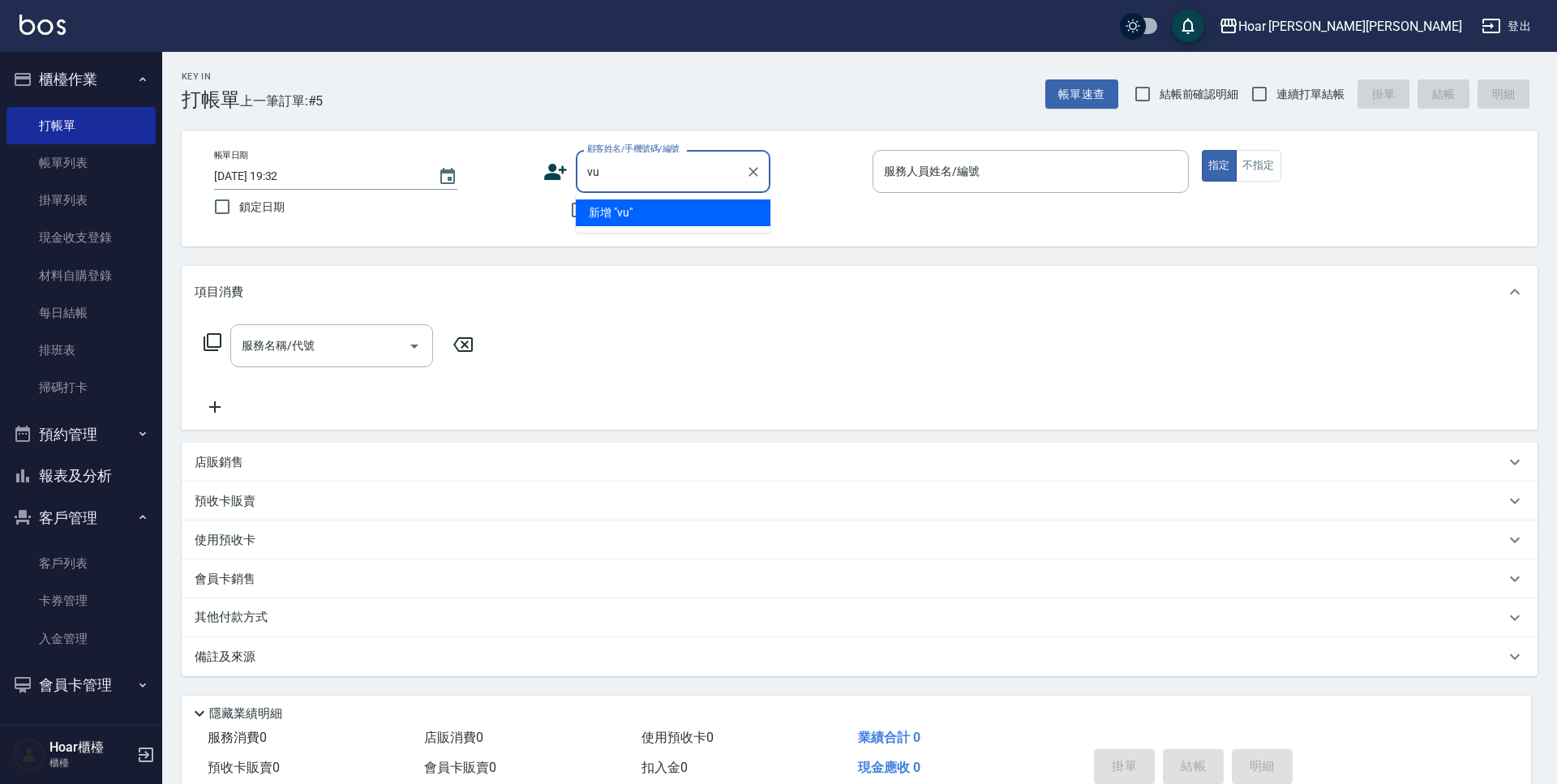
type input "v"
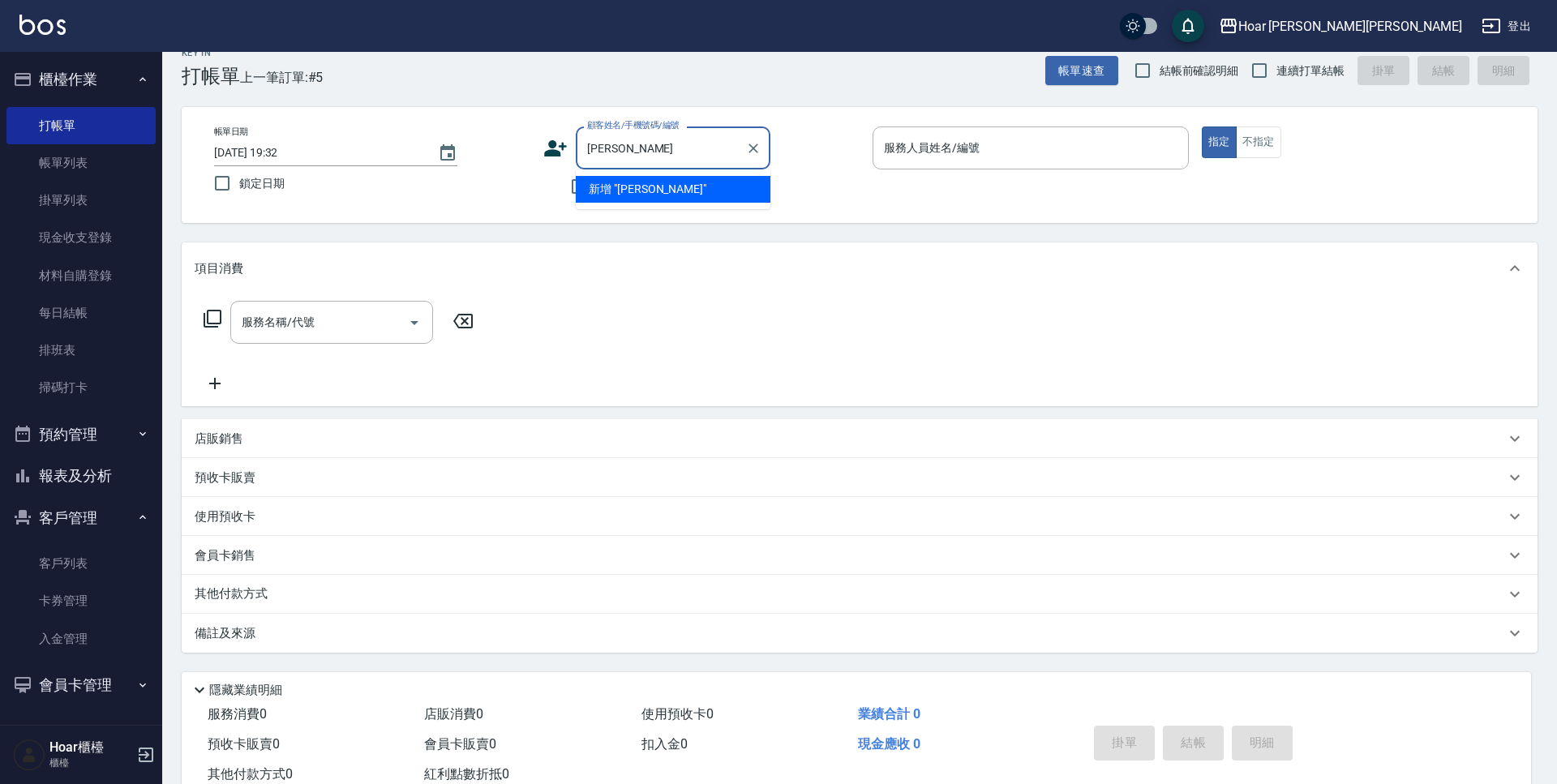
type input "蕭浚"
click at [793, 154] on div "顧客姓名/手機號碼/編號 顧客姓名/手機號碼/編號" at bounding box center [701, 148] width 316 height 43
drag, startPoint x: 594, startPoint y: 185, endPoint x: 650, endPoint y: 183, distance: 56.0
click at [594, 185] on input "不留客資" at bounding box center [578, 186] width 34 height 34
checkbox input "true"
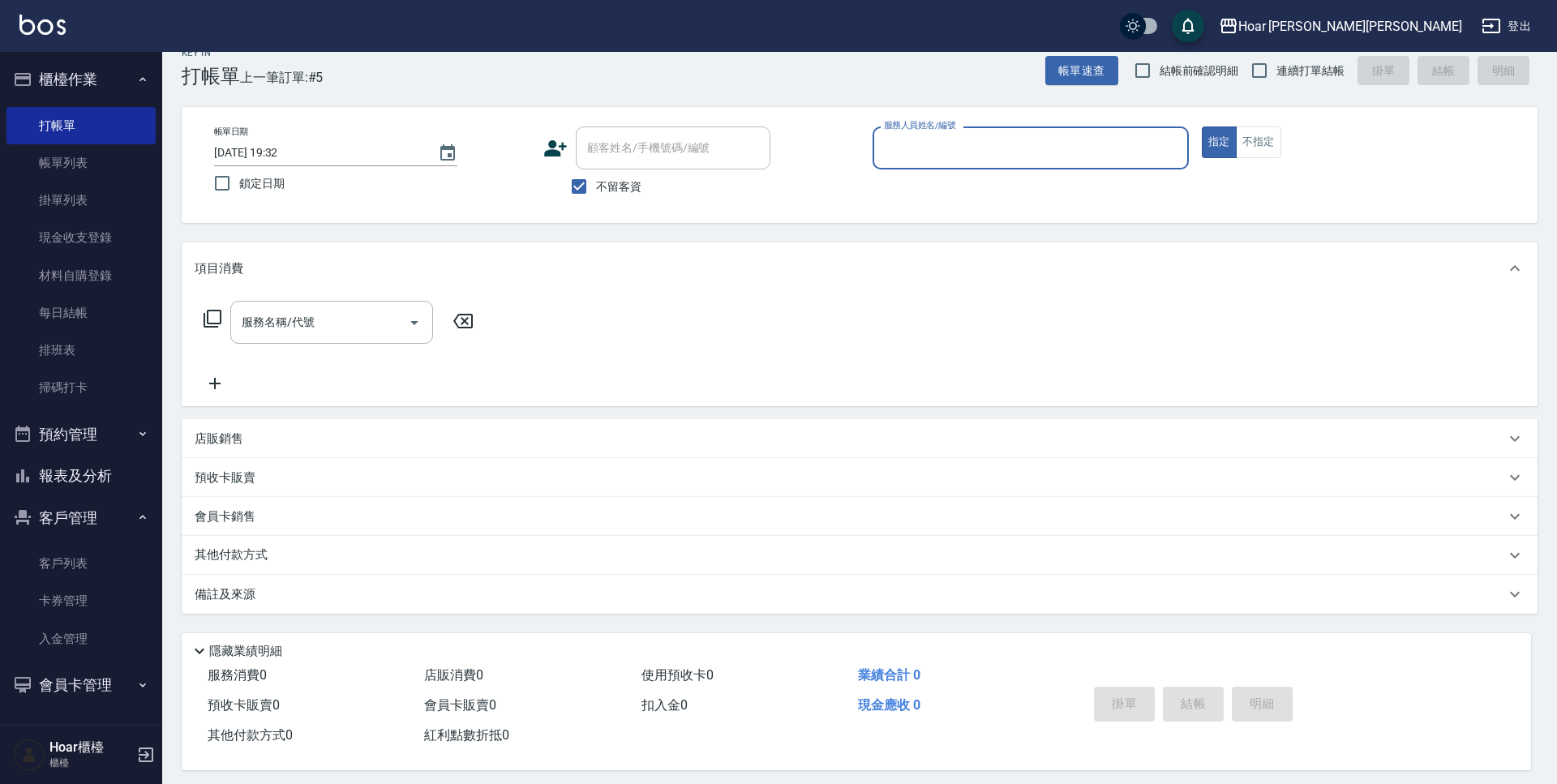
click at [1008, 147] on input "服務人員姓名/編號" at bounding box center [1030, 148] width 301 height 28
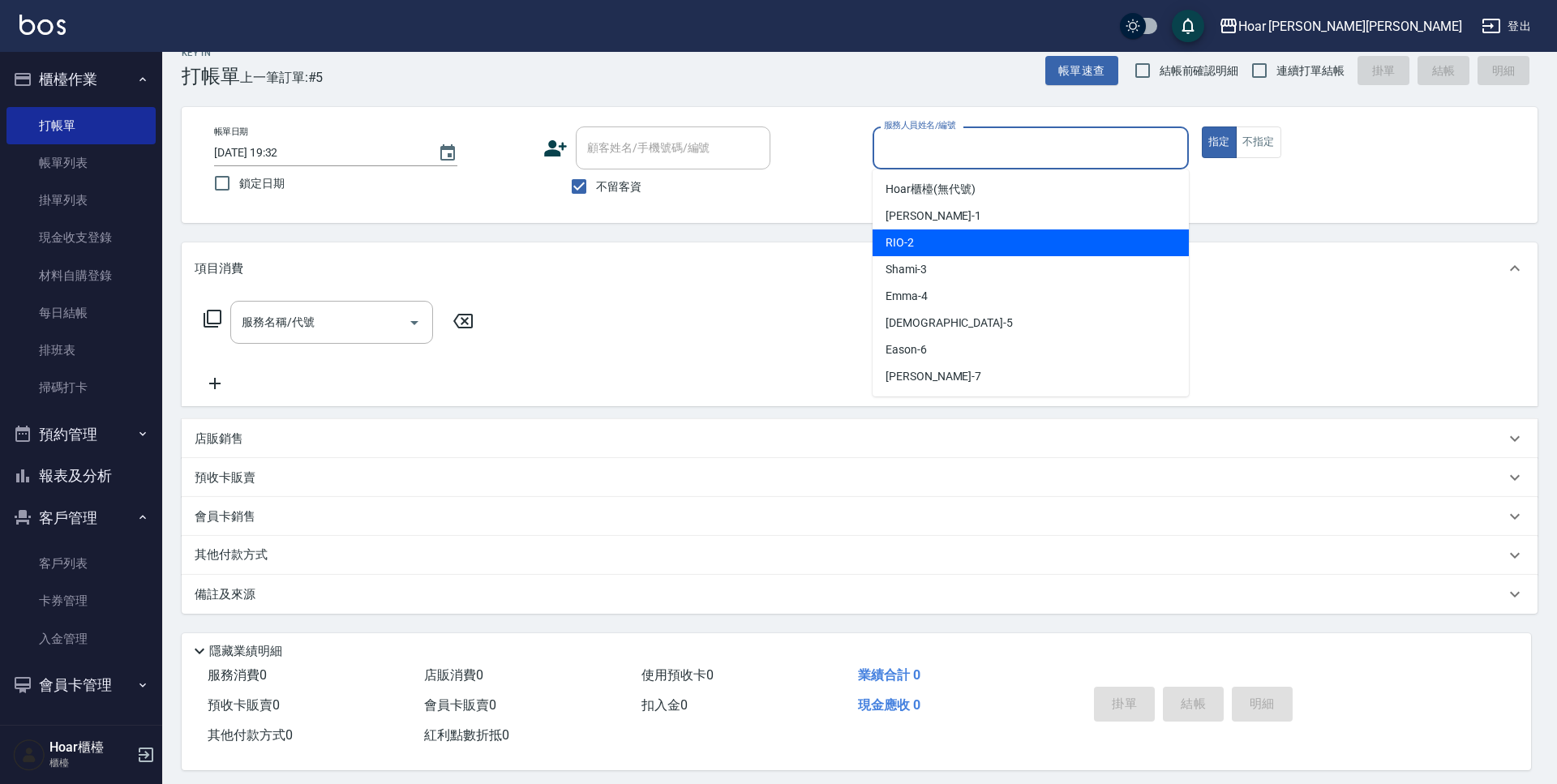
drag, startPoint x: 926, startPoint y: 239, endPoint x: 879, endPoint y: 253, distance: 49.0
click at [925, 239] on div "RIO -2" at bounding box center [1030, 243] width 316 height 26
type input "RIO-2"
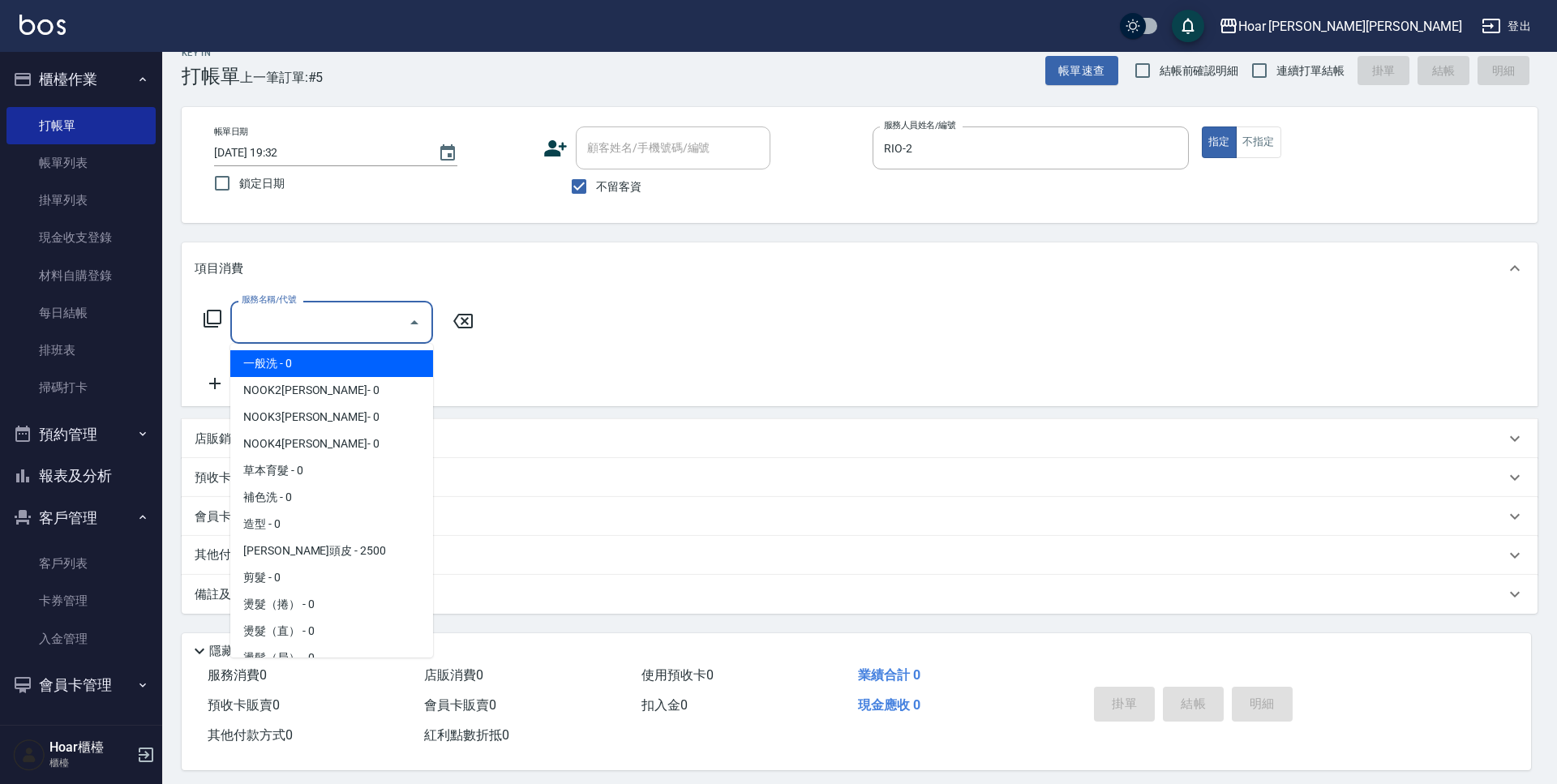
click at [289, 331] on input "服務名稱/代號" at bounding box center [320, 322] width 164 height 28
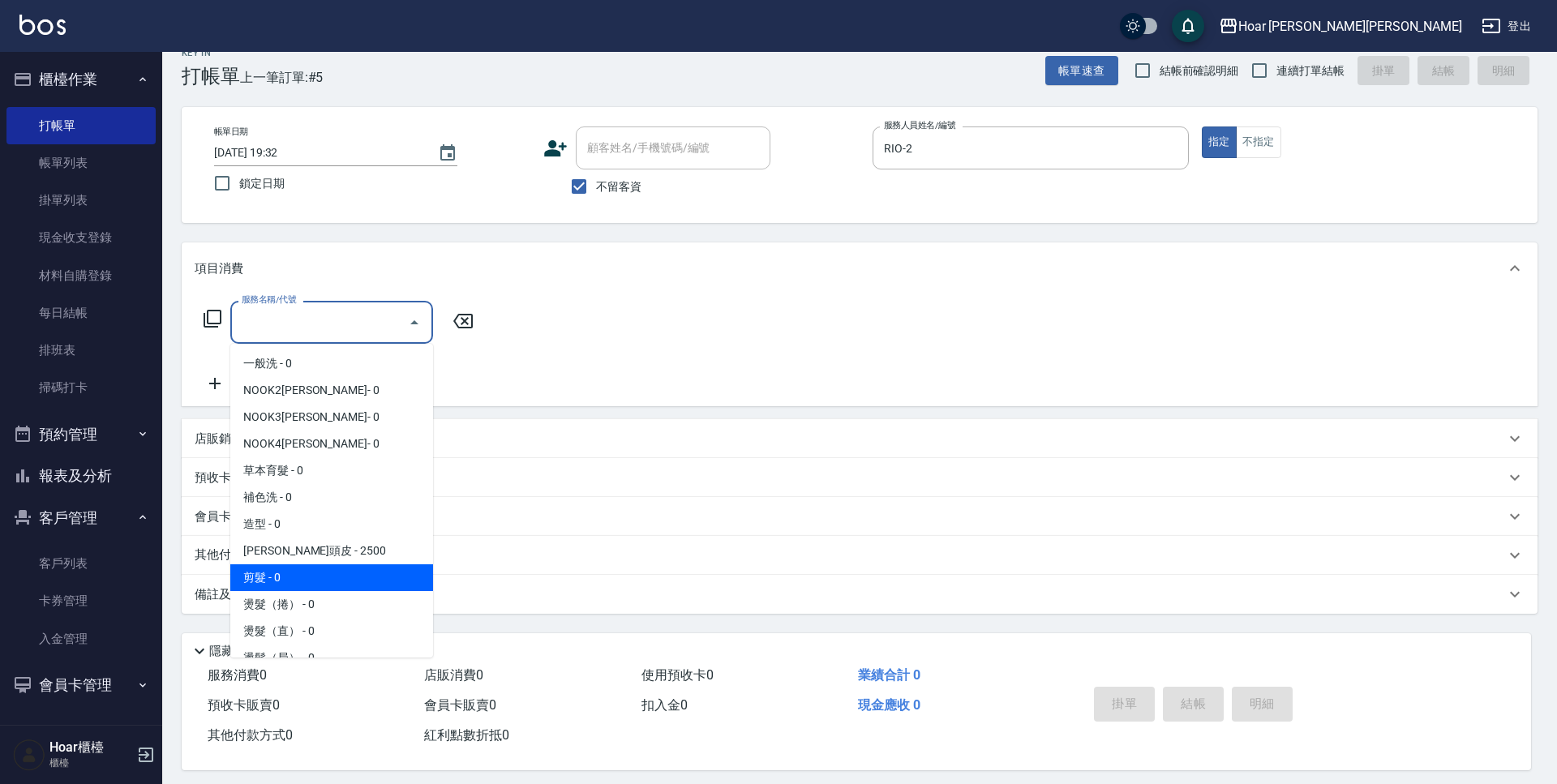
drag, startPoint x: 315, startPoint y: 565, endPoint x: 338, endPoint y: 547, distance: 29.2
click at [315, 565] on span "剪髮 - 0" at bounding box center [331, 577] width 203 height 26
type input "剪髮(201)"
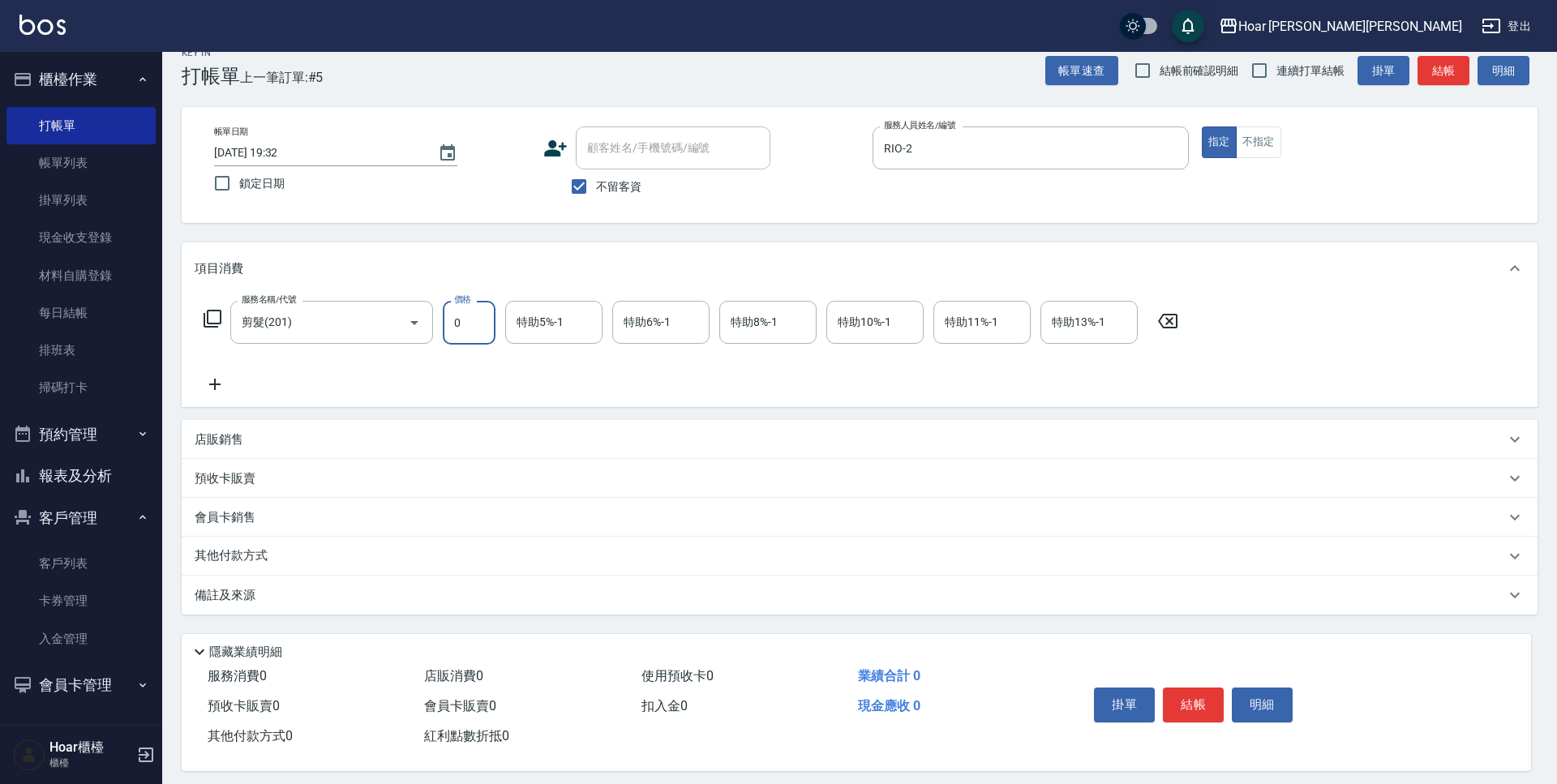
click at [463, 337] on input "0" at bounding box center [470, 322] width 53 height 44
type input "800"
click at [462, 368] on div "服務名稱/代號 剪髮(201) 服務名稱/代號 價格 800 價格 特助5%-1 特助5%-1 特助6%-1 特助6%-1 特助8%-1 特助8%-1 特助1…" at bounding box center [691, 347] width 993 height 94
click at [1175, 678] on div "掛單 結帳 明細" at bounding box center [1289, 706] width 444 height 90
click at [1181, 710] on button "結帳" at bounding box center [1193, 704] width 60 height 34
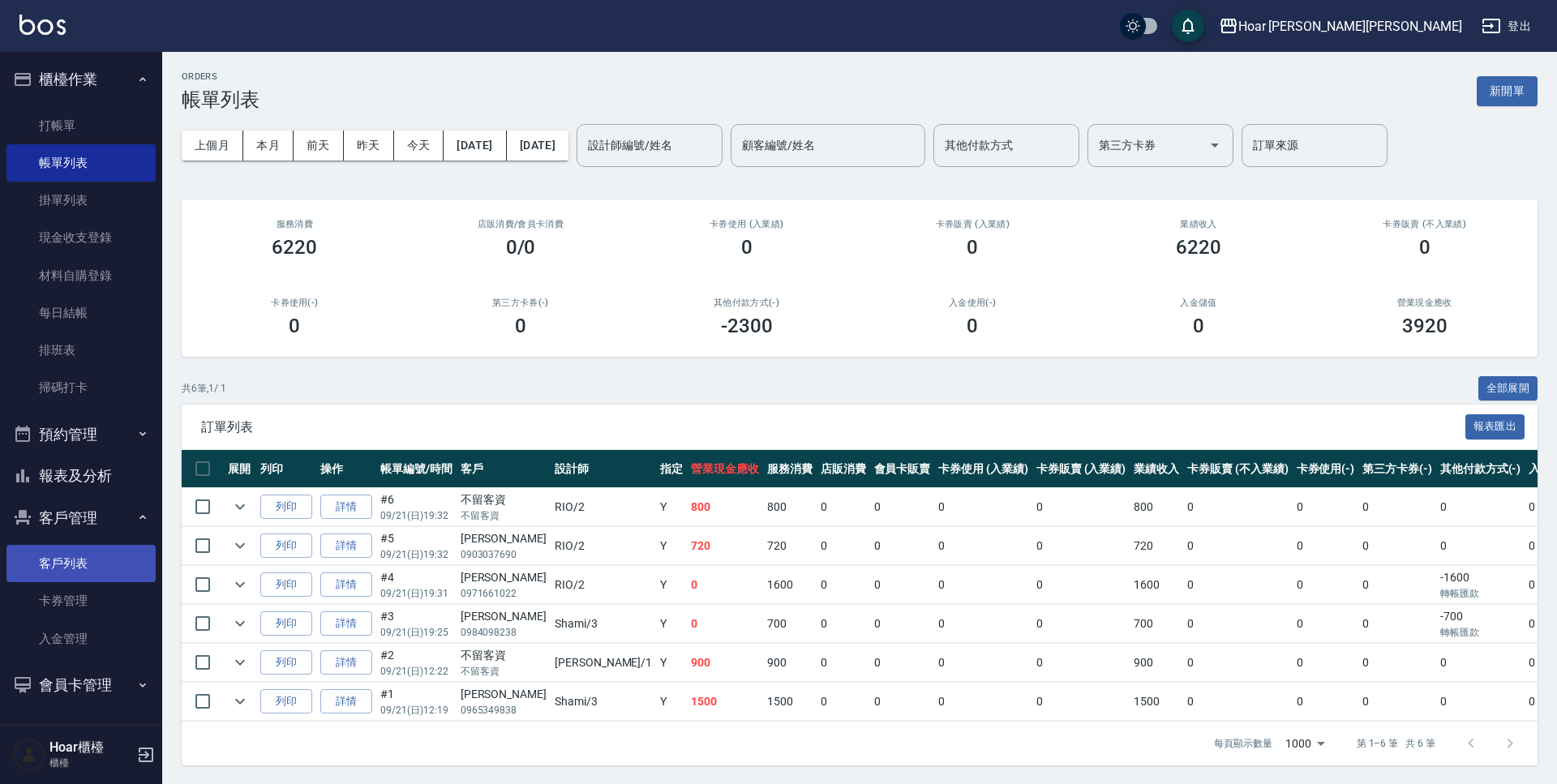
click at [40, 565] on link "客戶列表" at bounding box center [81, 563] width 149 height 37
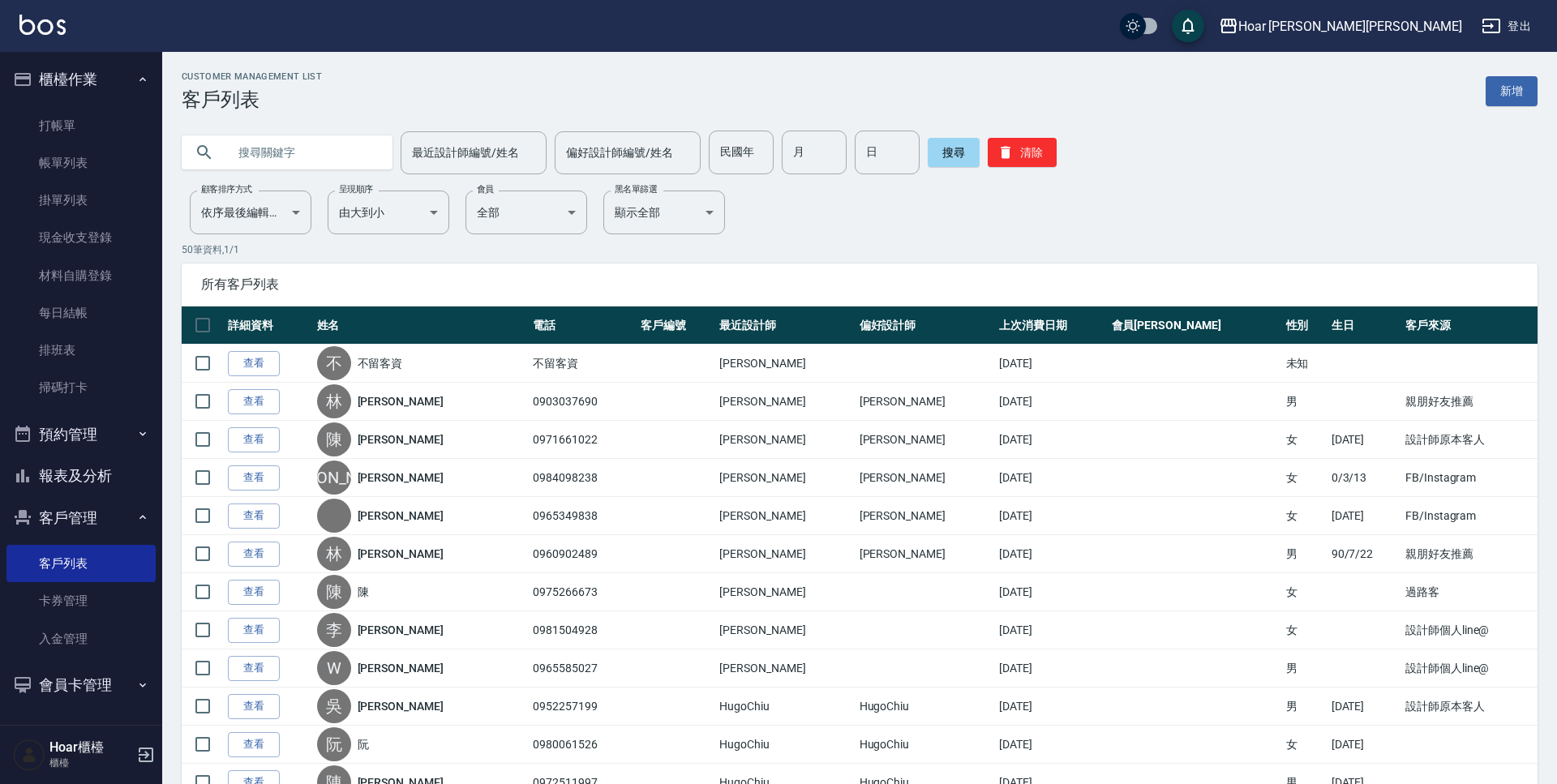
click at [1530, 89] on link "新增" at bounding box center [1511, 91] width 52 height 30
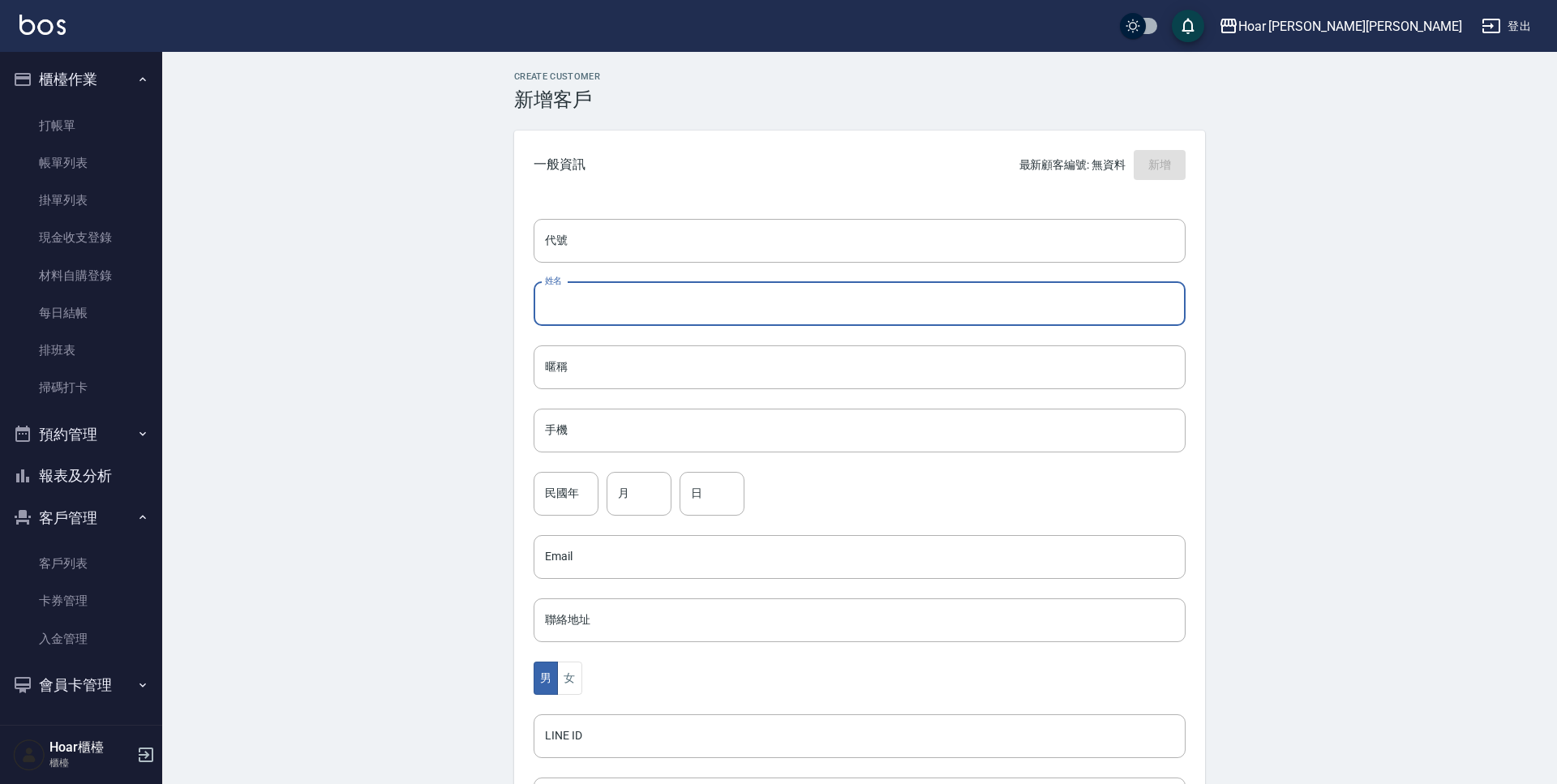
click at [678, 311] on input "姓名" at bounding box center [859, 304] width 652 height 44
type input "j"
type input "[PERSON_NAME]"
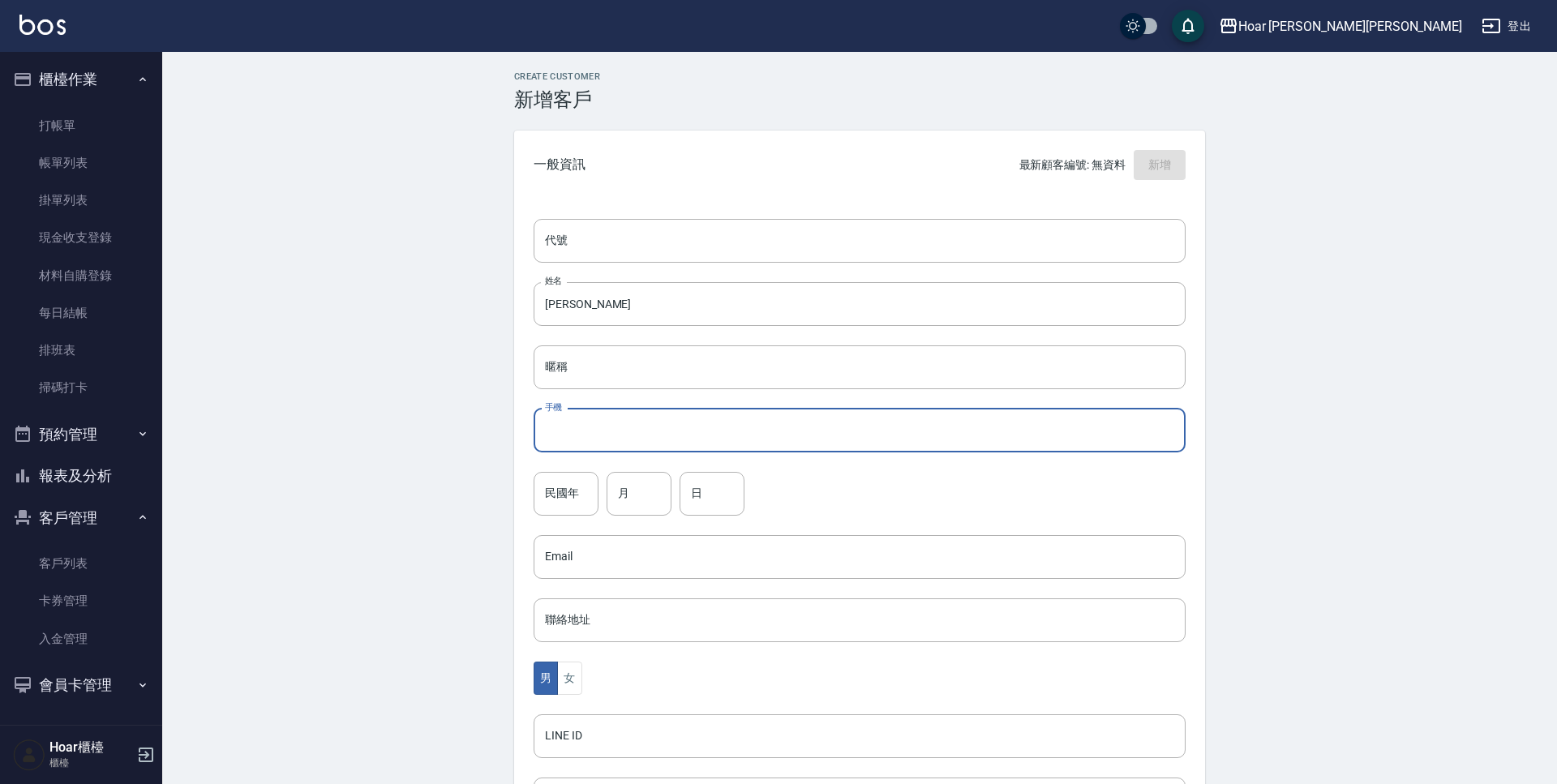
click at [669, 440] on input "手機" at bounding box center [859, 430] width 652 height 44
type input "ㄢ"
type input "0923118885"
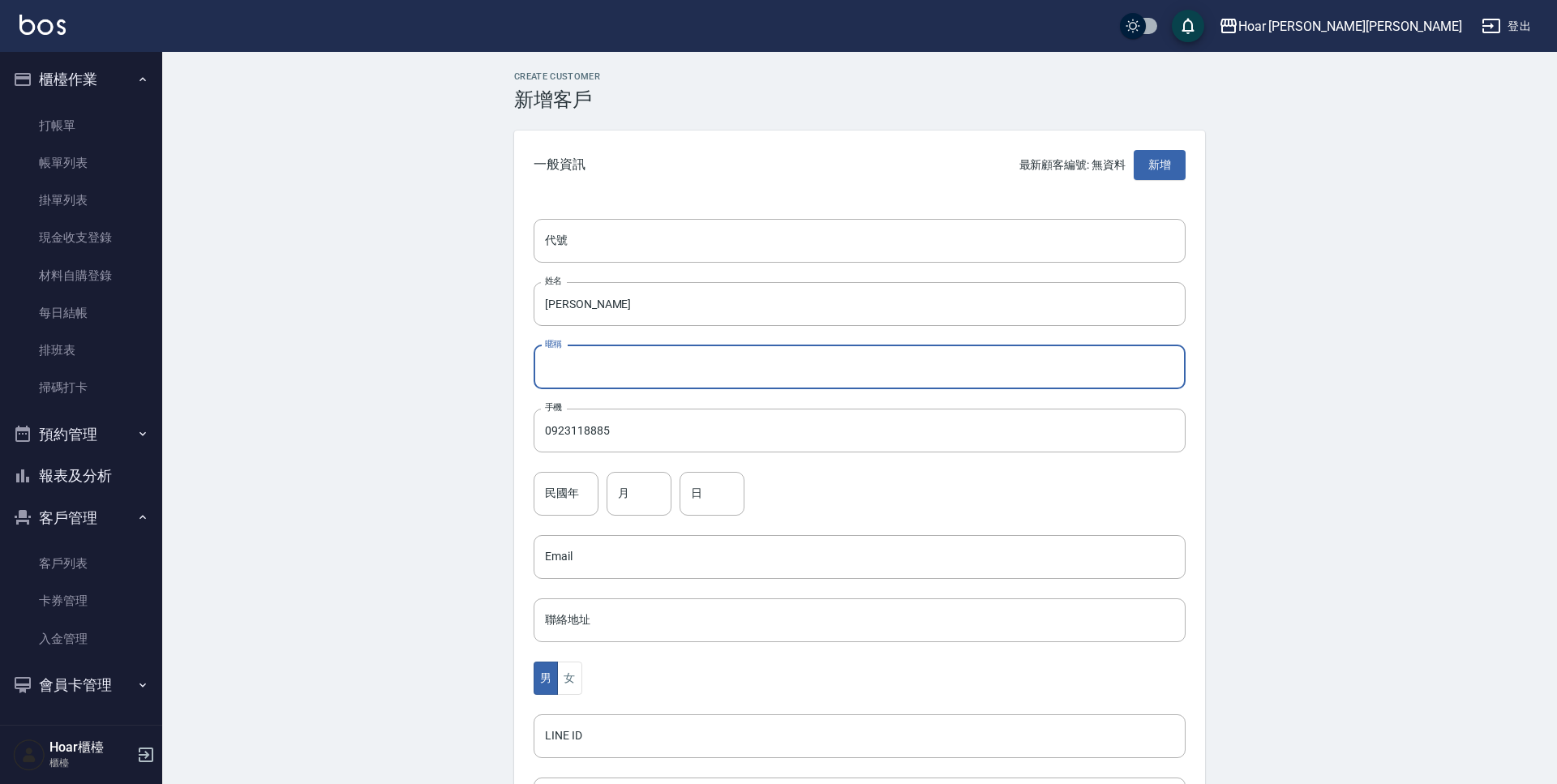
click at [626, 368] on input "暱稱" at bounding box center [859, 367] width 652 height 44
click at [576, 493] on input "民國年" at bounding box center [566, 493] width 65 height 44
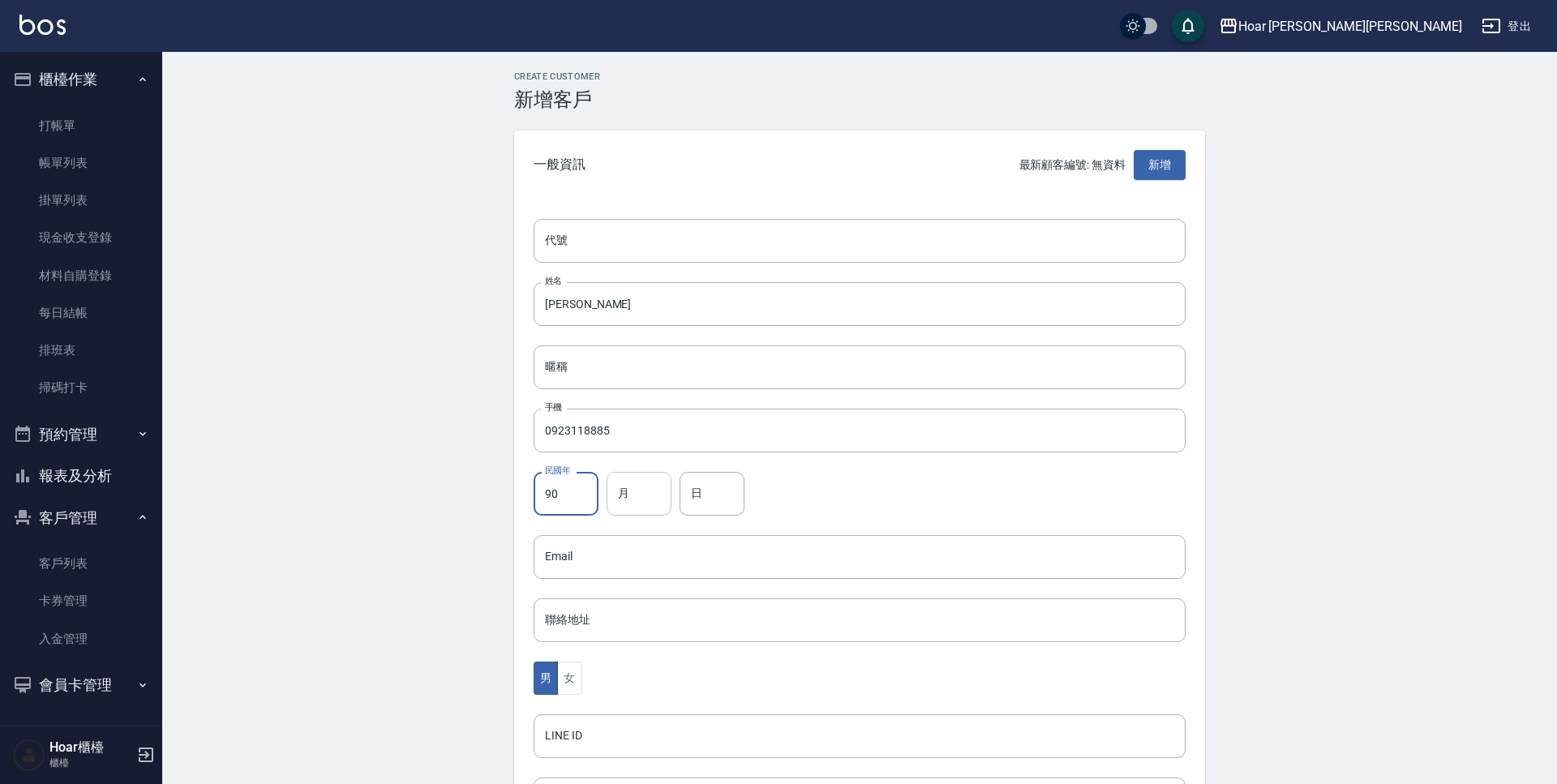
type input "90"
click at [640, 496] on input "月" at bounding box center [639, 493] width 65 height 44
type input "03"
click at [714, 498] on input "日" at bounding box center [711, 493] width 65 height 44
type input "18"
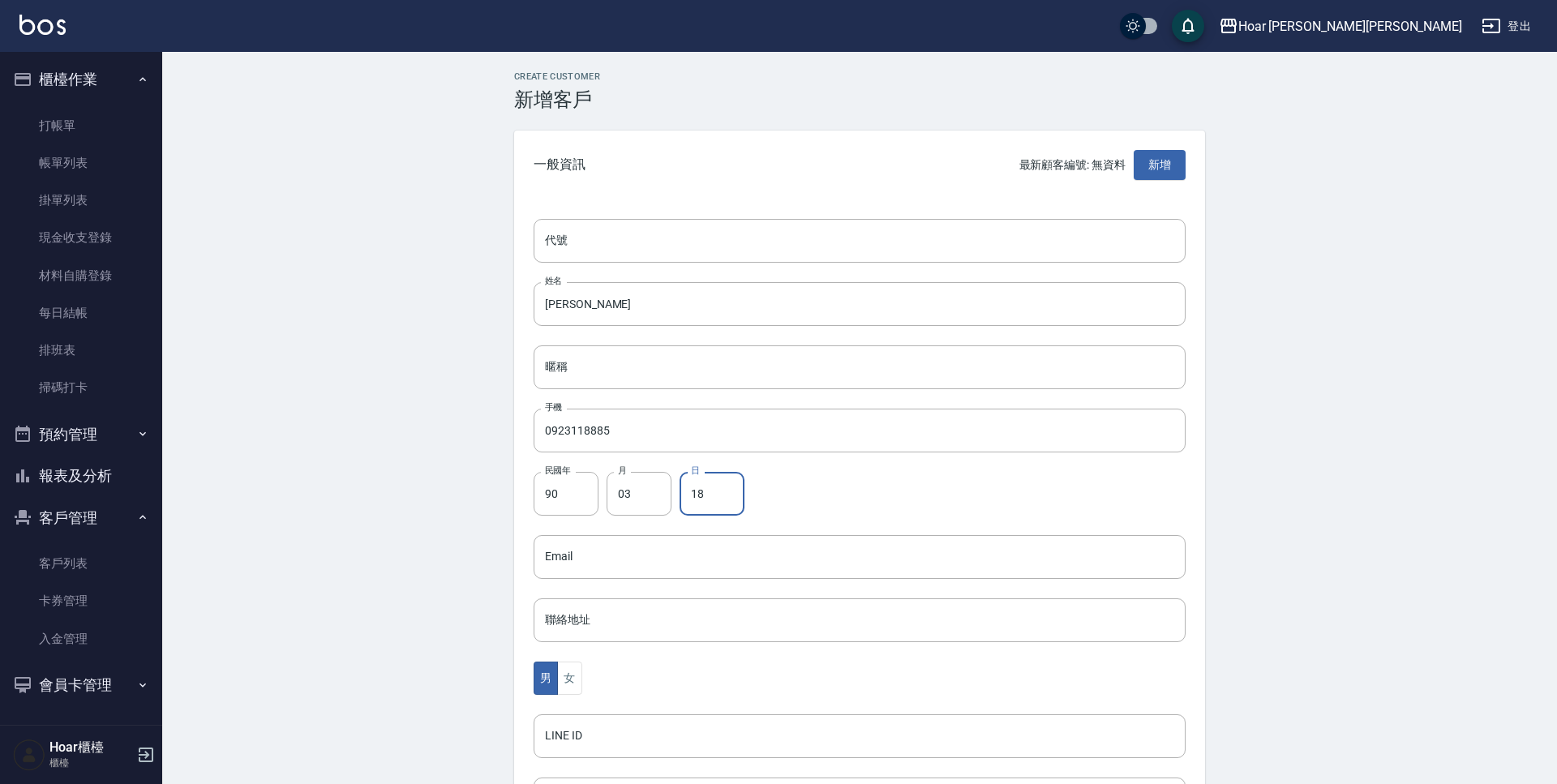
click at [834, 506] on div "民國年 90 民國年 月 03 月 日 18 日" at bounding box center [859, 493] width 652 height 44
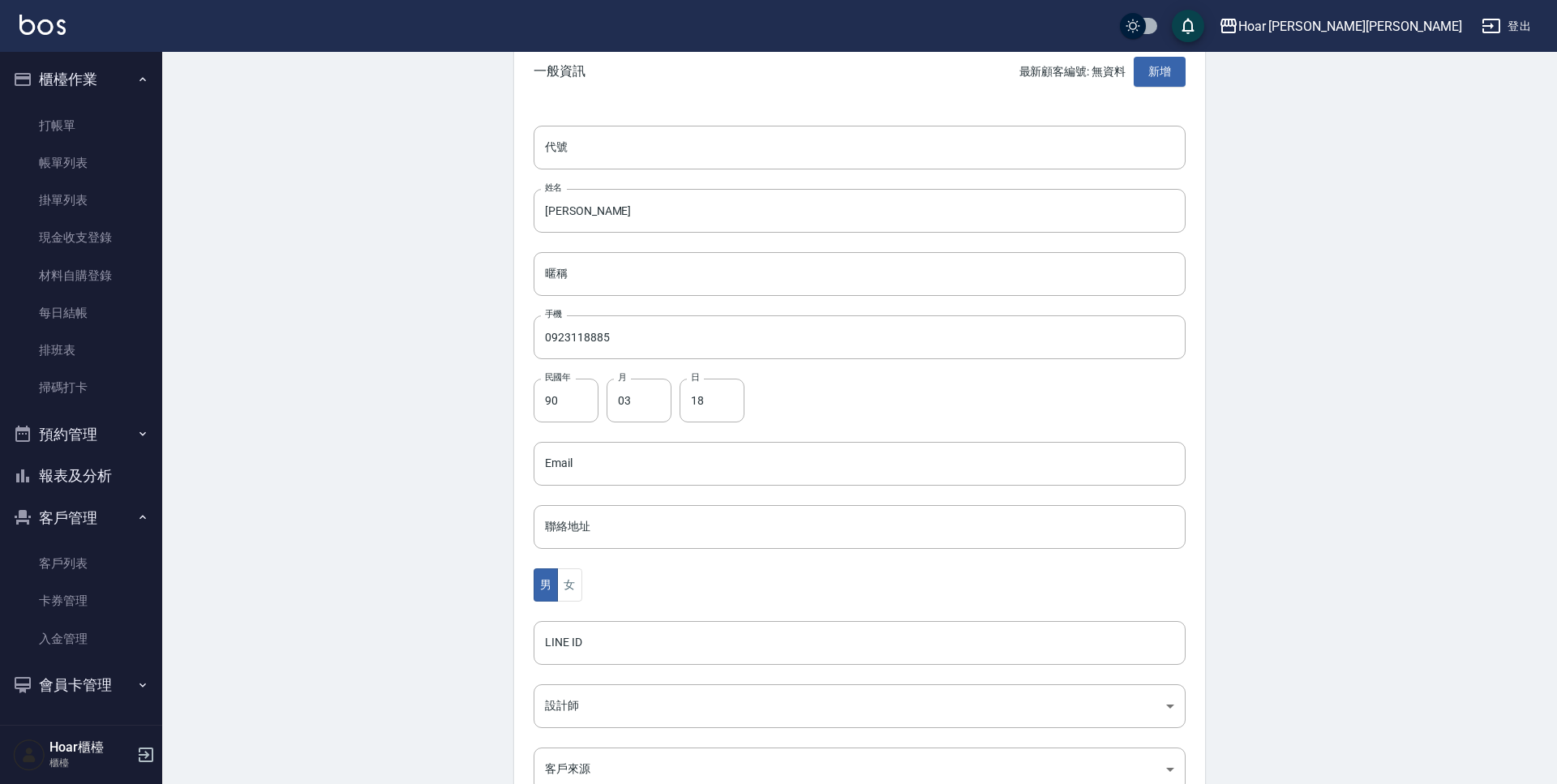
scroll to position [272, 0]
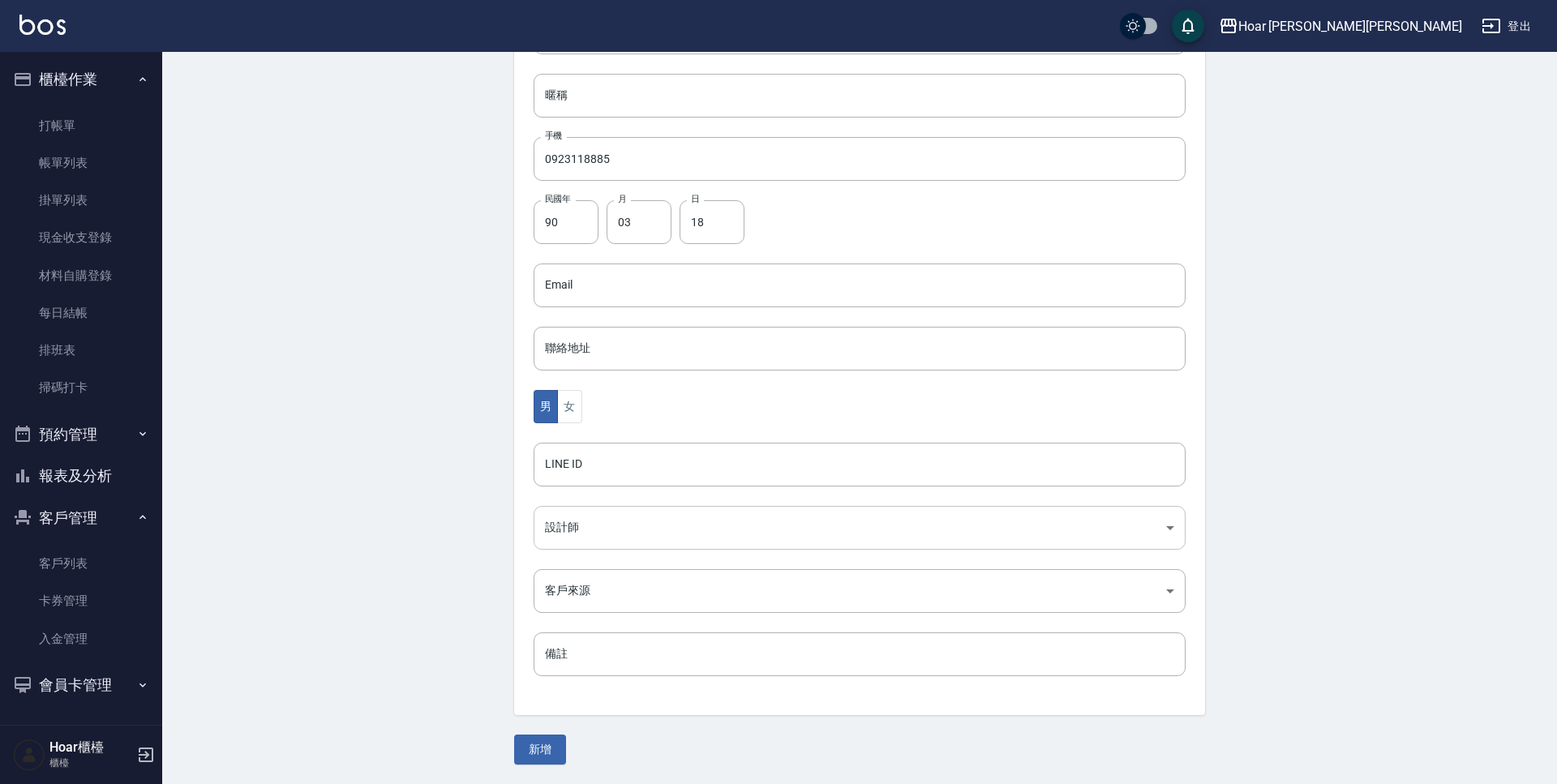
click at [610, 522] on body "Hoar 霍爾沙龍 登出 櫃檯作業 打帳單 帳單列表 掛單列表 現金收支登錄 材料自購登錄 每日結帳 排班表 掃碼打卡 預約管理 預約管理 單日預約紀錄 單週…" at bounding box center [778, 256] width 1557 height 1056
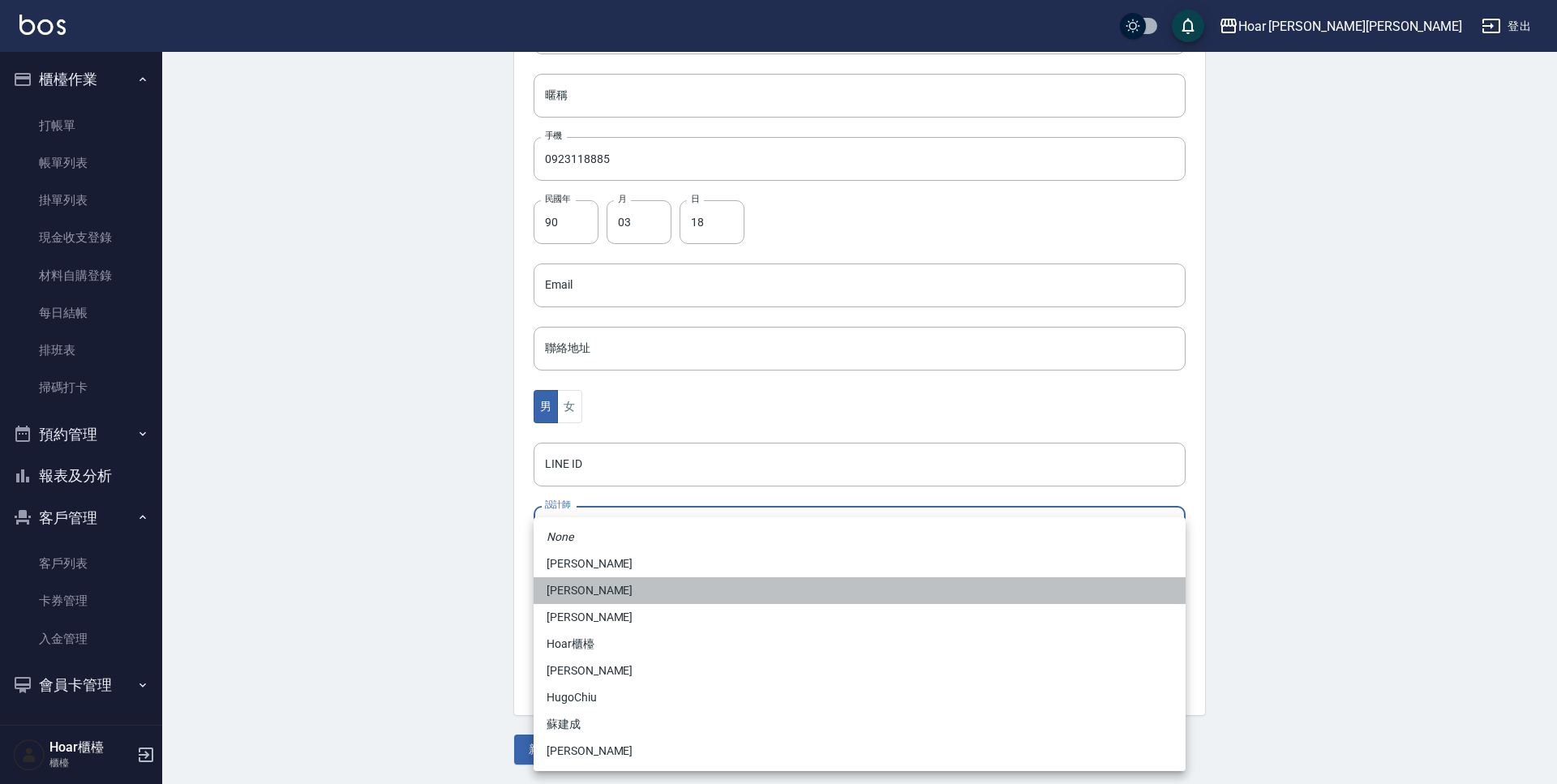
click at [576, 603] on li "吳鈞鎔" at bounding box center [859, 590] width 652 height 26
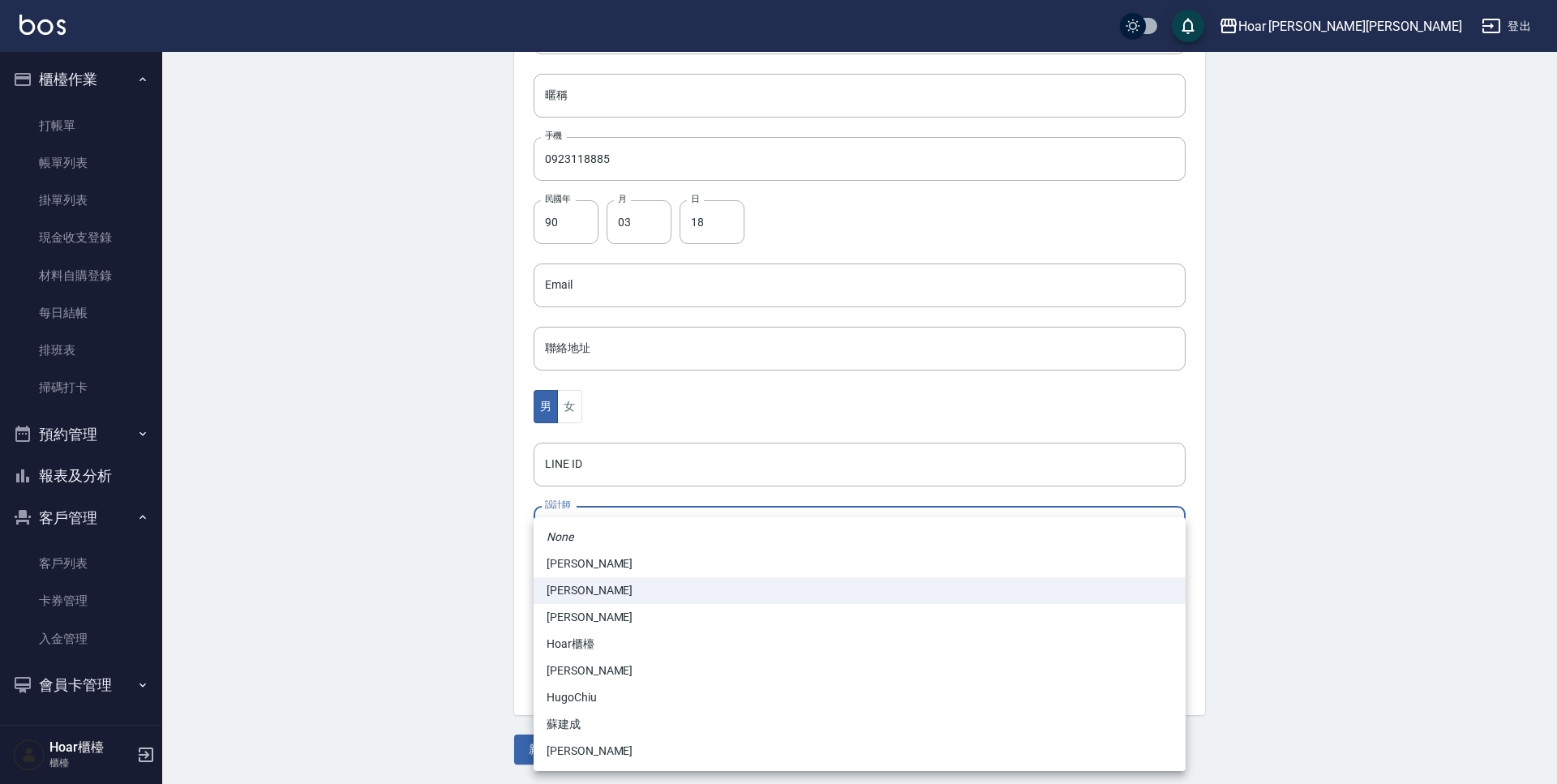
drag, startPoint x: 604, startPoint y: 515, endPoint x: 600, endPoint y: 534, distance: 19.4
click at [605, 515] on body "Hoar 霍爾沙龍 登出 櫃檯作業 打帳單 帳單列表 掛單列表 現金收支登錄 材料自購登錄 每日結帳 排班表 掃碼打卡 預約管理 預約管理 單日預約紀錄 單週…" at bounding box center [778, 256] width 1557 height 1056
click at [594, 620] on li "許宏瑋" at bounding box center [859, 617] width 652 height 26
type input "74fd62dc-a2a8-4ddf-930d-2b3d20cd9441"
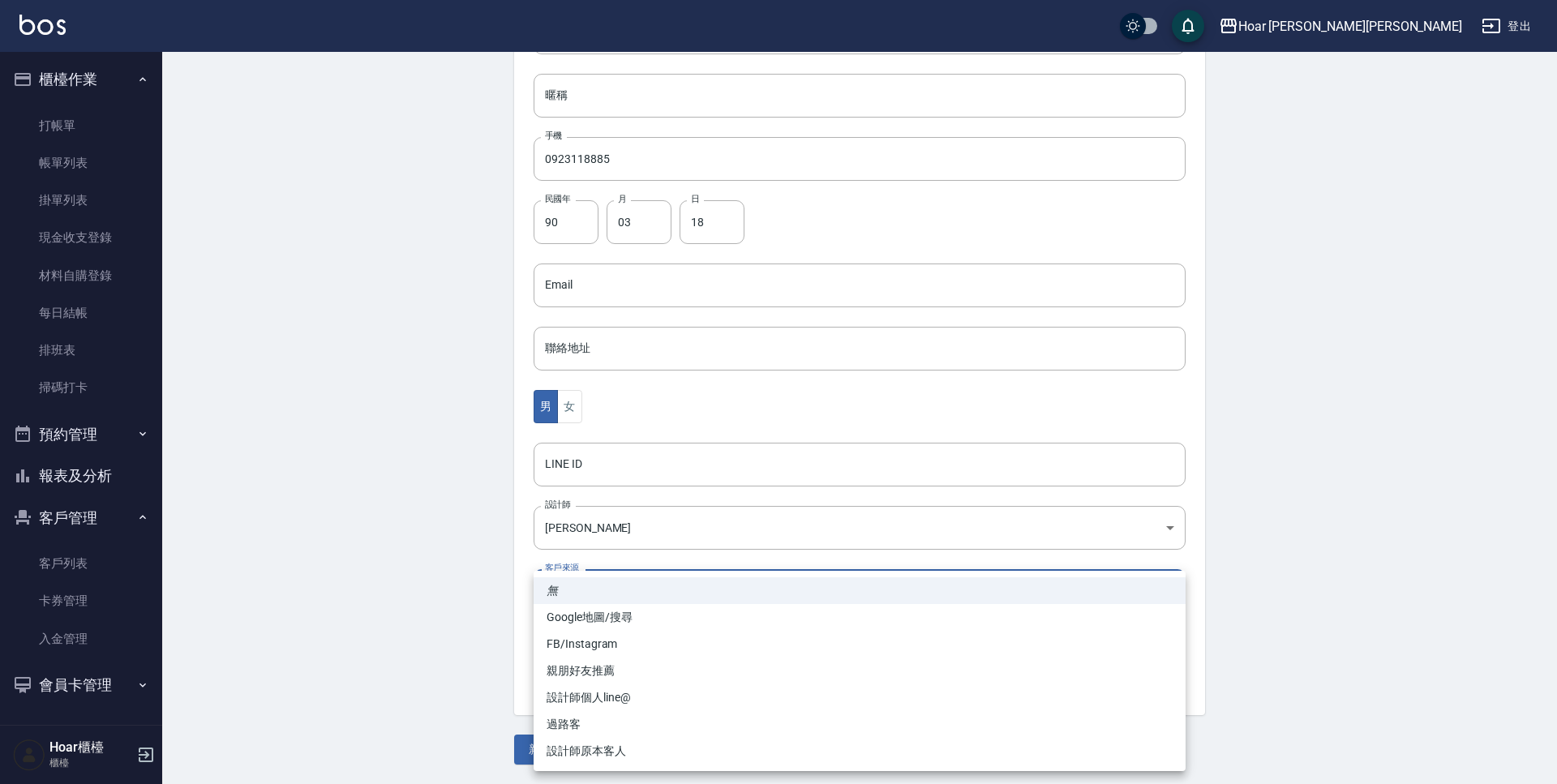
click at [609, 603] on body "Hoar 霍爾沙龍 登出 櫃檯作業 打帳單 帳單列表 掛單列表 現金收支登錄 材料自購登錄 每日結帳 排班表 掃碼打卡 預約管理 預約管理 單日預約紀錄 單週…" at bounding box center [778, 256] width 1557 height 1056
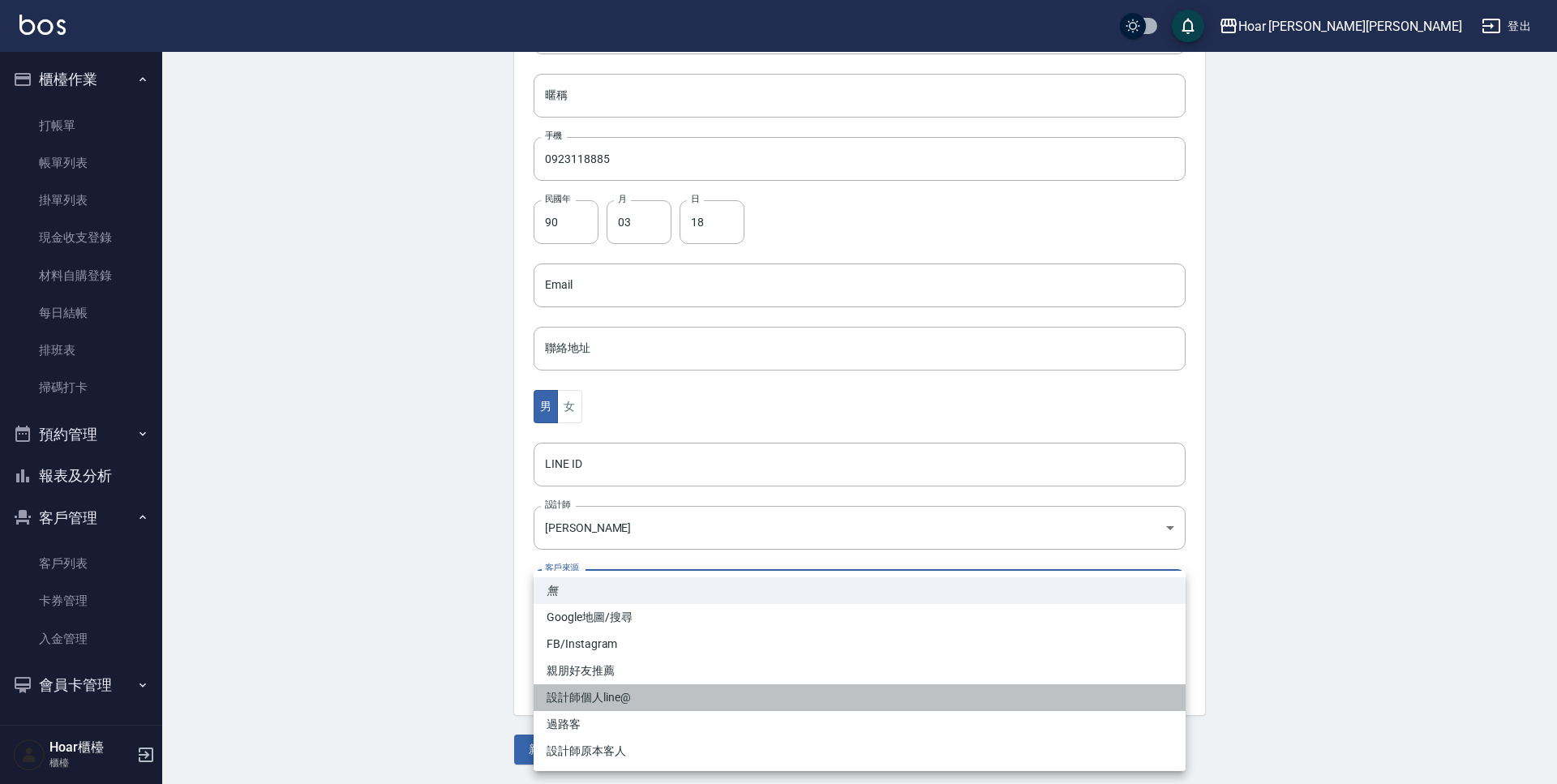
drag, startPoint x: 607, startPoint y: 693, endPoint x: 617, endPoint y: 670, distance: 25.1
click at [607, 693] on li "設計師個人line@" at bounding box center [859, 697] width 652 height 26
type input "設計師個人line@"
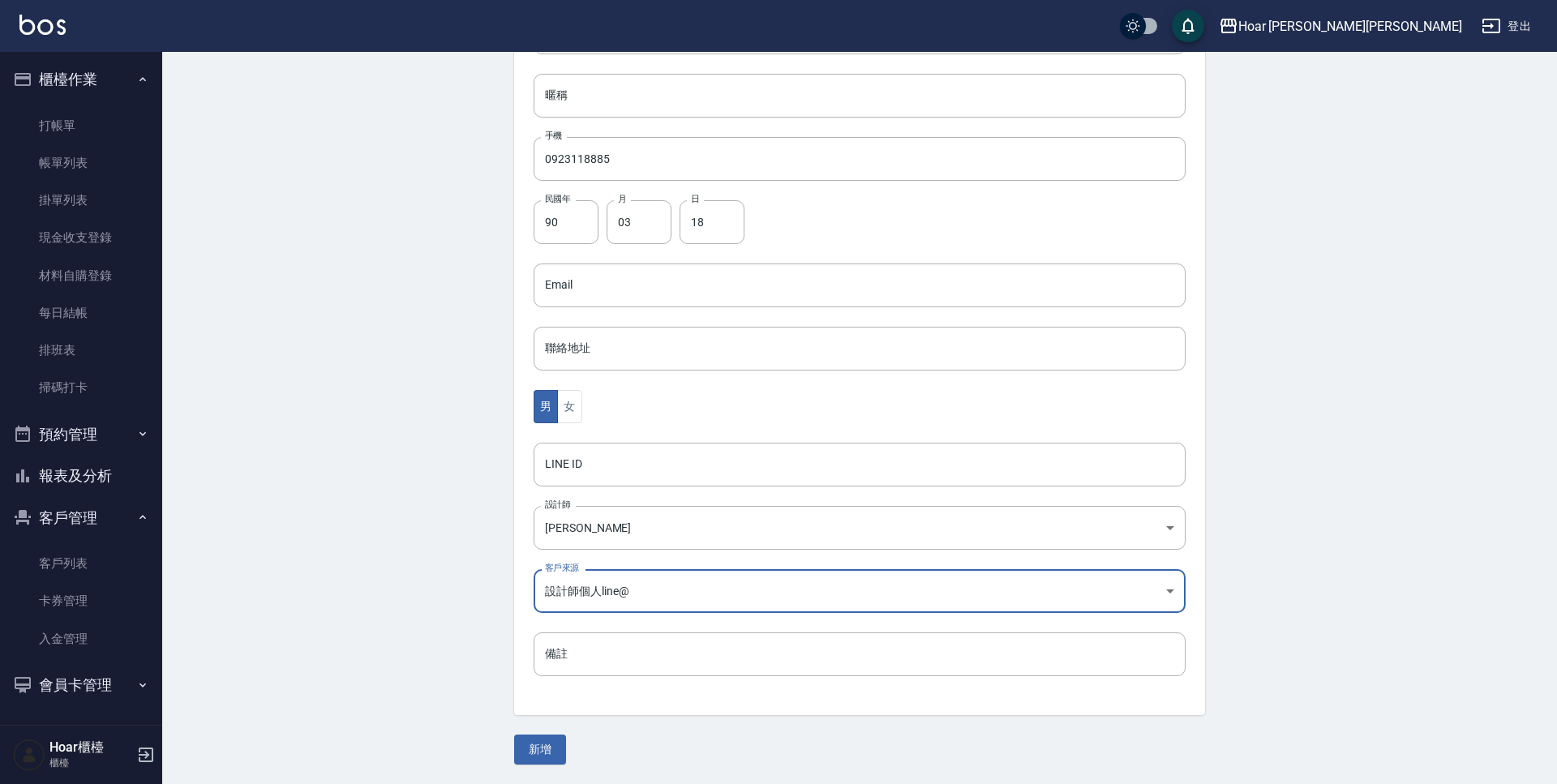
click at [648, 425] on div "代號 代號 姓名 翁海育 姓名 暱稱 暱稱 手機 0923118885 手機 民國年 90 民國年 月 03 月 日 18 日 Email Email 聯絡地…" at bounding box center [860, 322] width 691 height 788
click at [550, 751] on button "新增" at bounding box center [540, 749] width 52 height 30
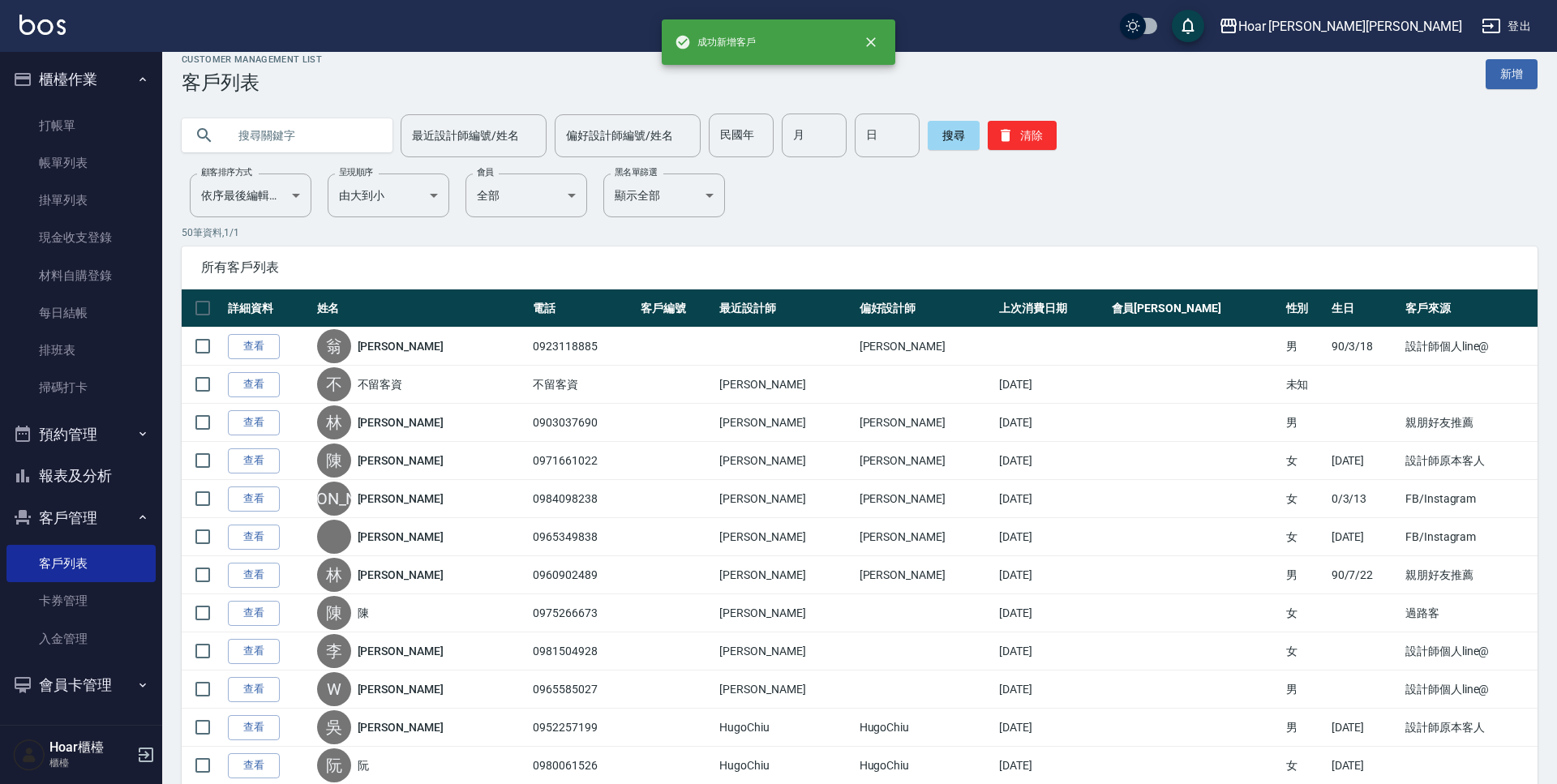
scroll to position [21, 0]
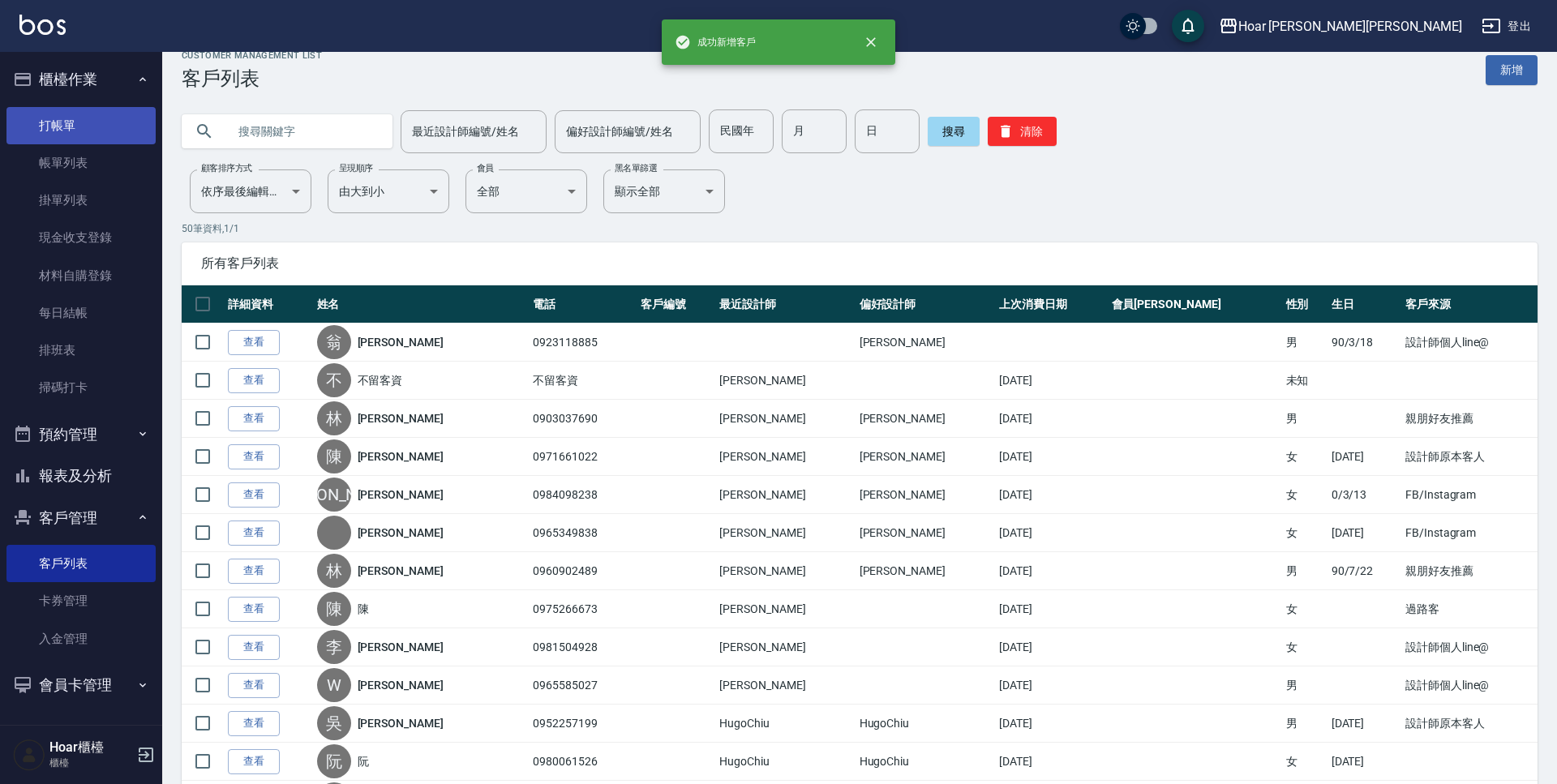
click at [29, 125] on link "打帳單" at bounding box center [81, 125] width 149 height 37
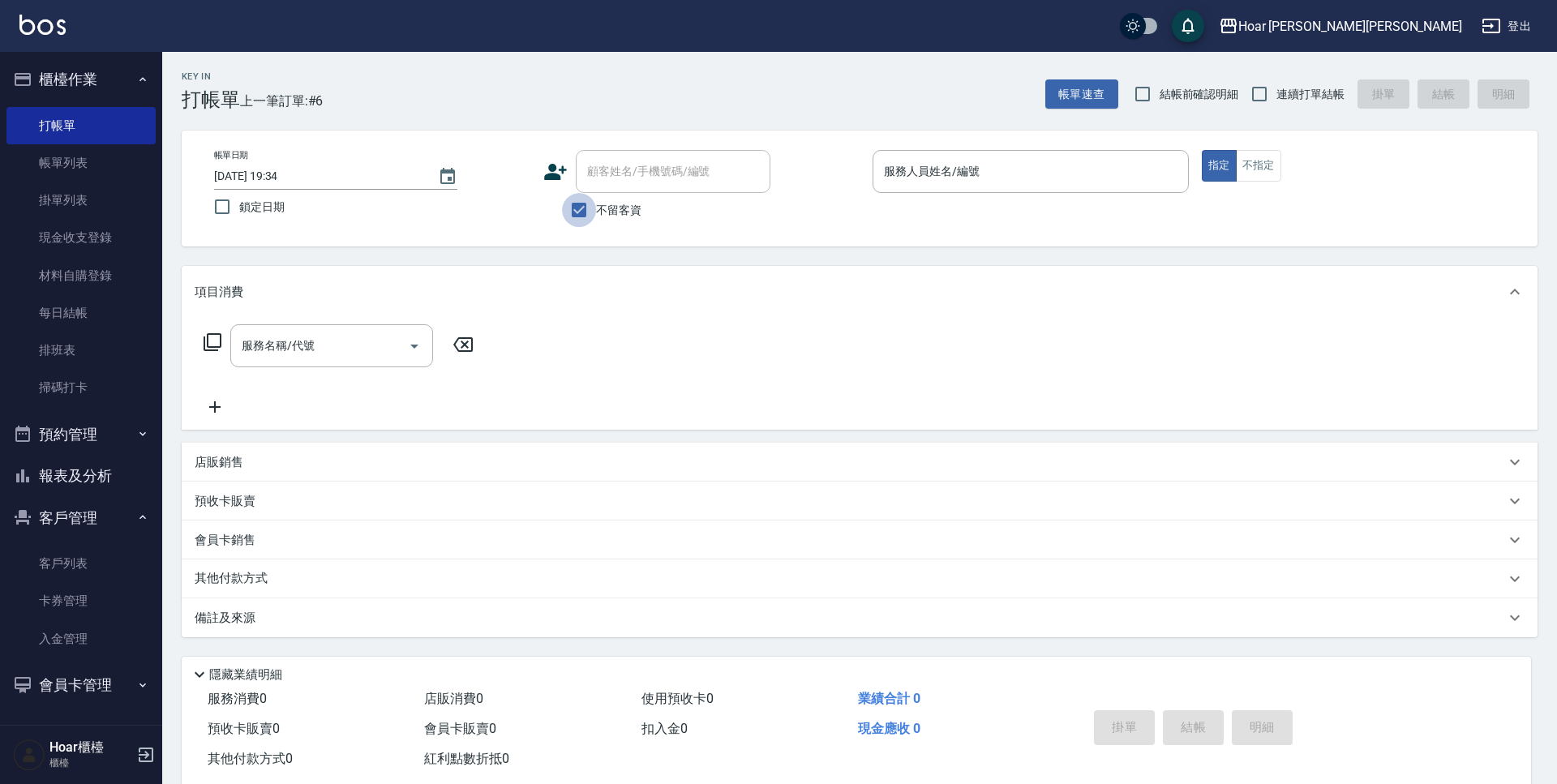
drag, startPoint x: 595, startPoint y: 211, endPoint x: 607, endPoint y: 202, distance: 15.0
click at [596, 211] on label "不留客資" at bounding box center [601, 209] width 80 height 34
click at [596, 211] on input "不留客資" at bounding box center [578, 209] width 34 height 34
checkbox input "false"
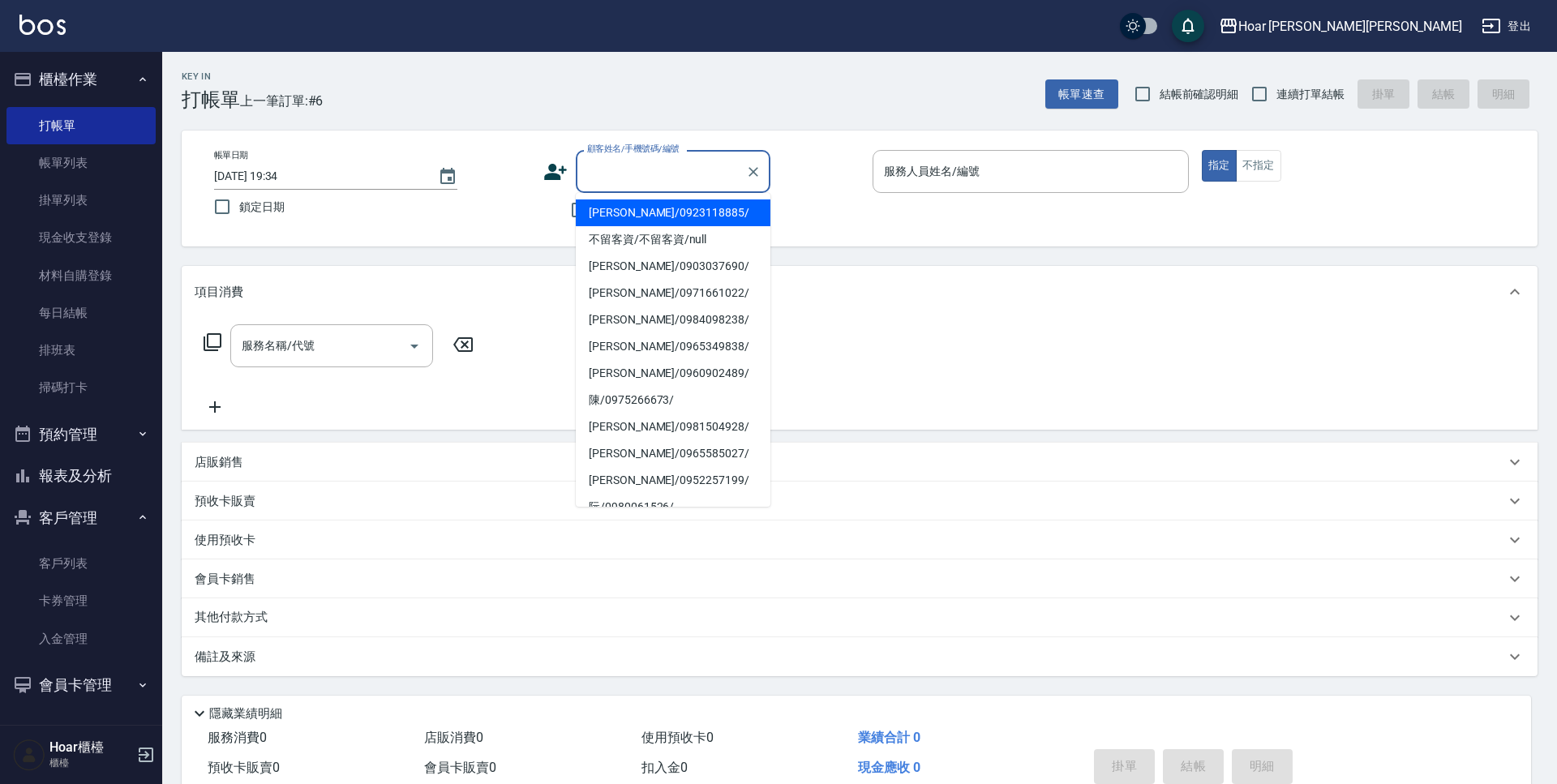
click at [638, 176] on input "顧客姓名/手機號碼/編號" at bounding box center [661, 171] width 156 height 28
drag, startPoint x: 639, startPoint y: 216, endPoint x: 589, endPoint y: 244, distance: 57.3
click at [637, 217] on li "翁海育/0923118885/" at bounding box center [672, 213] width 195 height 26
type input "翁海育/0923118885/"
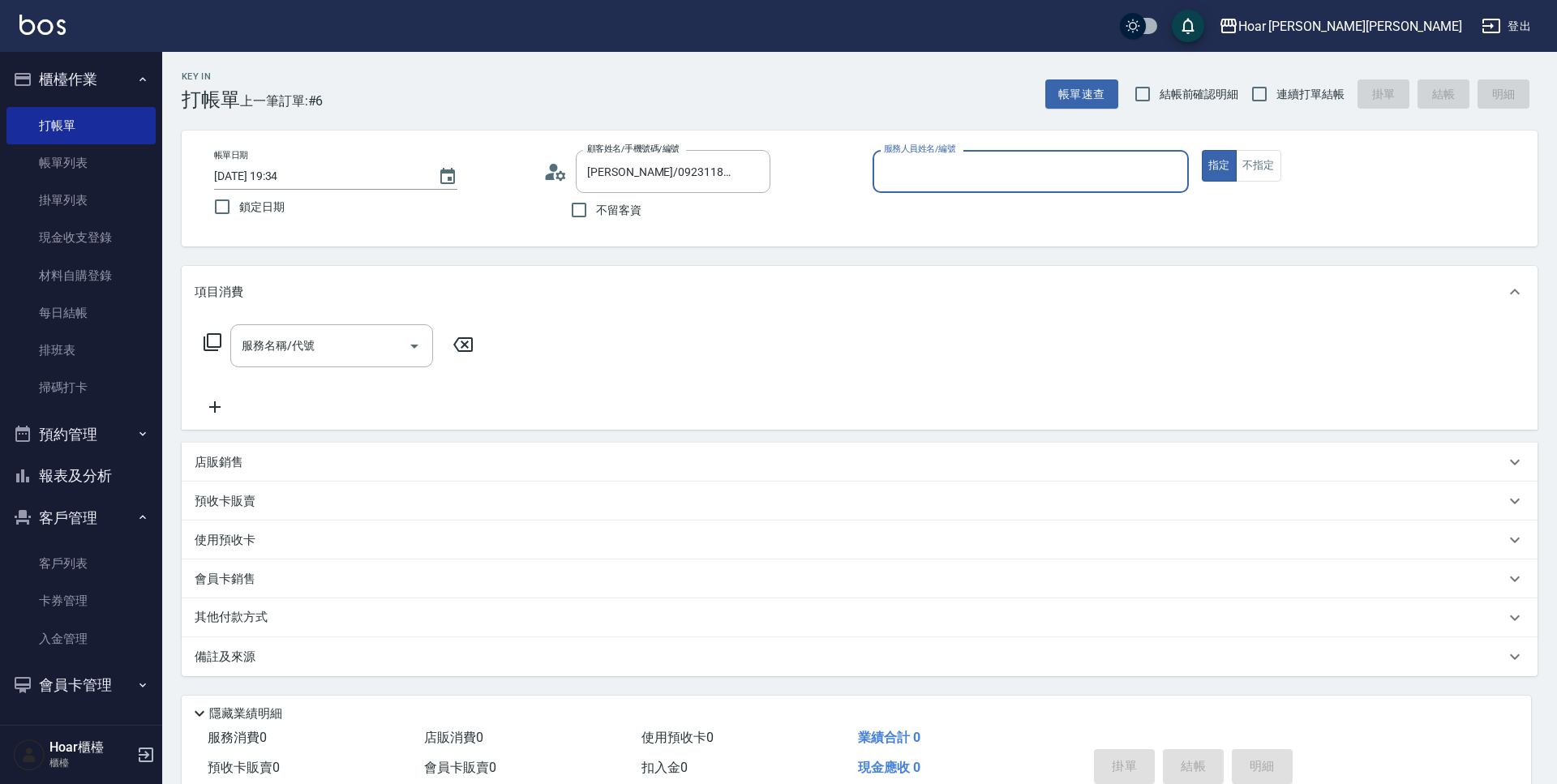
type input "RIO-2"
click at [349, 373] on div "服務名稱/代號 服務名稱/代號" at bounding box center [339, 371] width 289 height 93
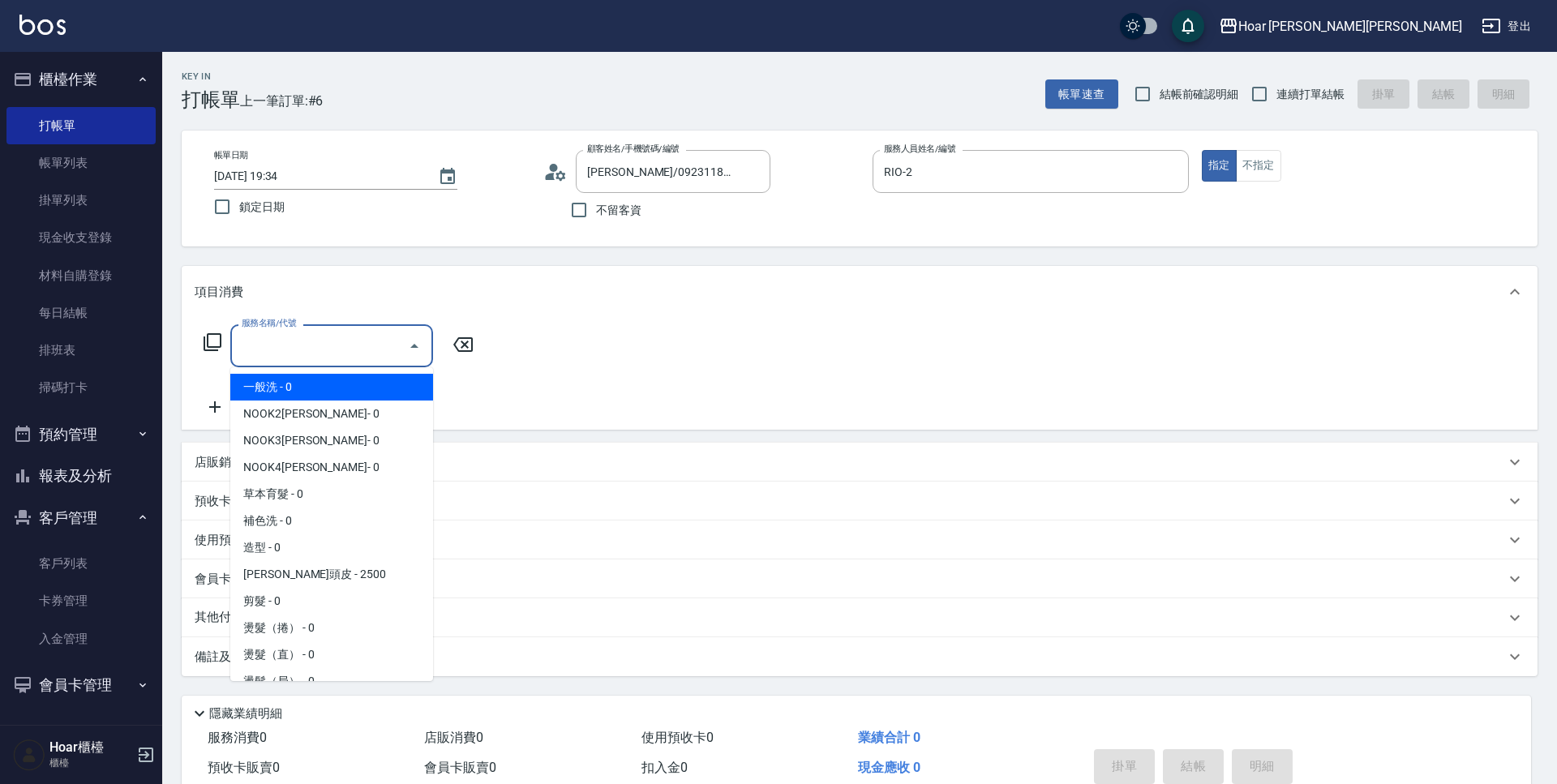
click at [353, 350] on input "服務名稱/代號" at bounding box center [320, 345] width 164 height 28
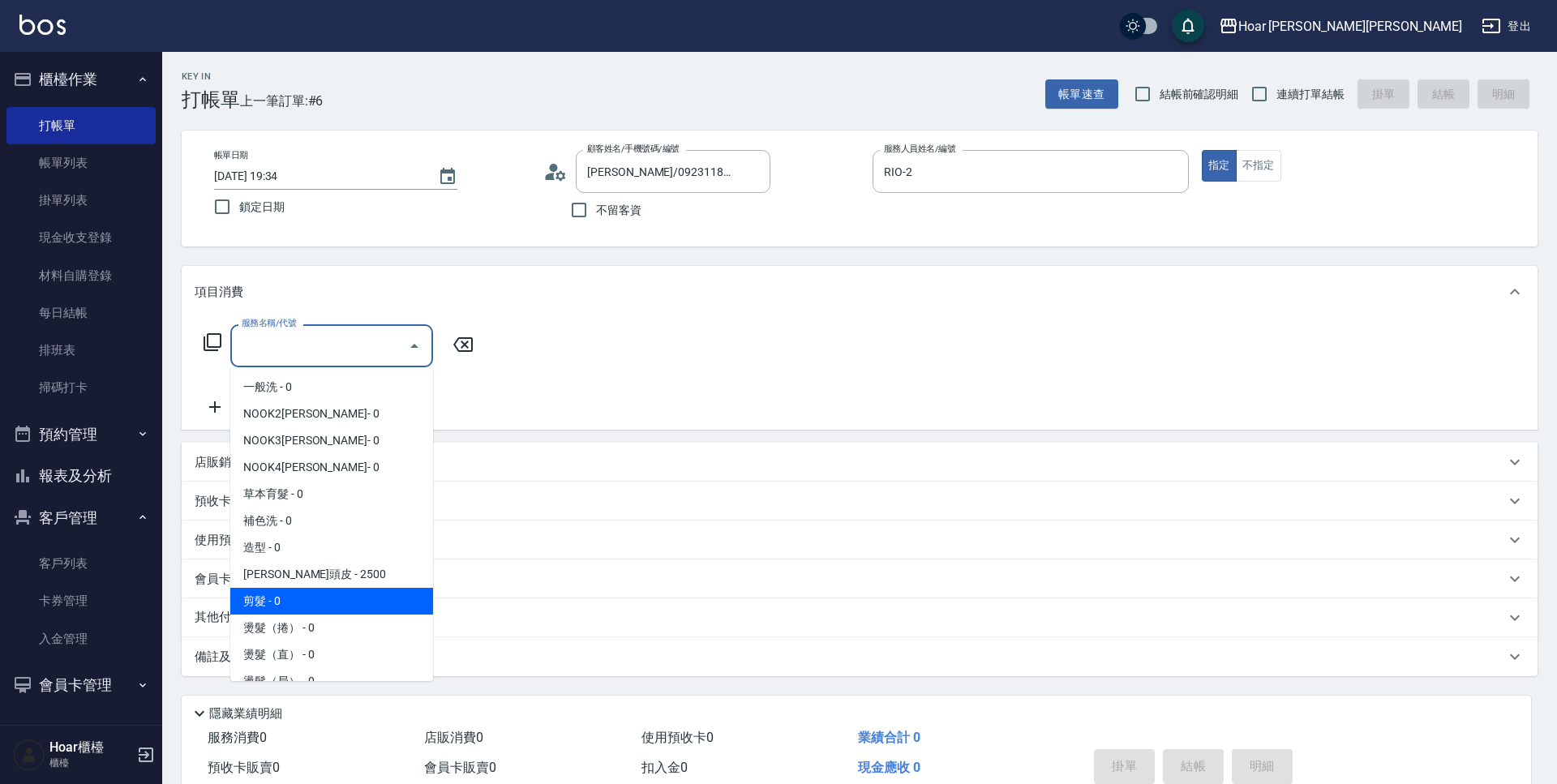
drag, startPoint x: 275, startPoint y: 595, endPoint x: 412, endPoint y: 462, distance: 190.9
click at [277, 595] on span "剪髮 - 0" at bounding box center [331, 601] width 203 height 26
type input "剪髮(201)"
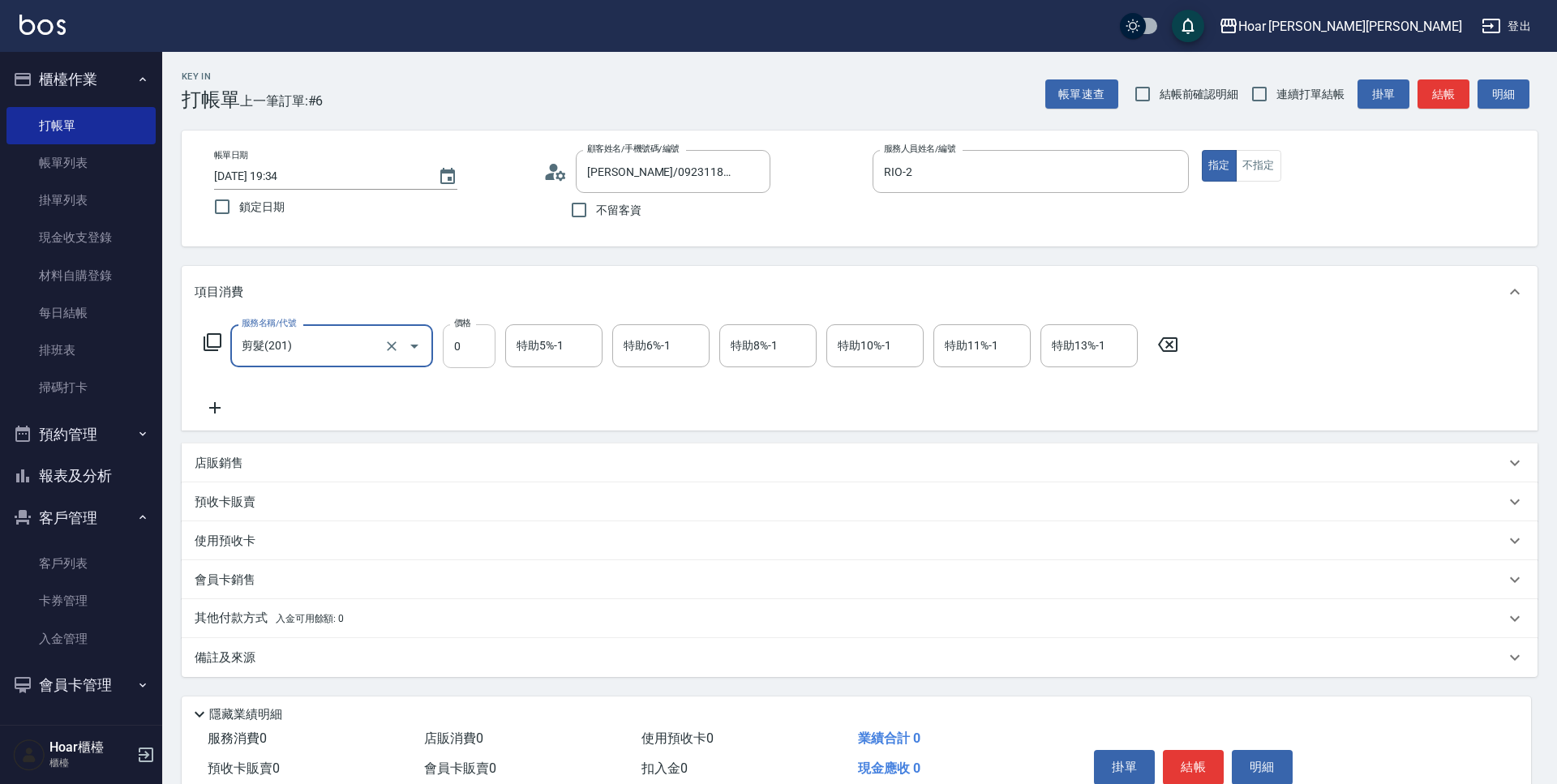
click at [484, 351] on input "0" at bounding box center [470, 346] width 53 height 44
type input "800"
click at [210, 411] on icon at bounding box center [215, 407] width 41 height 19
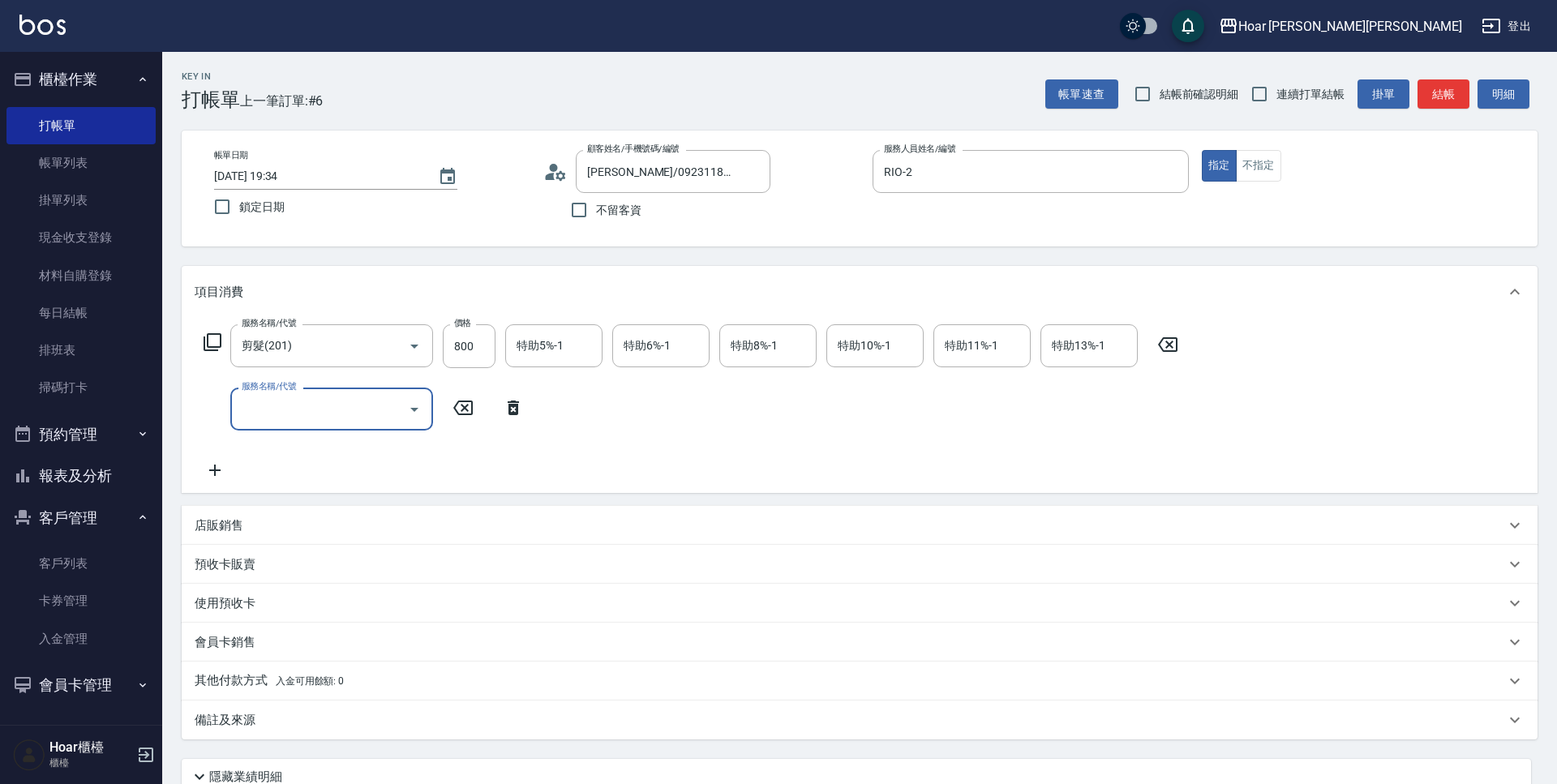
click at [329, 409] on input "服務名稱/代號" at bounding box center [320, 409] width 164 height 28
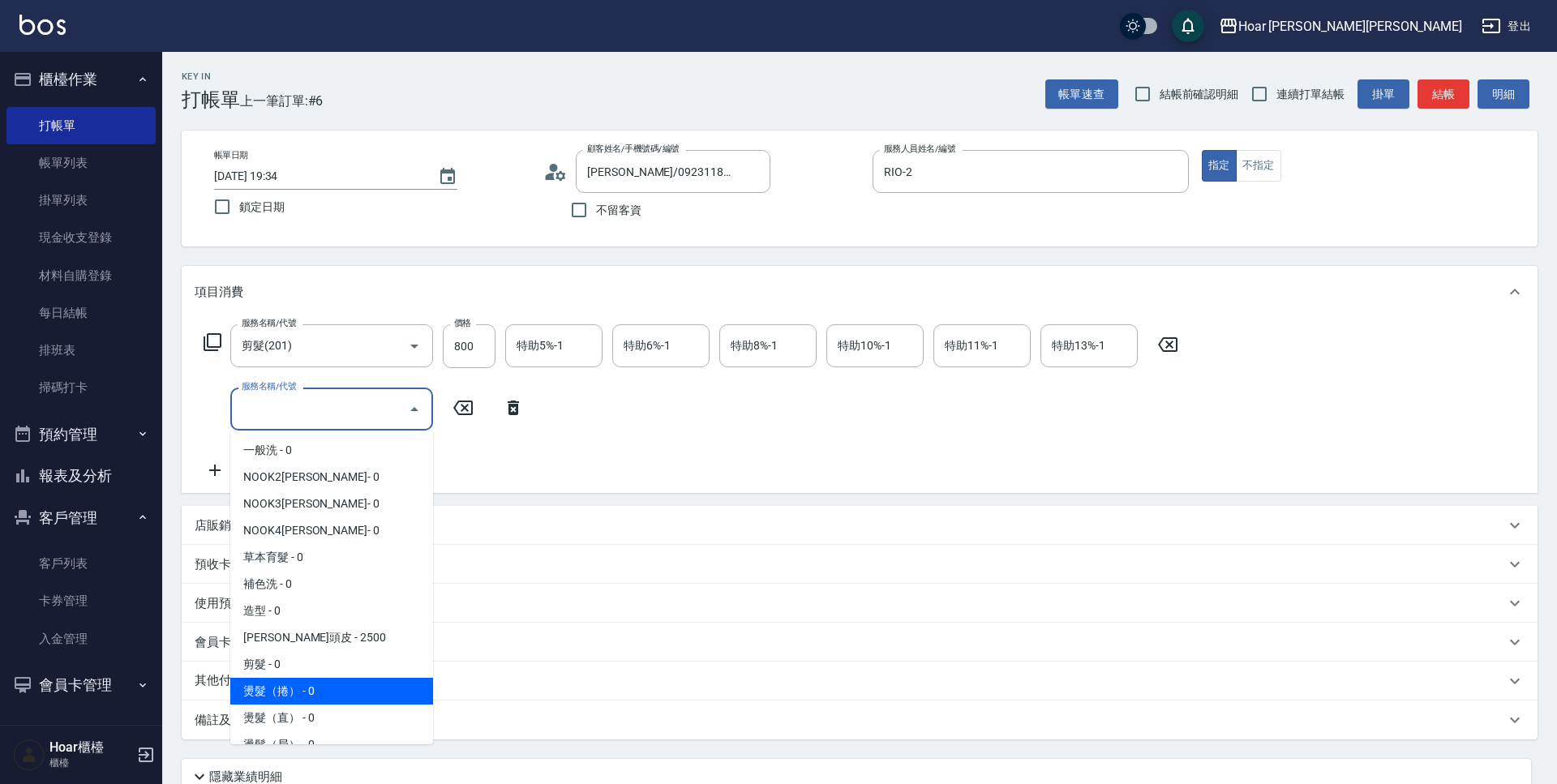
click at [283, 687] on span "燙髮（捲） - 0" at bounding box center [331, 690] width 203 height 26
type input "燙髮（捲）(301)"
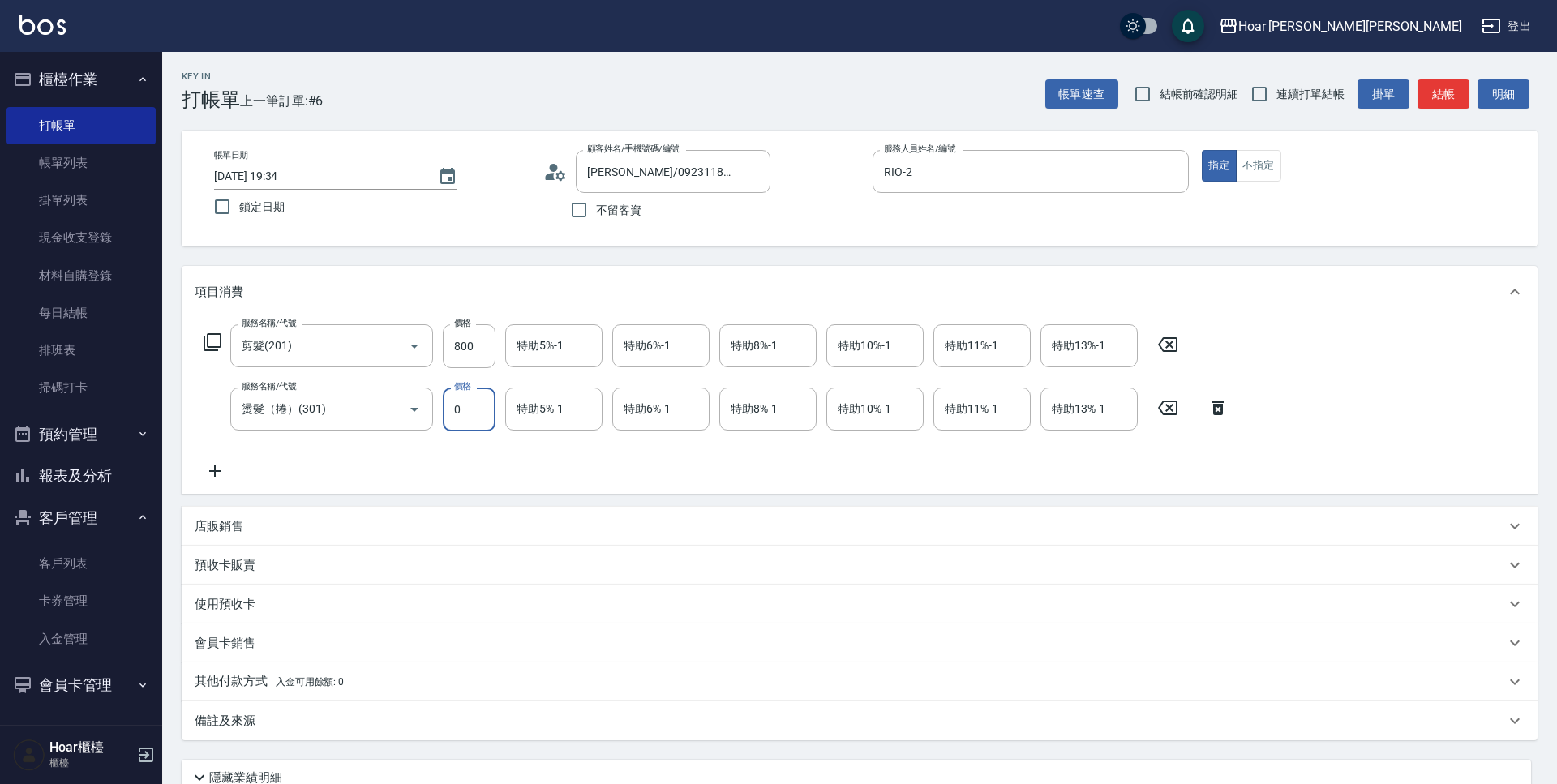
click at [492, 397] on input "0" at bounding box center [470, 409] width 53 height 44
type input "2125"
click at [551, 469] on div "服務名稱/代號 剪髮(201) 服務名稱/代號 價格 800 價格 特助5%-1 特助5%-1 特助6%-1 特助6%-1 特助8%-1 特助8%-1 特助1…" at bounding box center [716, 402] width 1044 height 156
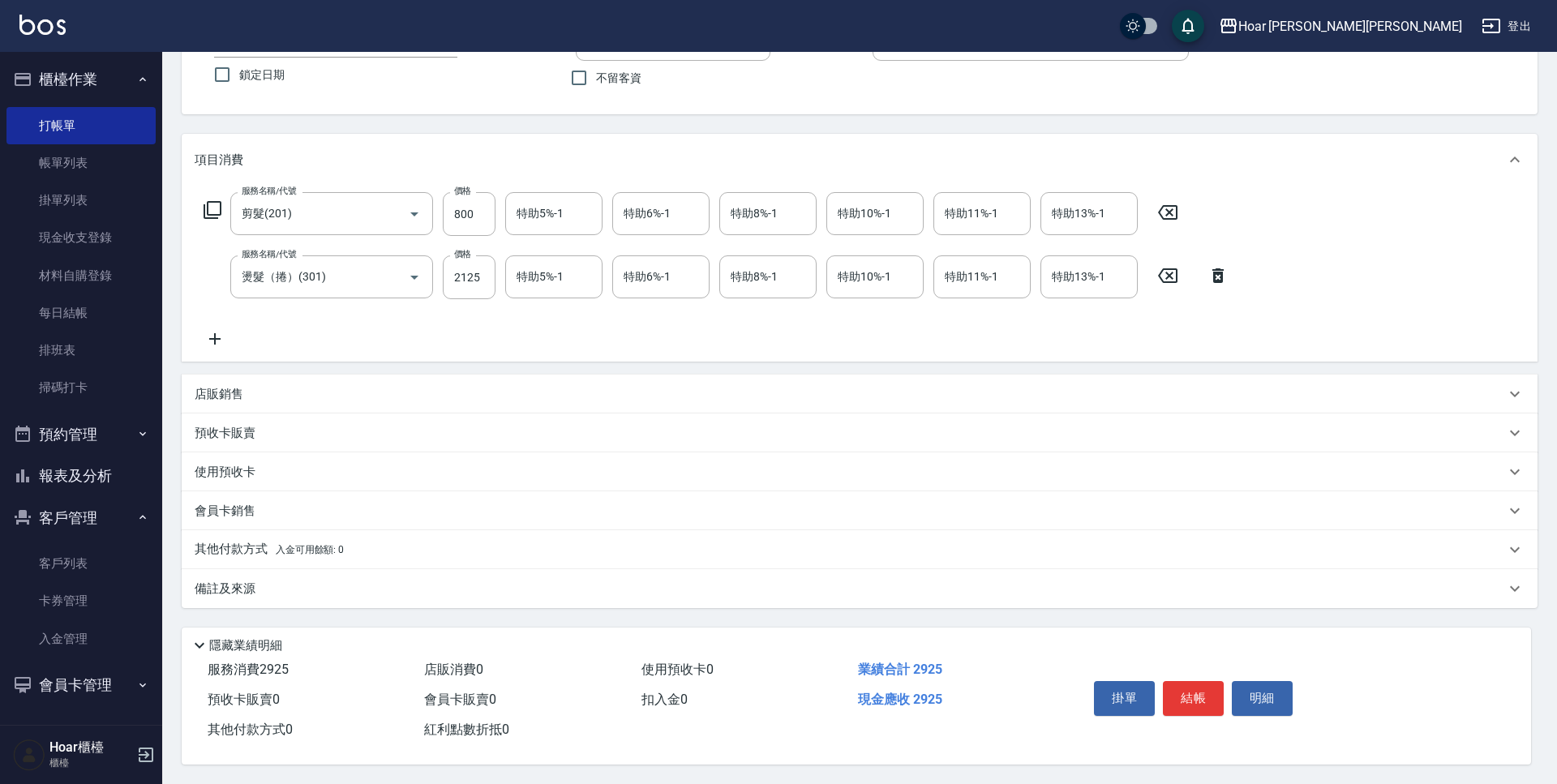
click at [245, 541] on p "其他付款方式 入金可用餘額: 0" at bounding box center [269, 550] width 149 height 18
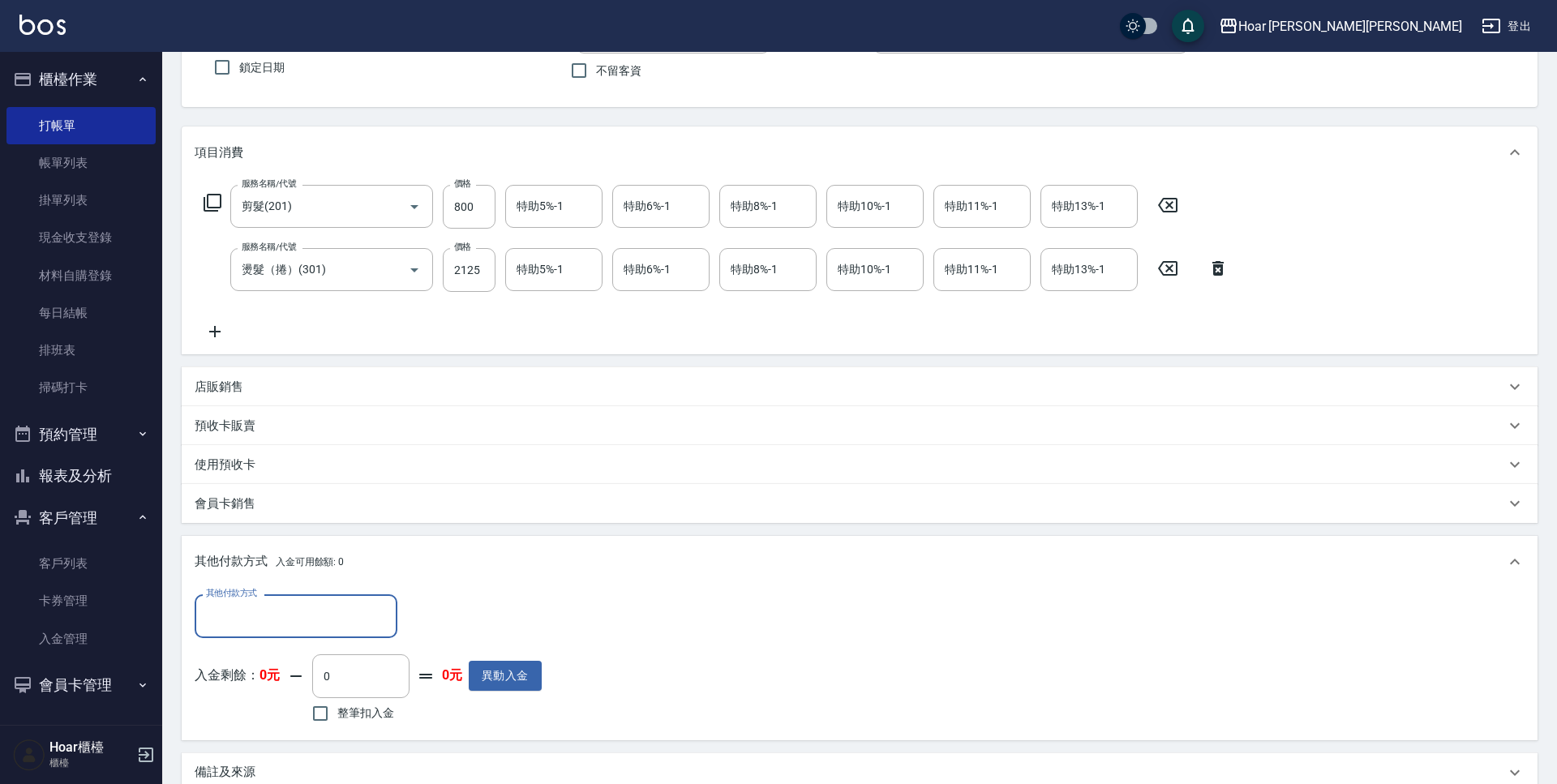
scroll to position [238, 0]
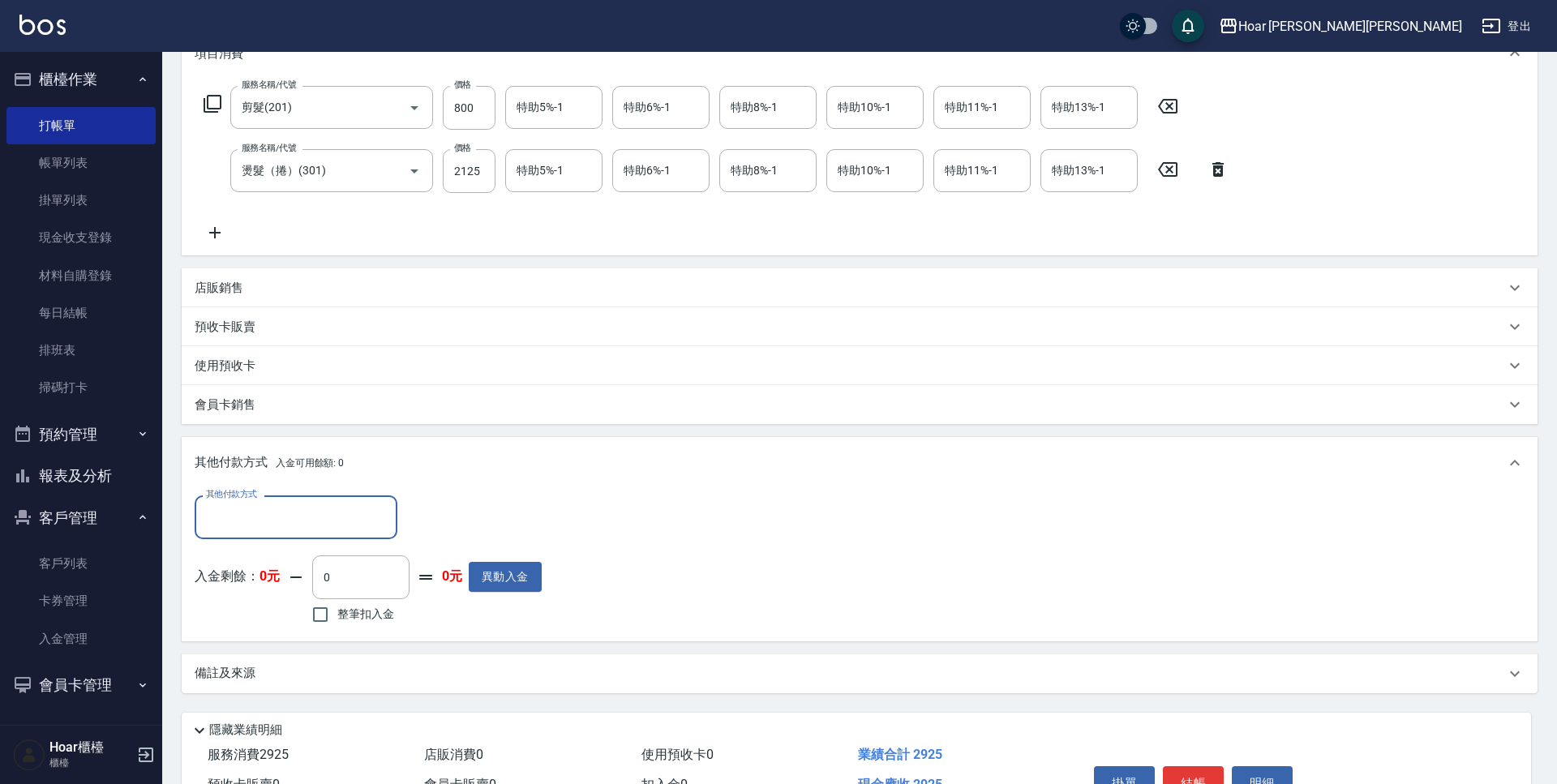
click at [289, 522] on input "其他付款方式" at bounding box center [296, 517] width 188 height 28
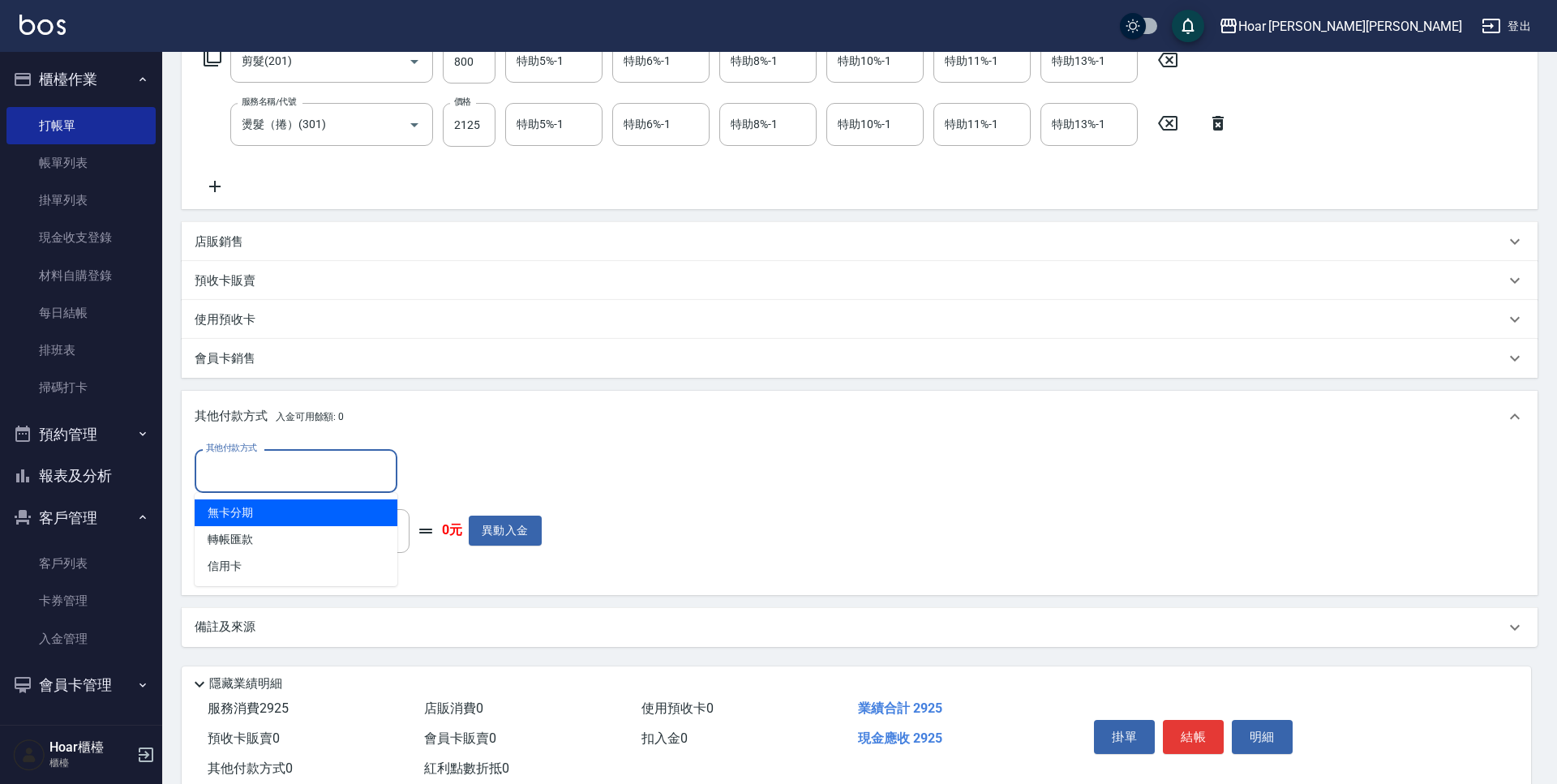
scroll to position [282, 0]
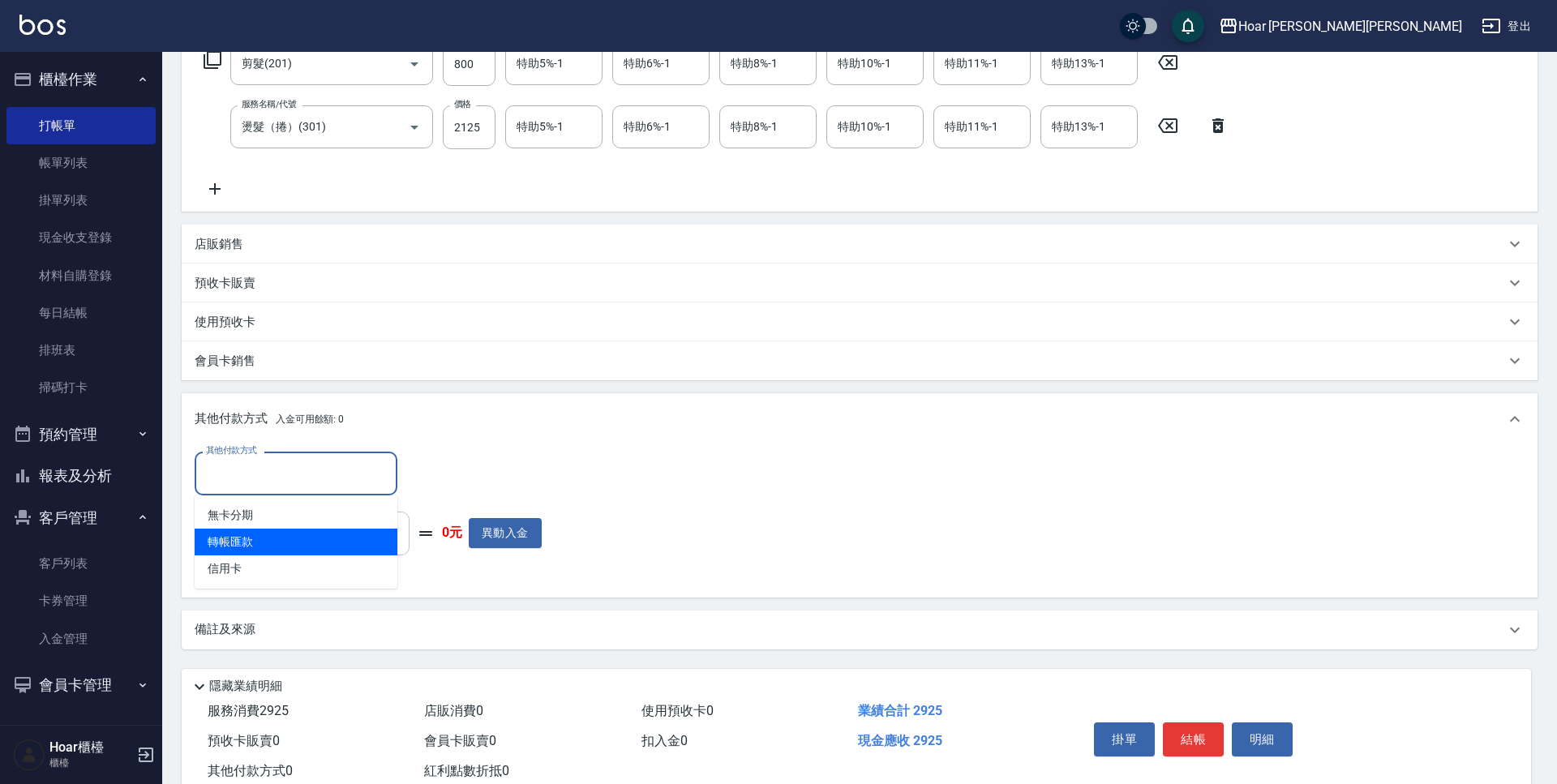
drag, startPoint x: 287, startPoint y: 532, endPoint x: 316, endPoint y: 522, distance: 30.7
click at [287, 532] on span "轉帳匯款" at bounding box center [296, 541] width 203 height 26
type input "轉帳匯款"
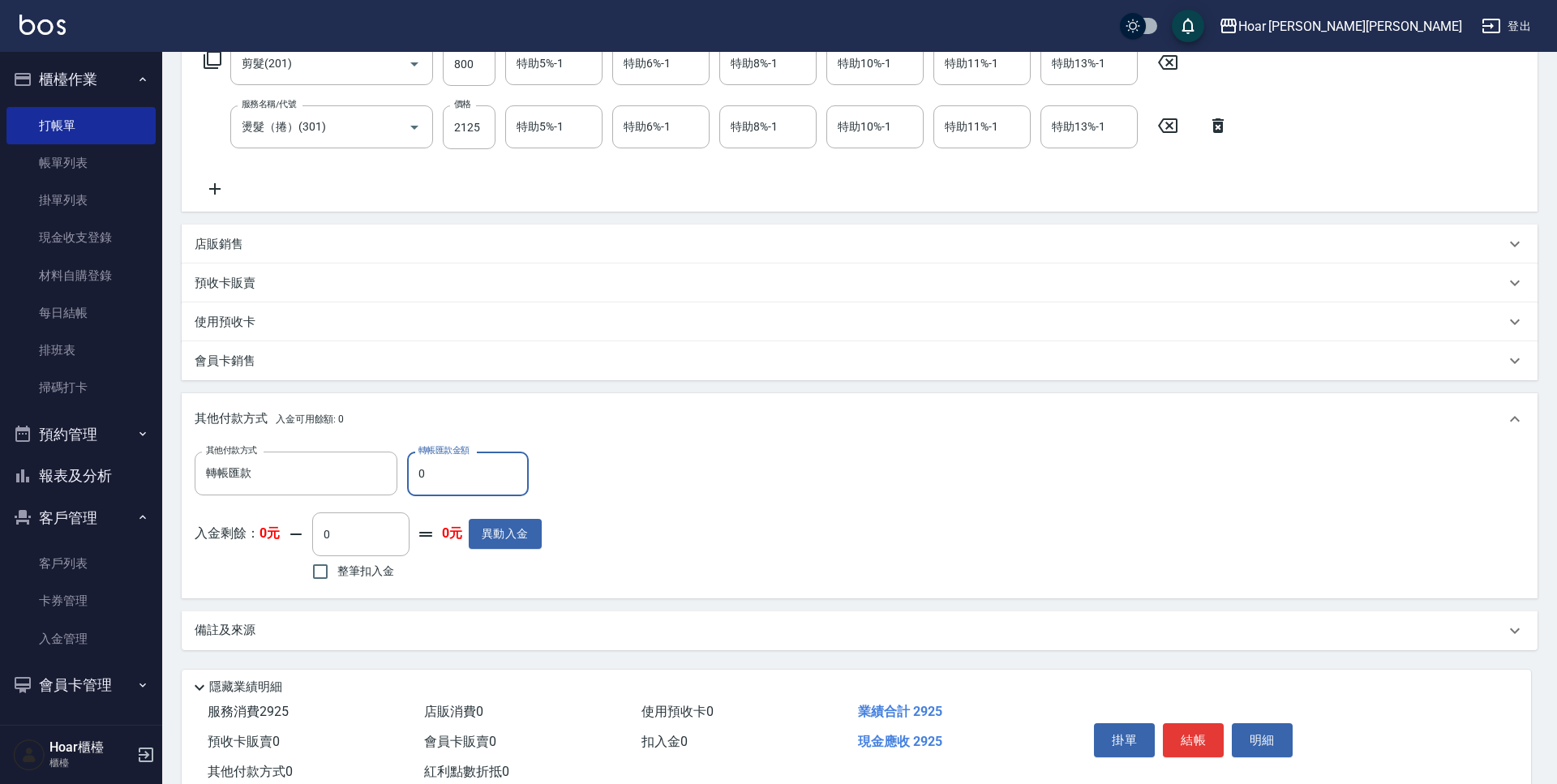
click at [464, 469] on input "0" at bounding box center [467, 473] width 122 height 44
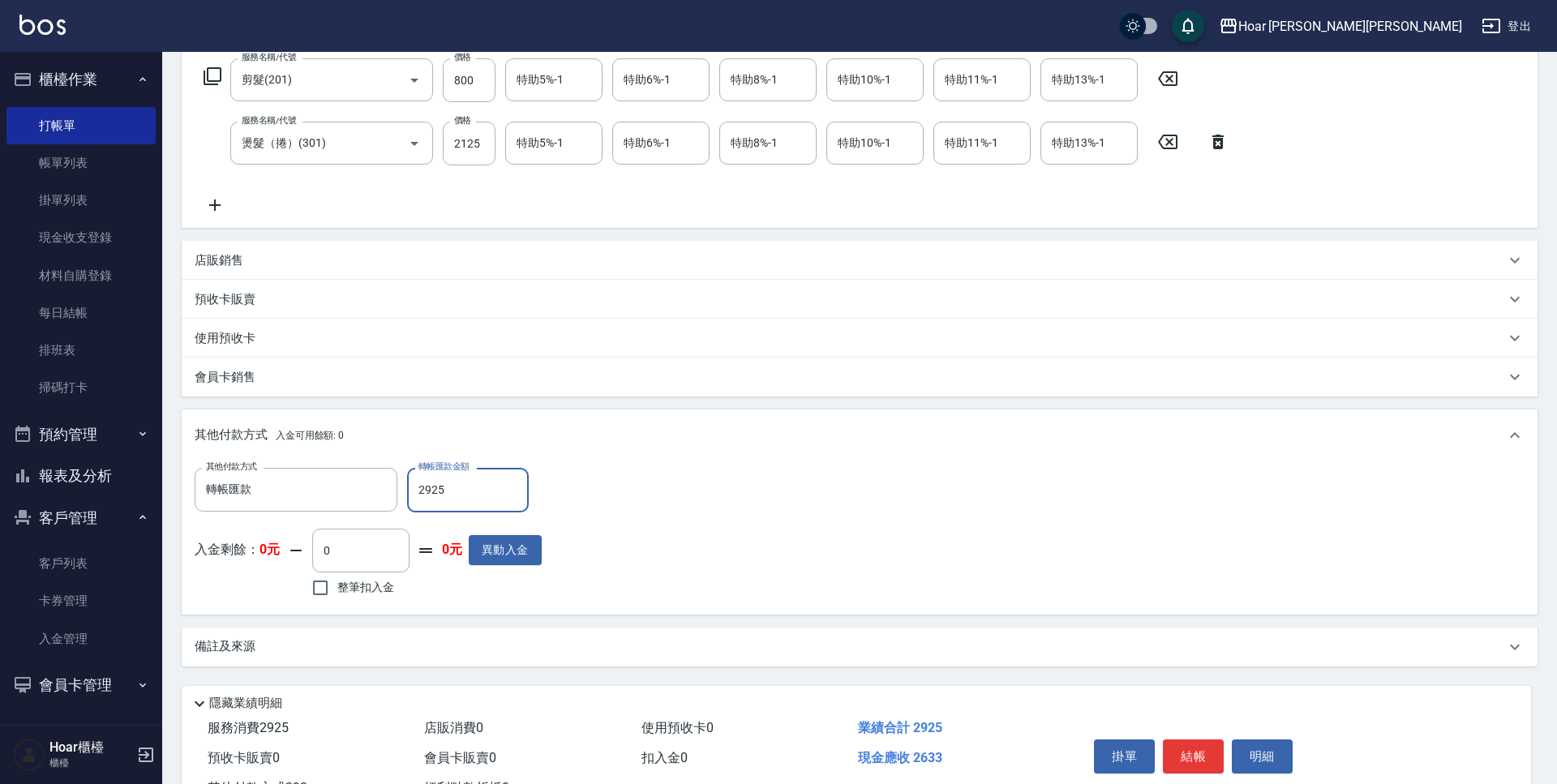
scroll to position [257, 0]
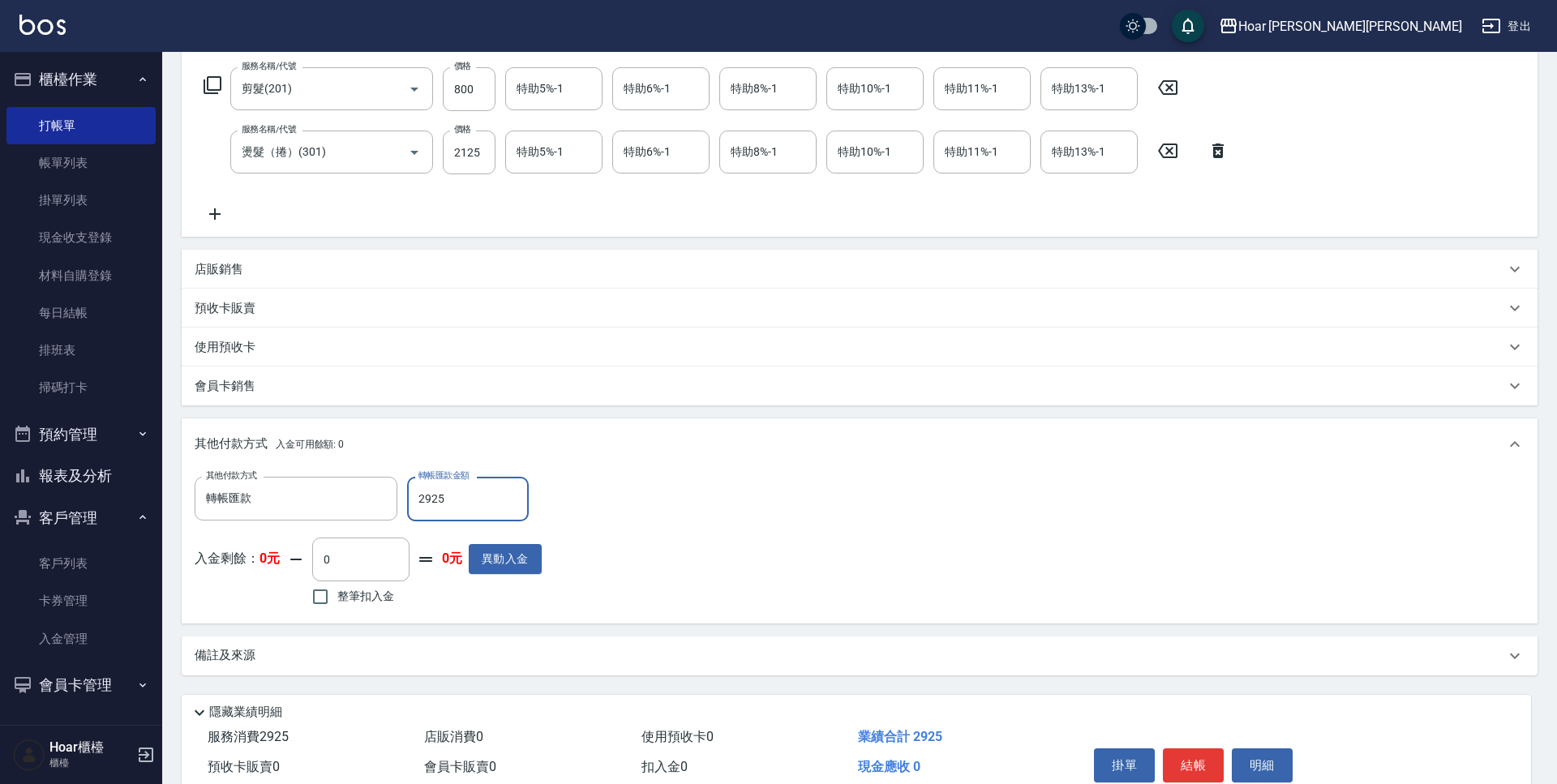
type input "2925"
click at [777, 481] on div "其他付款方式 轉帳匯款 其他付款方式 轉帳匯款金額 2925 轉帳匯款金額 入金剩餘： 0元 0 ​ 整筆扣入金 0元 異動入金" at bounding box center [860, 543] width 1330 height 133
click at [1196, 758] on button "結帳" at bounding box center [1193, 765] width 60 height 34
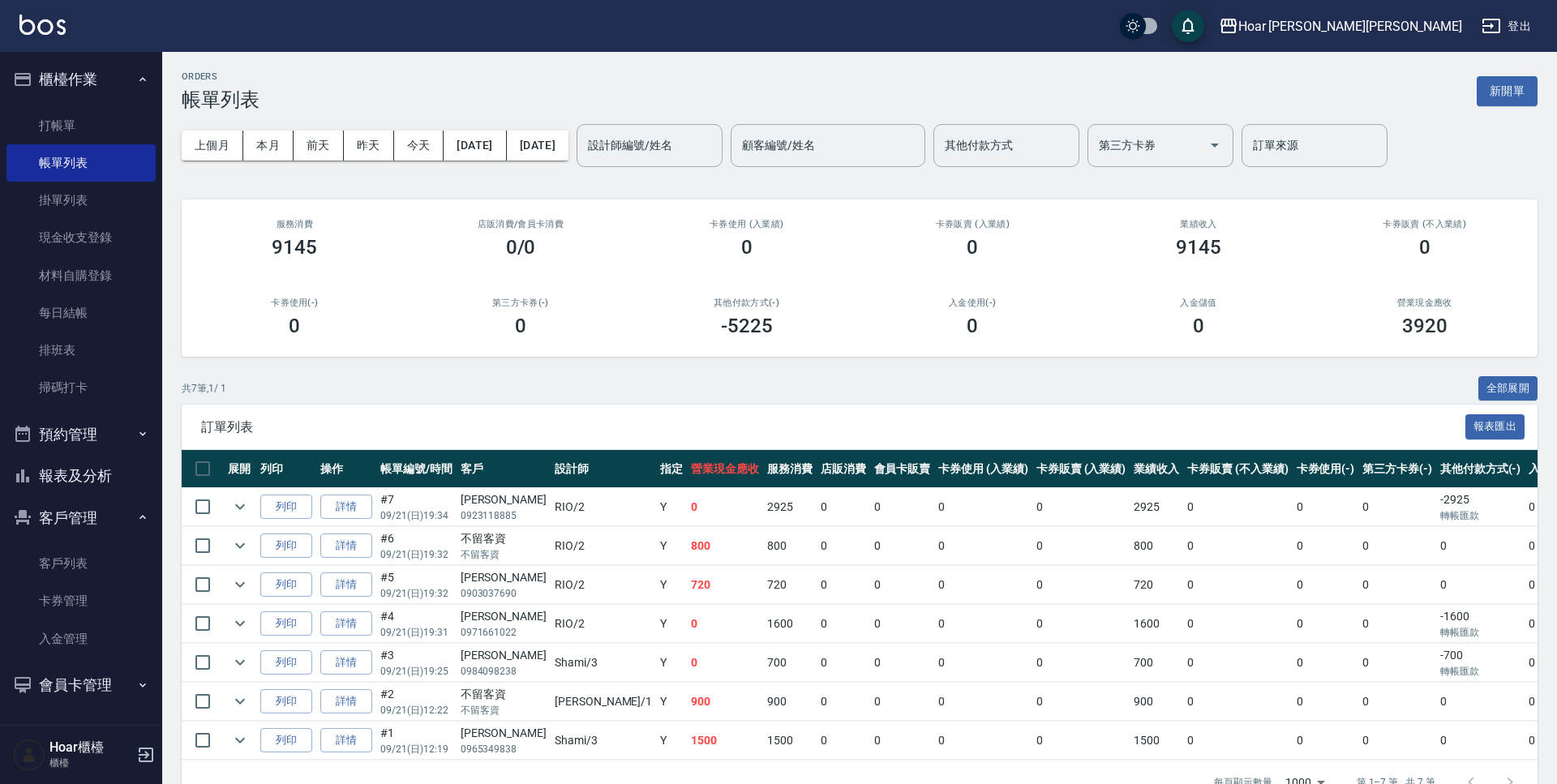
scroll to position [40, 0]
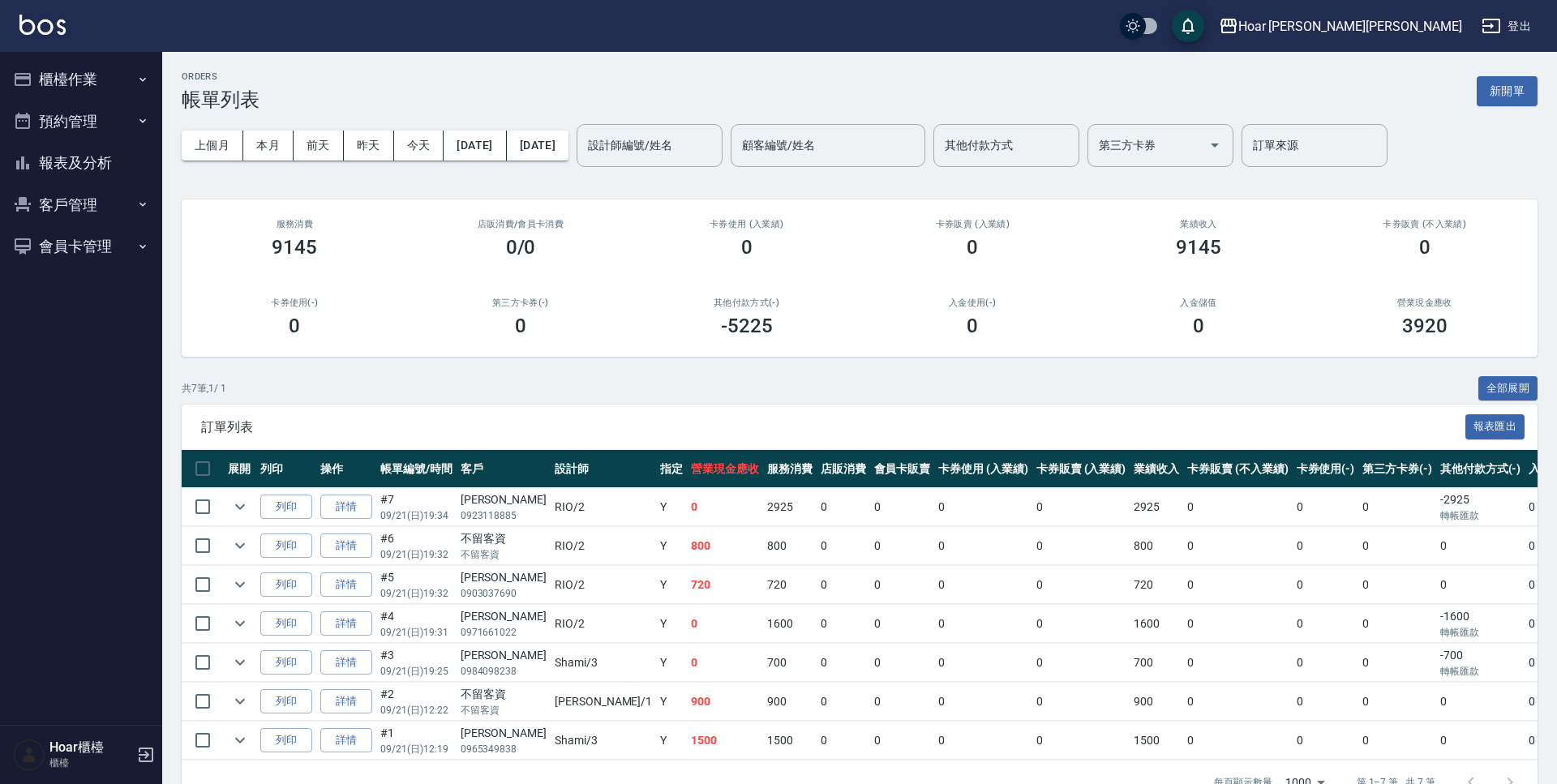
click at [680, 121] on div "上個月 本月 [DATE] [DATE] [DATE] [DATE] [DATE] 設計師編號/姓名 設計師編號/姓名 顧客編號/姓名 顧客編號/姓名 其他付…" at bounding box center [859, 145] width 1356 height 69
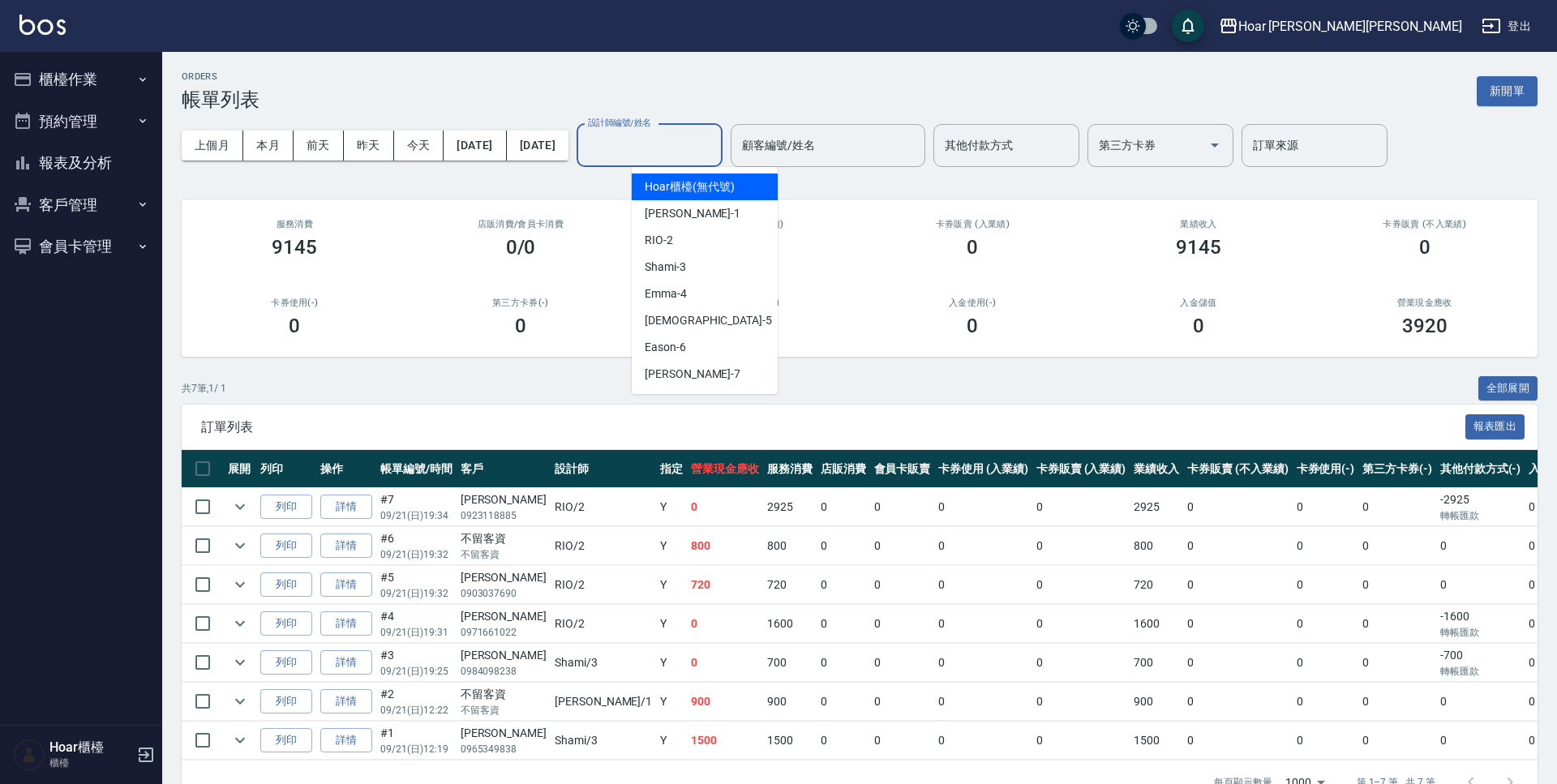
drag, startPoint x: 668, startPoint y: 142, endPoint x: 672, endPoint y: 195, distance: 53.2
click at [668, 142] on input "設計師編號/姓名" at bounding box center [649, 146] width 132 height 28
click at [686, 239] on div "RIO -2" at bounding box center [705, 240] width 146 height 26
type input "RIO-2"
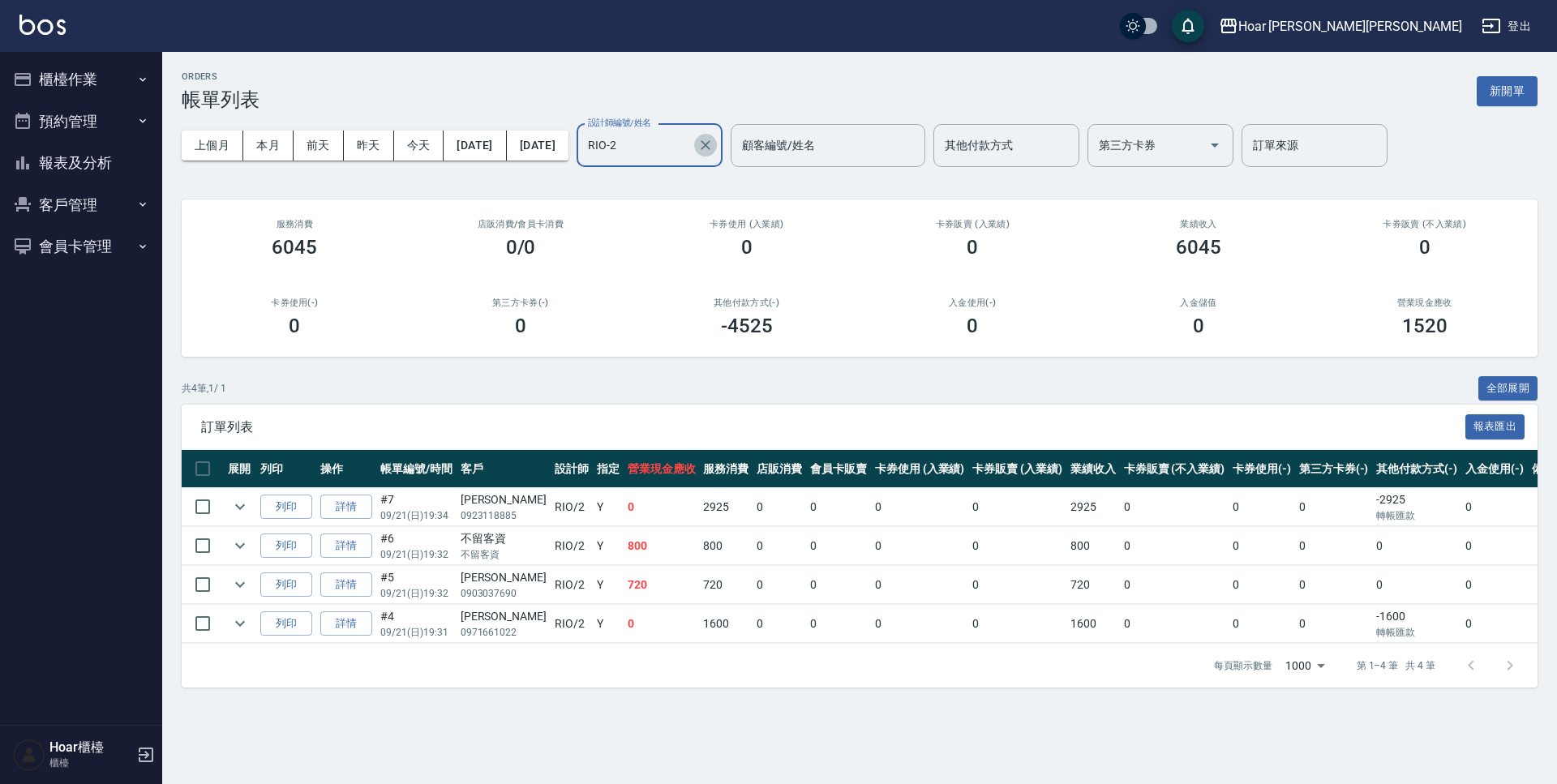
click at [714, 142] on icon "Clear" at bounding box center [706, 145] width 17 height 17
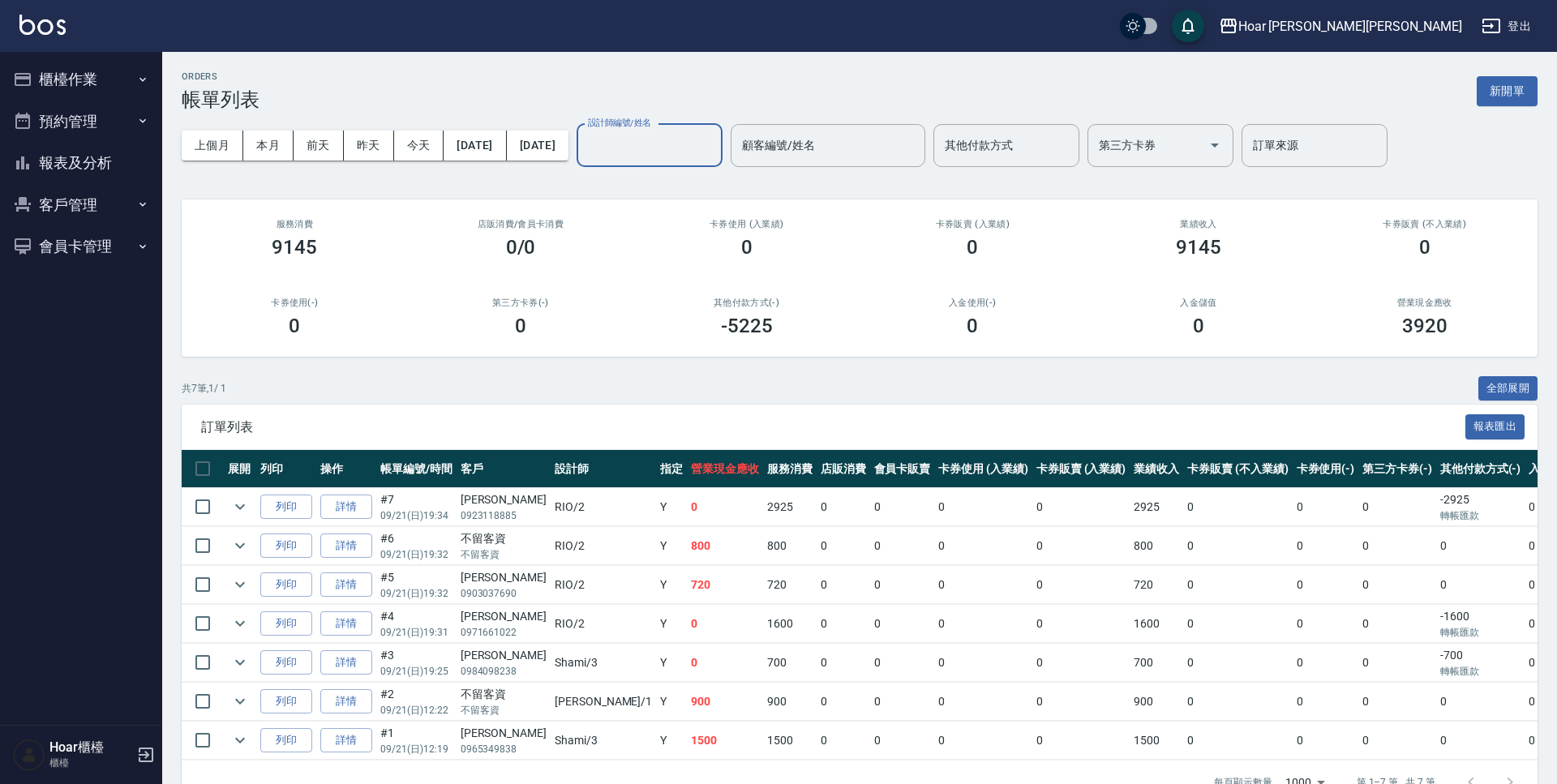
click at [762, 106] on div "ORDERS 帳單列表 新開單" at bounding box center [859, 91] width 1356 height 40
